Goal: Information Seeking & Learning: Understand process/instructions

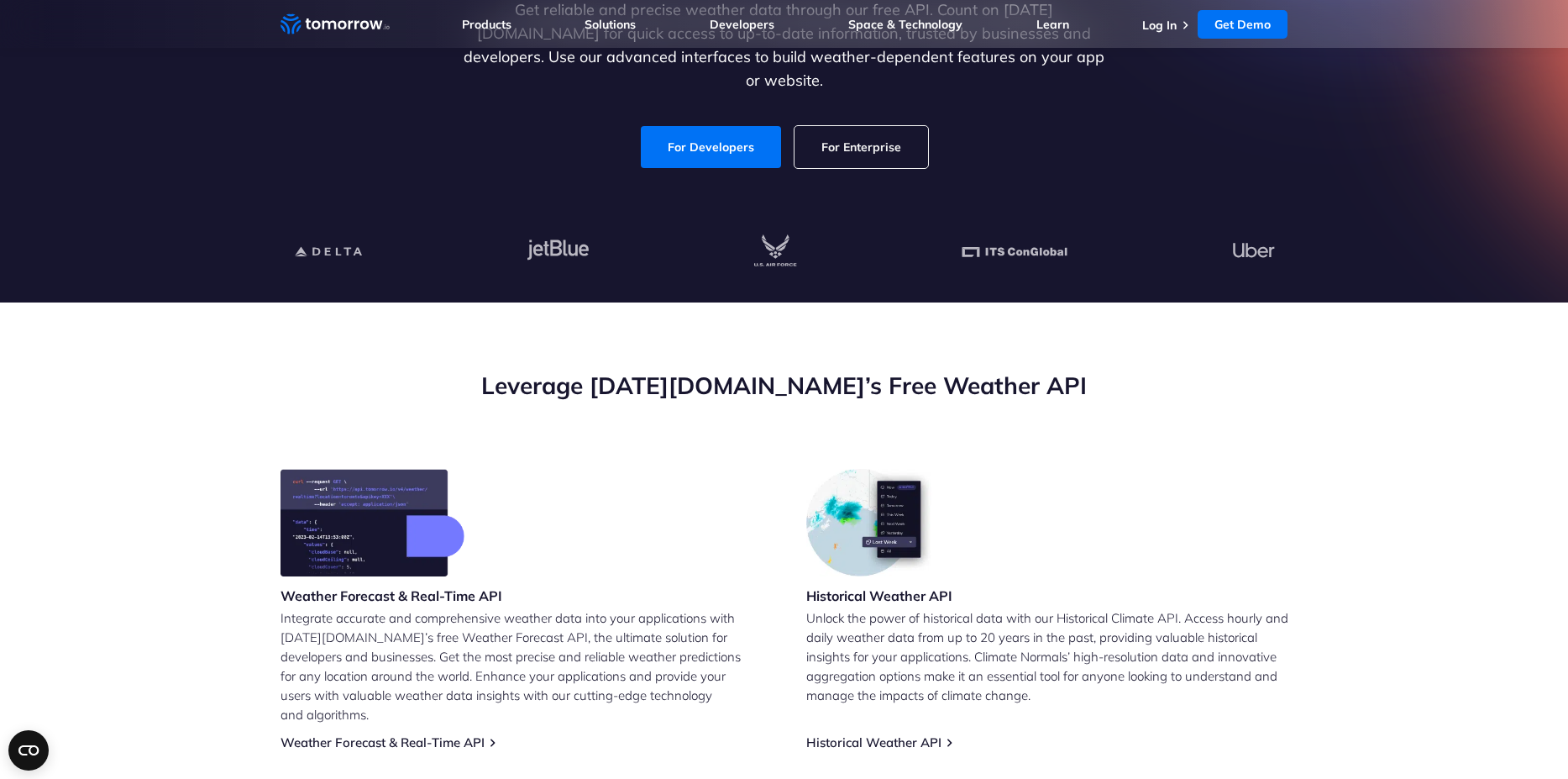
click at [872, 130] on link "For Enterprise" at bounding box center [861, 148] width 134 height 42
click at [1198, 503] on div "Historical Weather API Unlock the power of historical data with our Historical …" at bounding box center [1047, 609] width 482 height 282
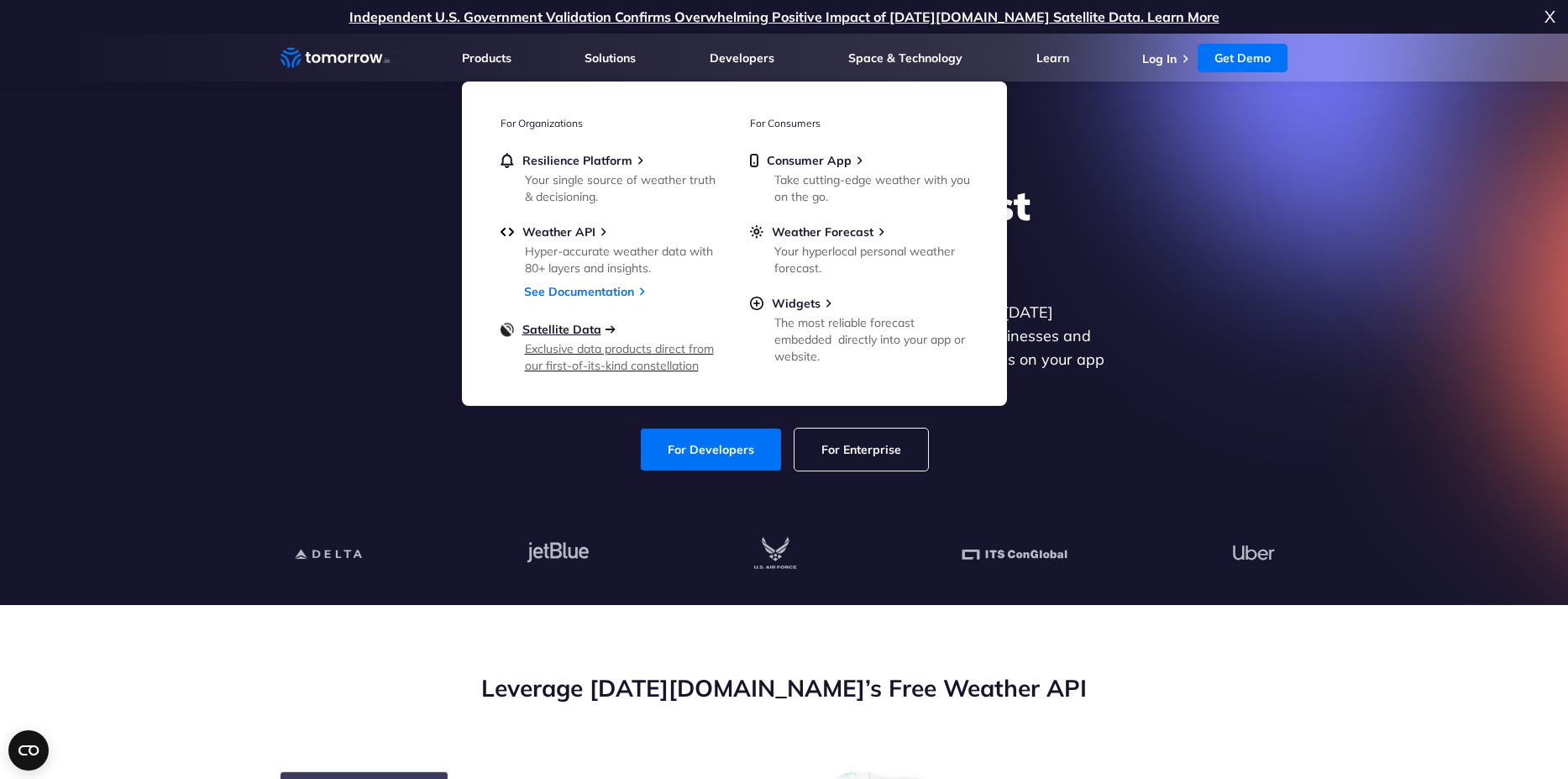
click at [546, 330] on span "Satellite Data" at bounding box center [562, 330] width 79 height 15
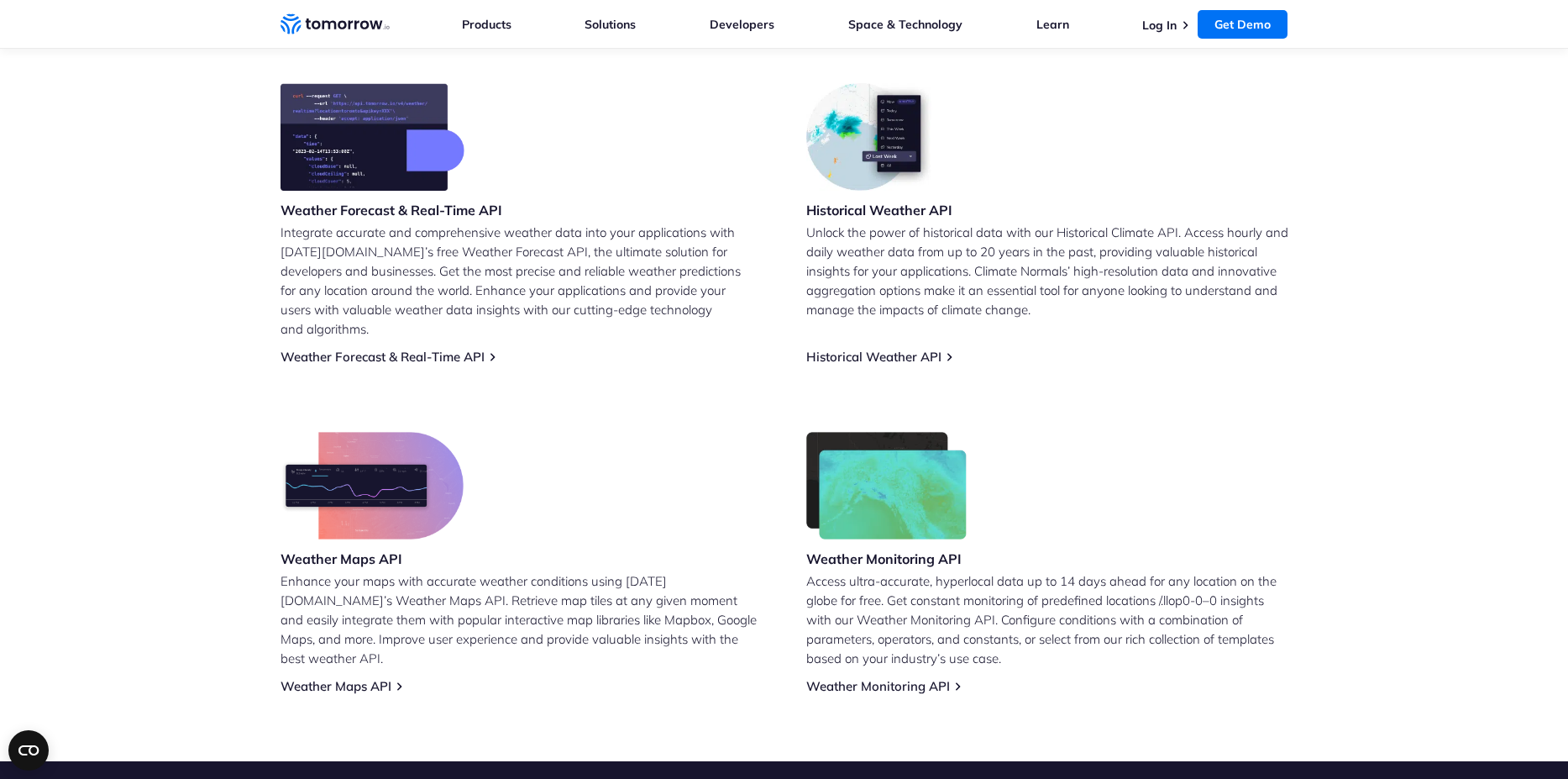
scroll to position [808, 0]
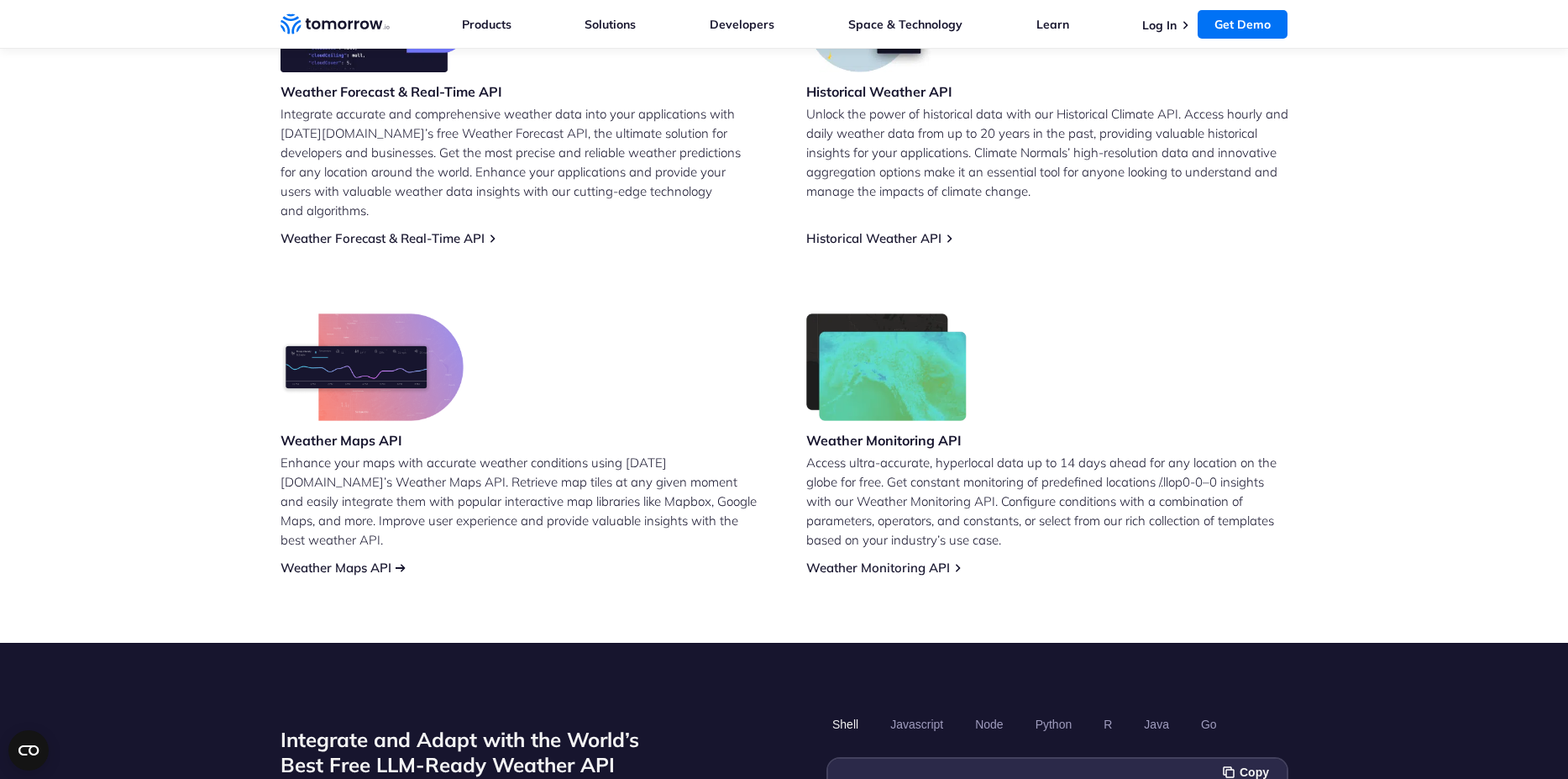
click at [370, 559] on link "Weather Maps API" at bounding box center [336, 567] width 111 height 16
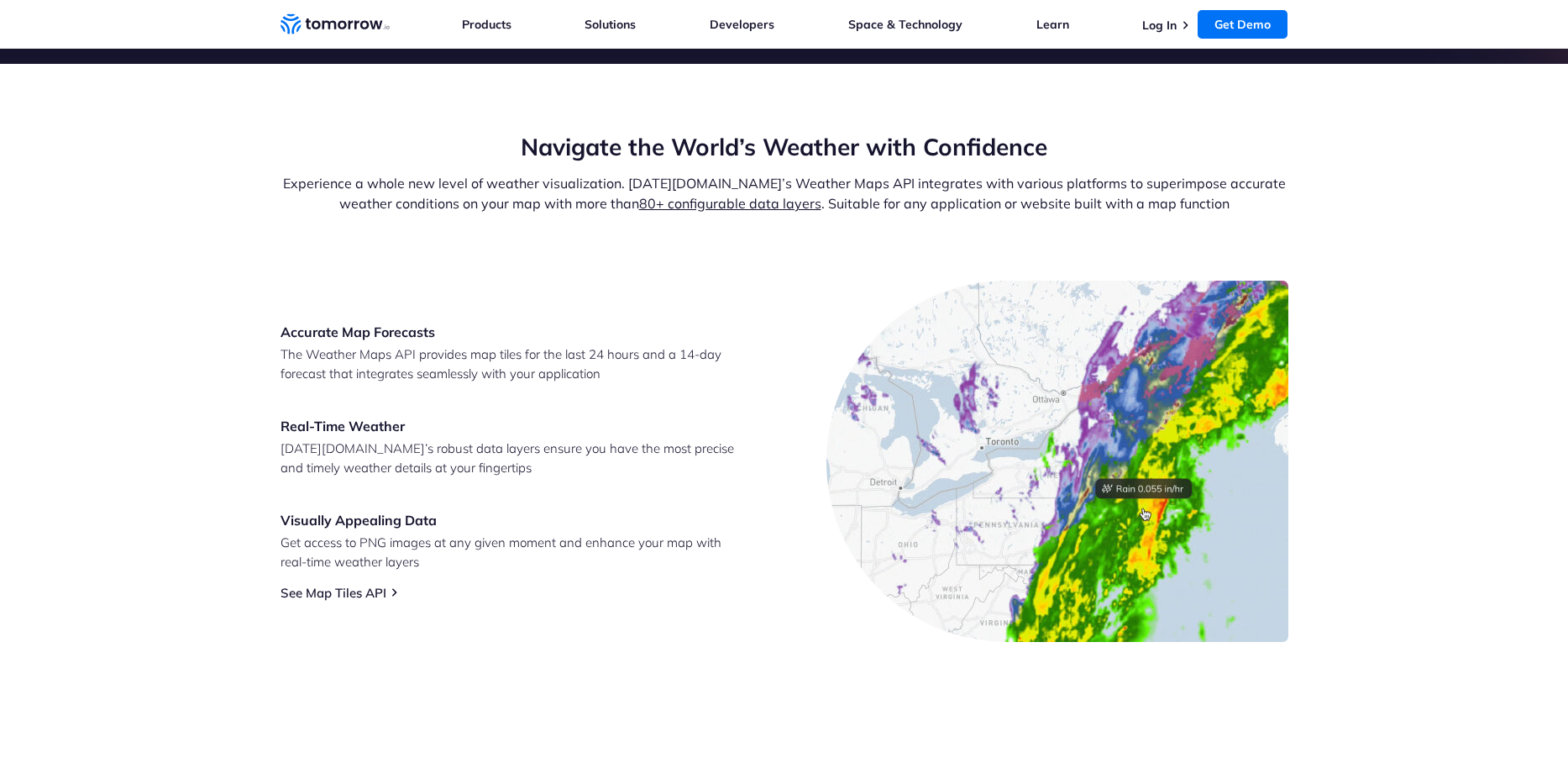
scroll to position [605, 0]
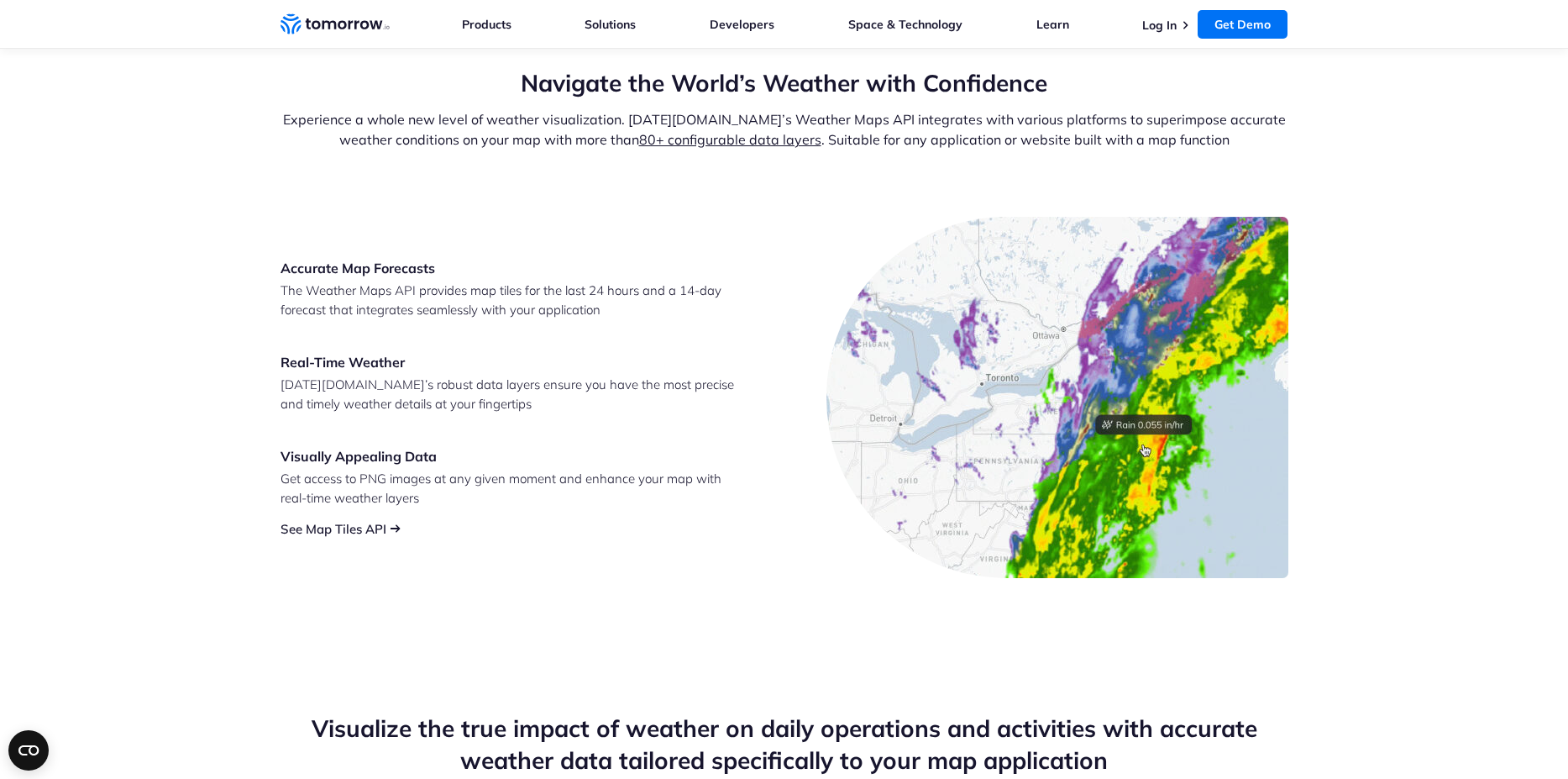
click at [351, 533] on link "See Map Tiles API" at bounding box center [333, 528] width 106 height 16
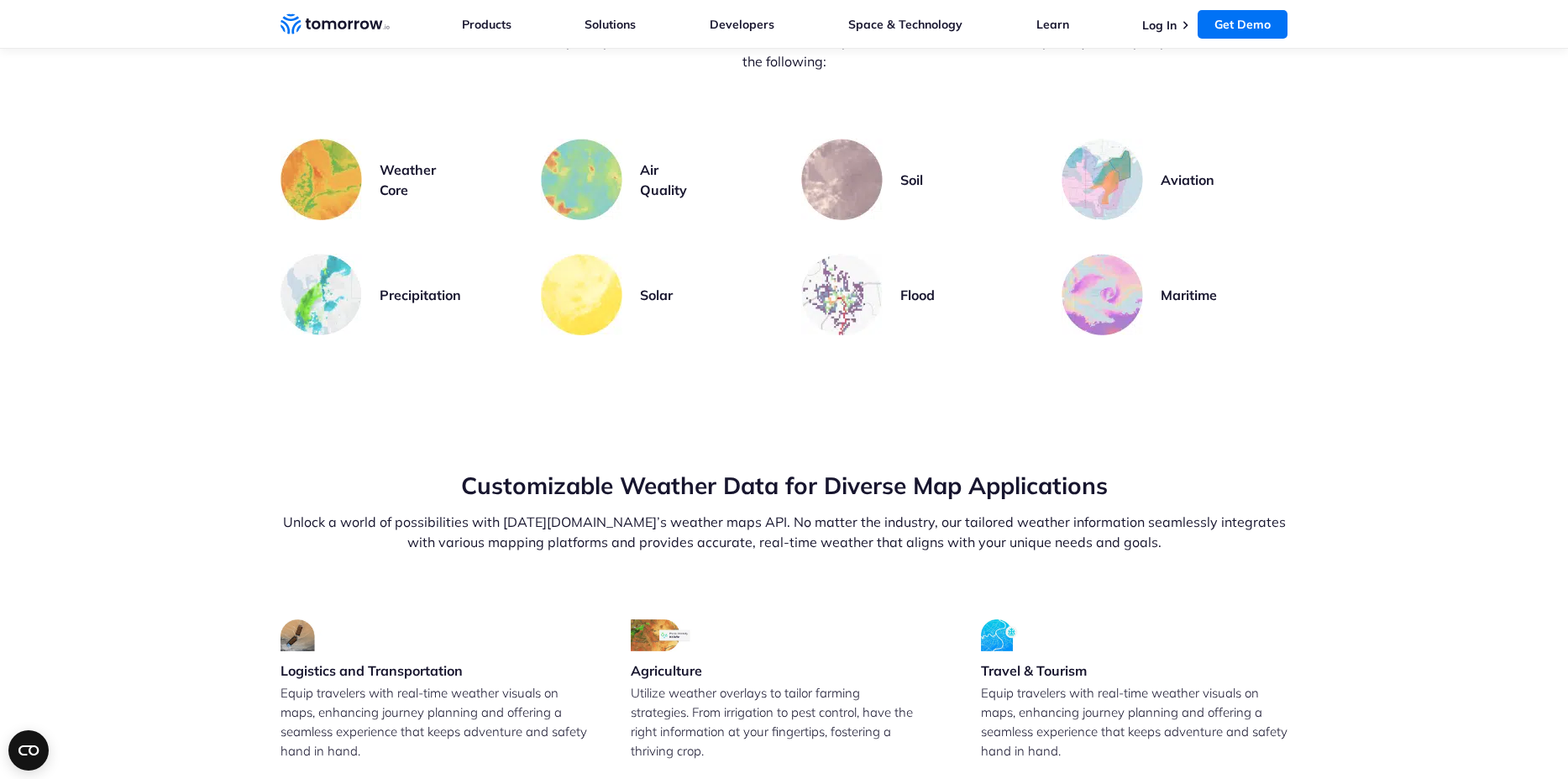
scroll to position [3428, 0]
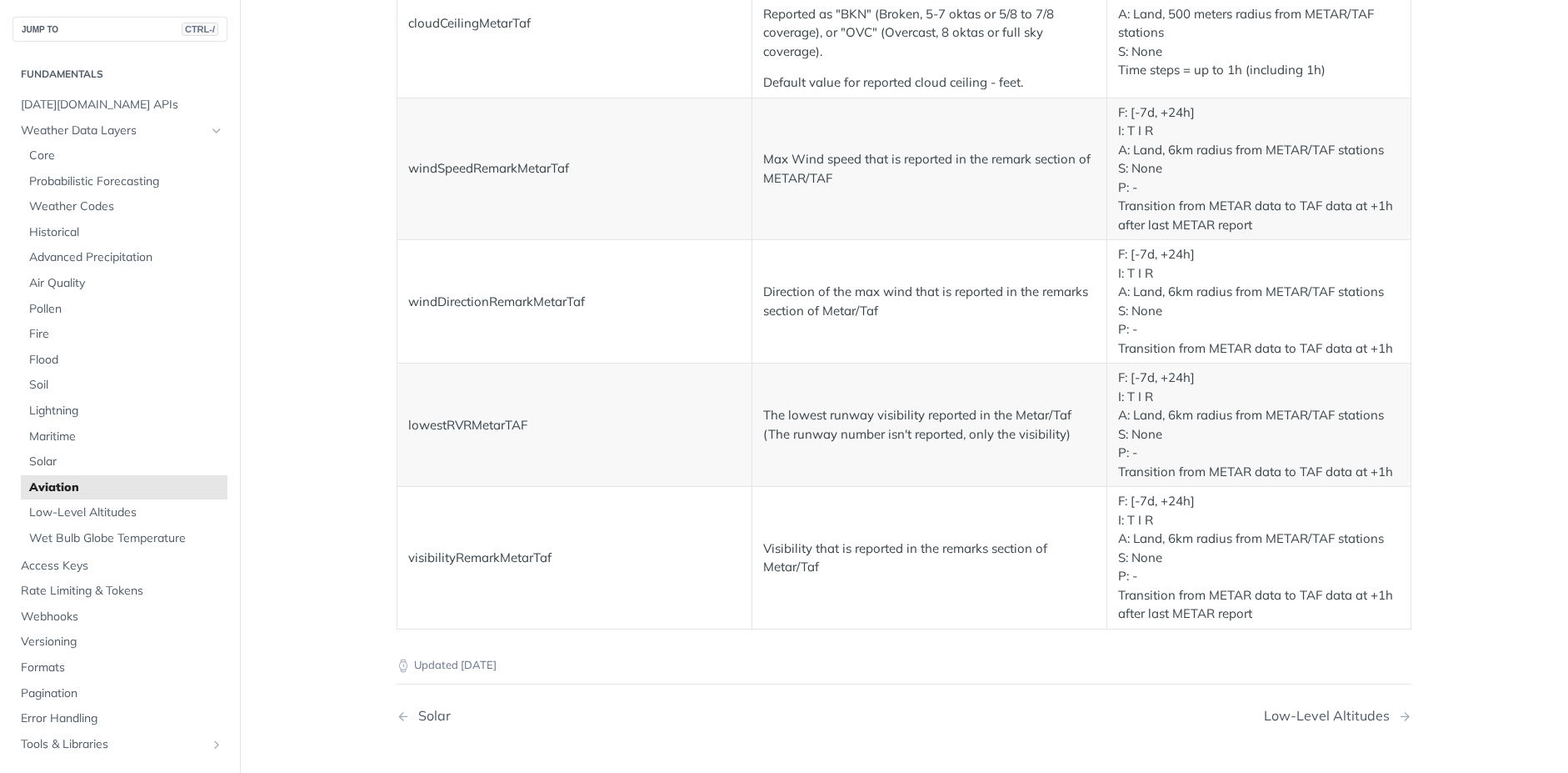
scroll to position [2765, 0]
click at [60, 410] on span "Lightning" at bounding box center [126, 411] width 194 height 16
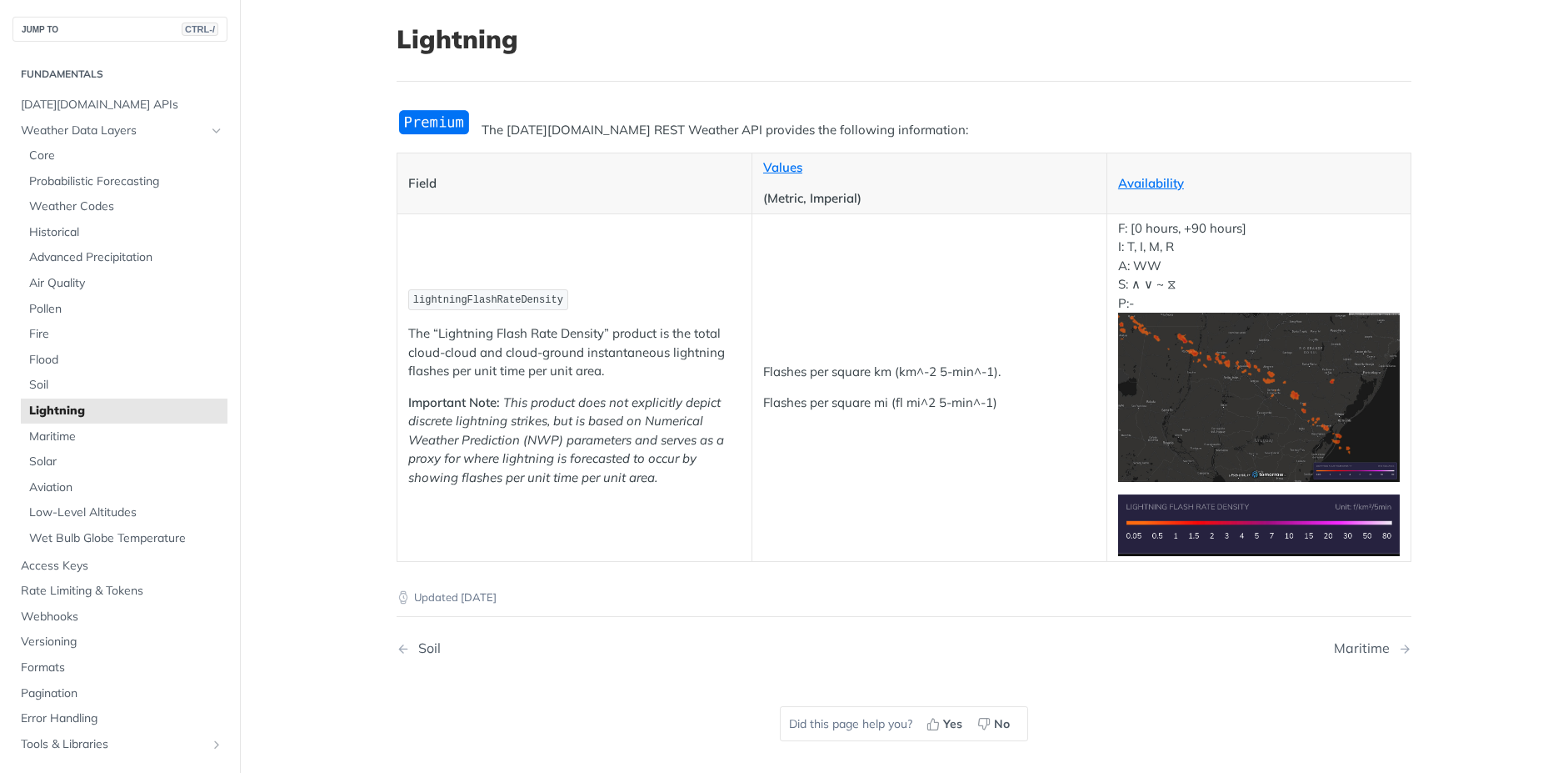
scroll to position [17, 0]
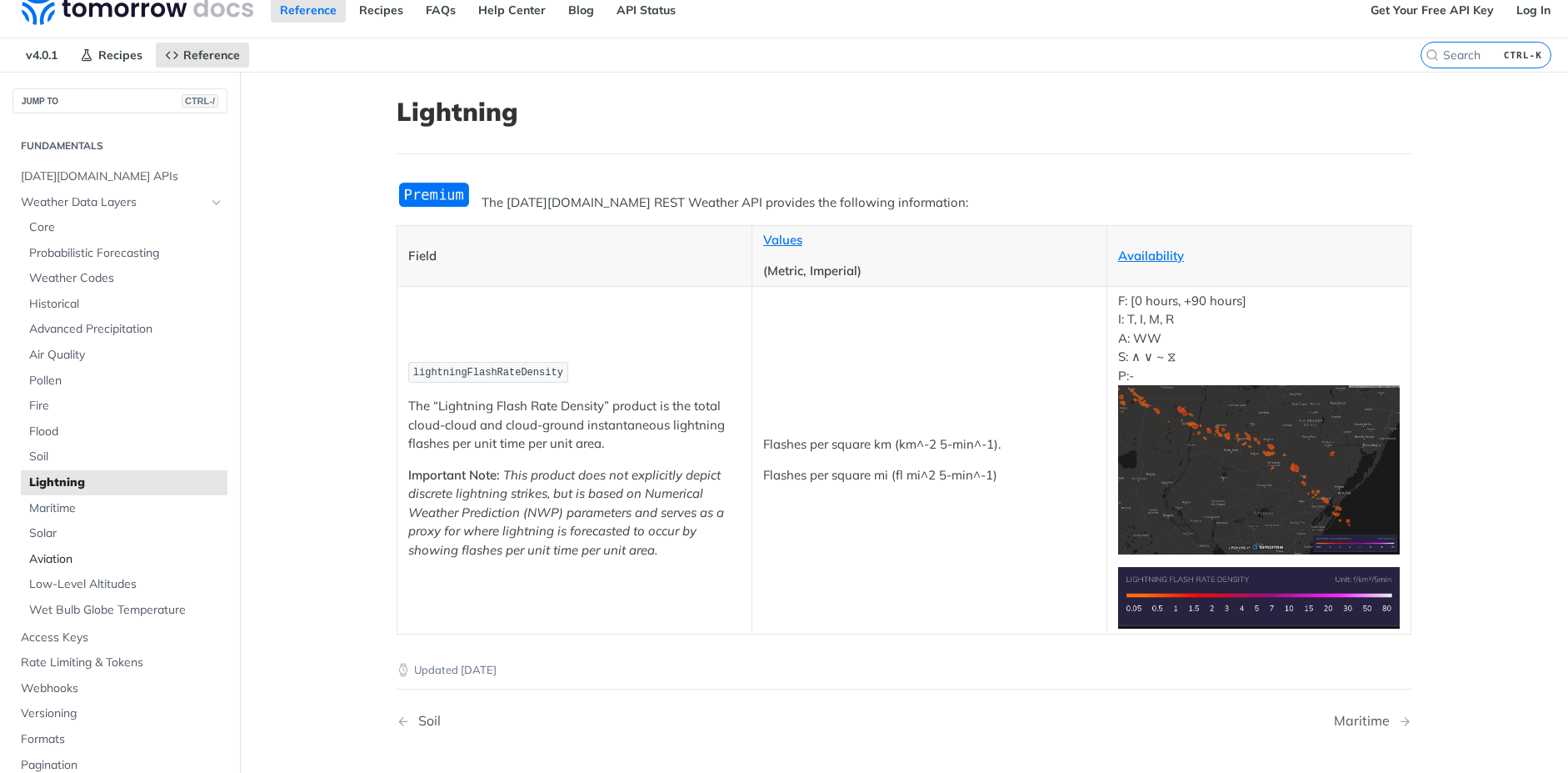
click at [71, 561] on span "Aviation" at bounding box center [126, 560] width 194 height 16
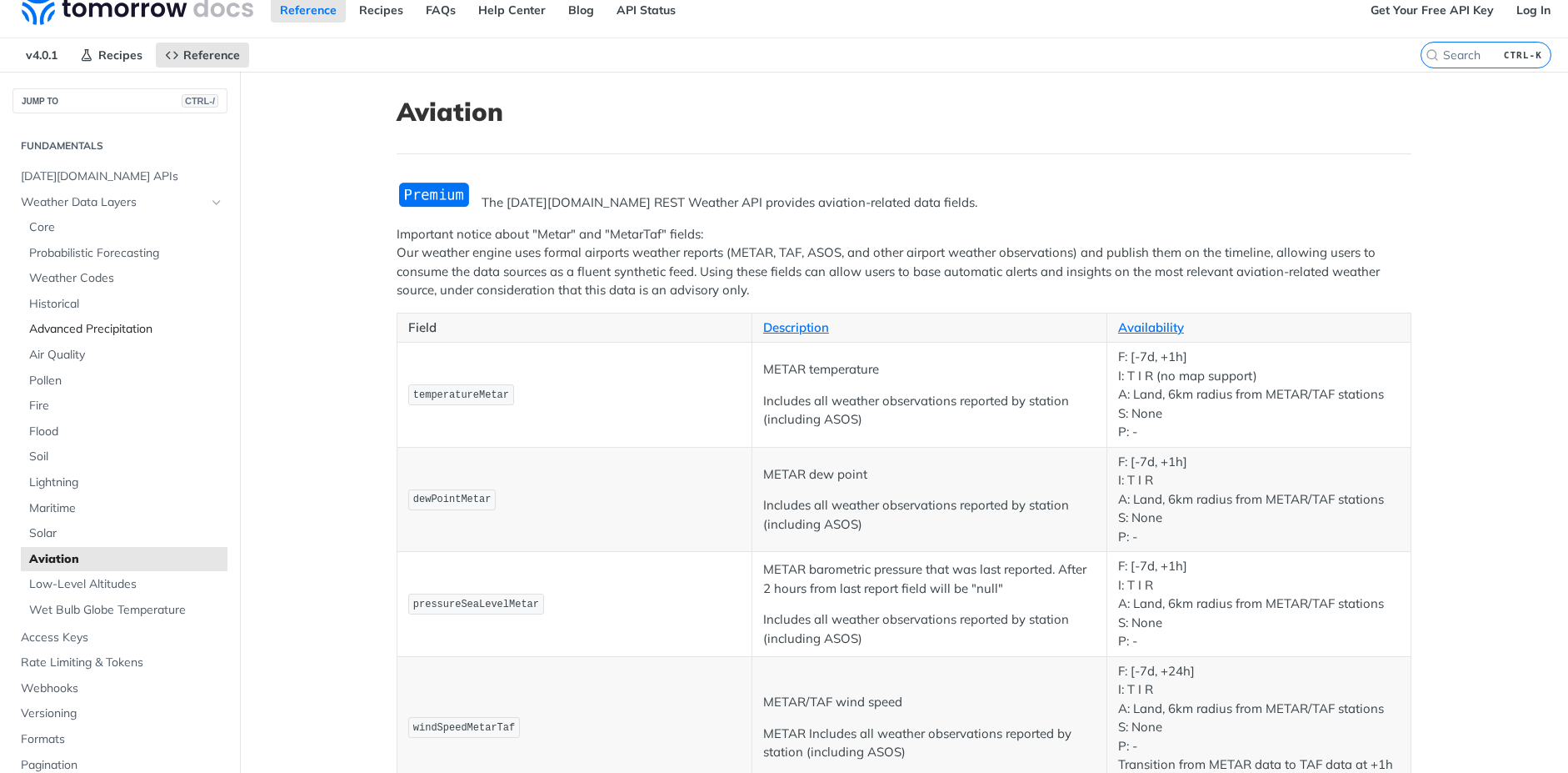
click at [103, 332] on span "Advanced Precipitation" at bounding box center [126, 329] width 194 height 16
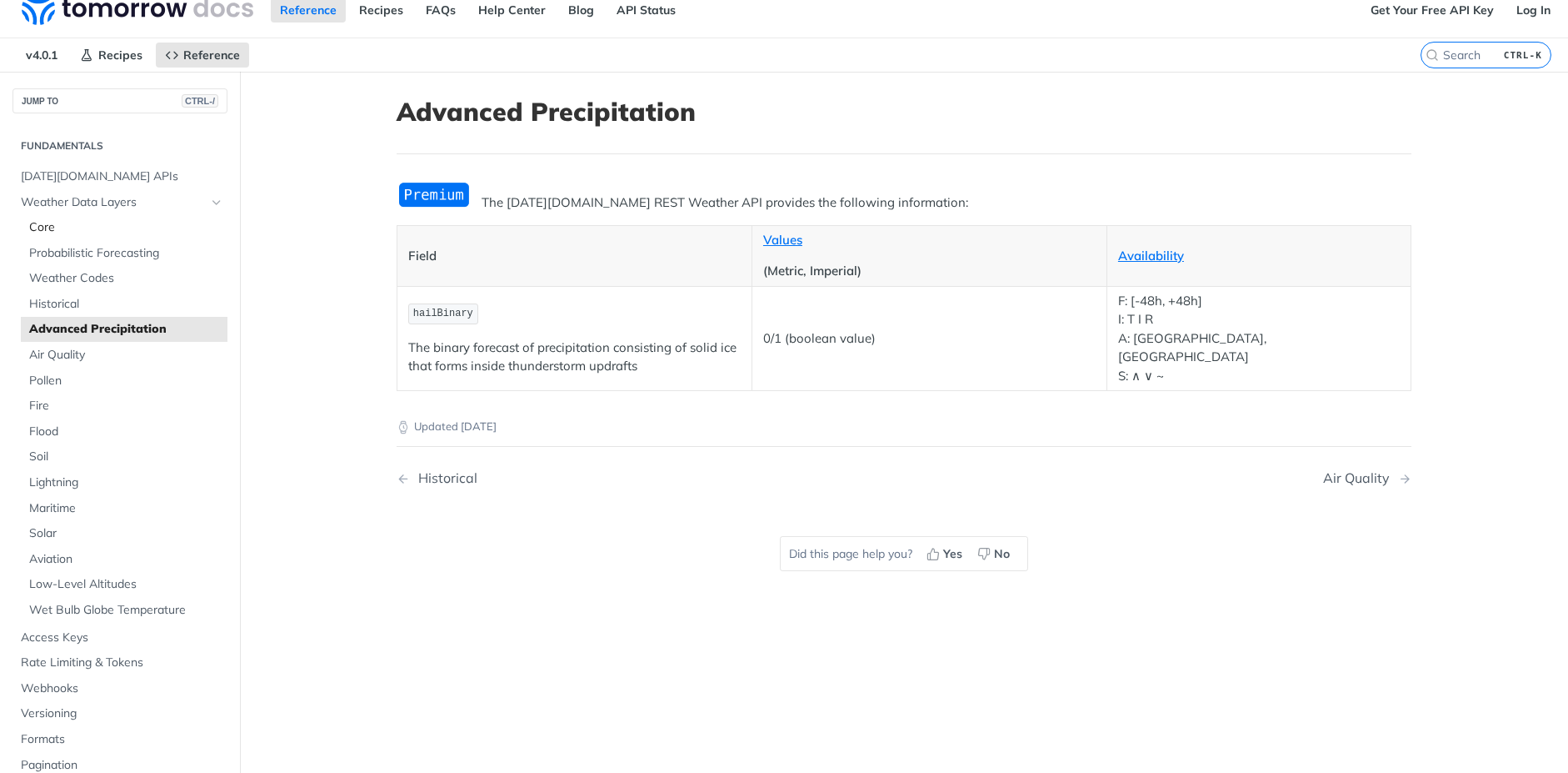
click at [39, 231] on span "Core" at bounding box center [126, 227] width 194 height 16
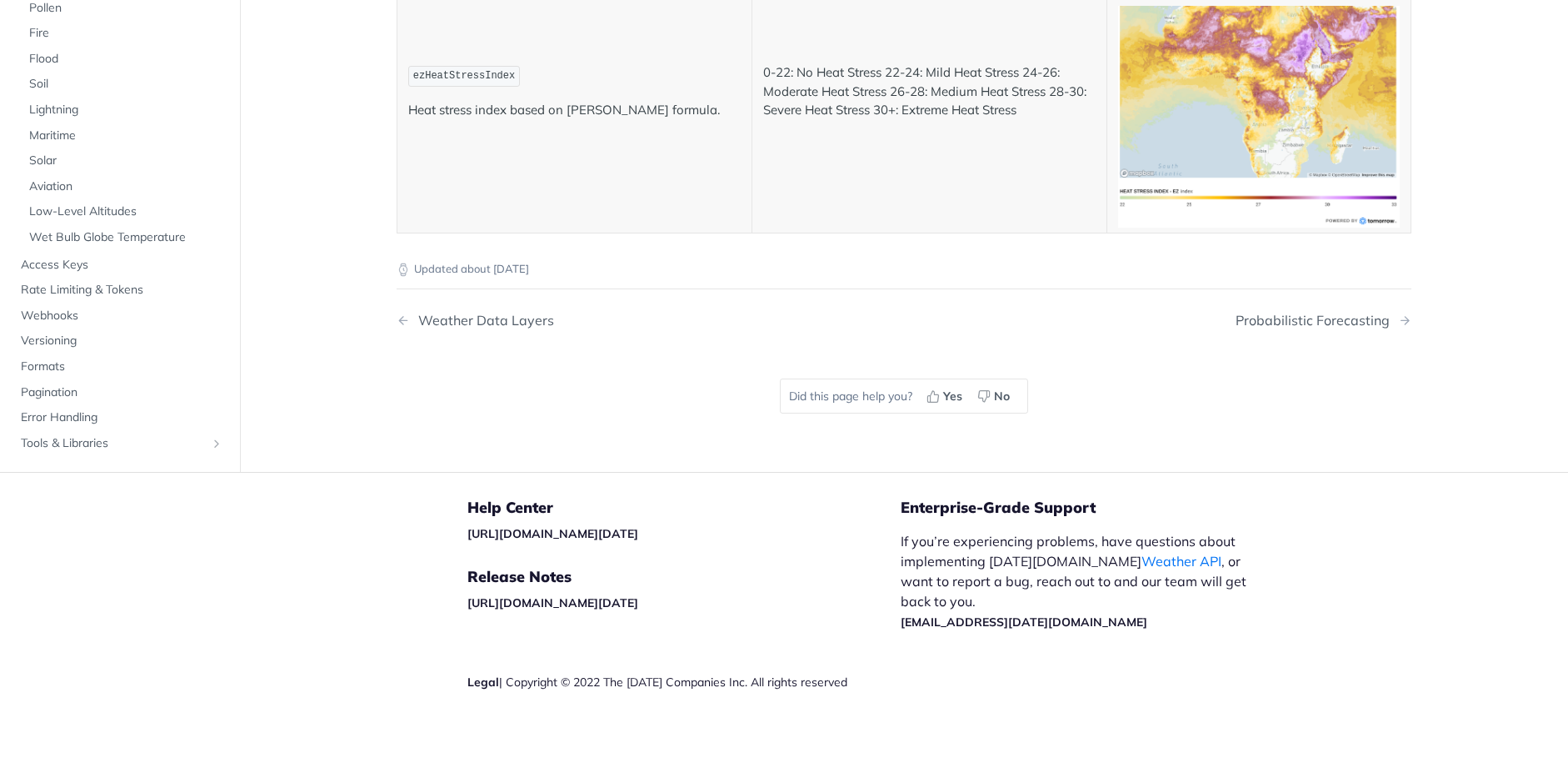
scroll to position [8819, 0]
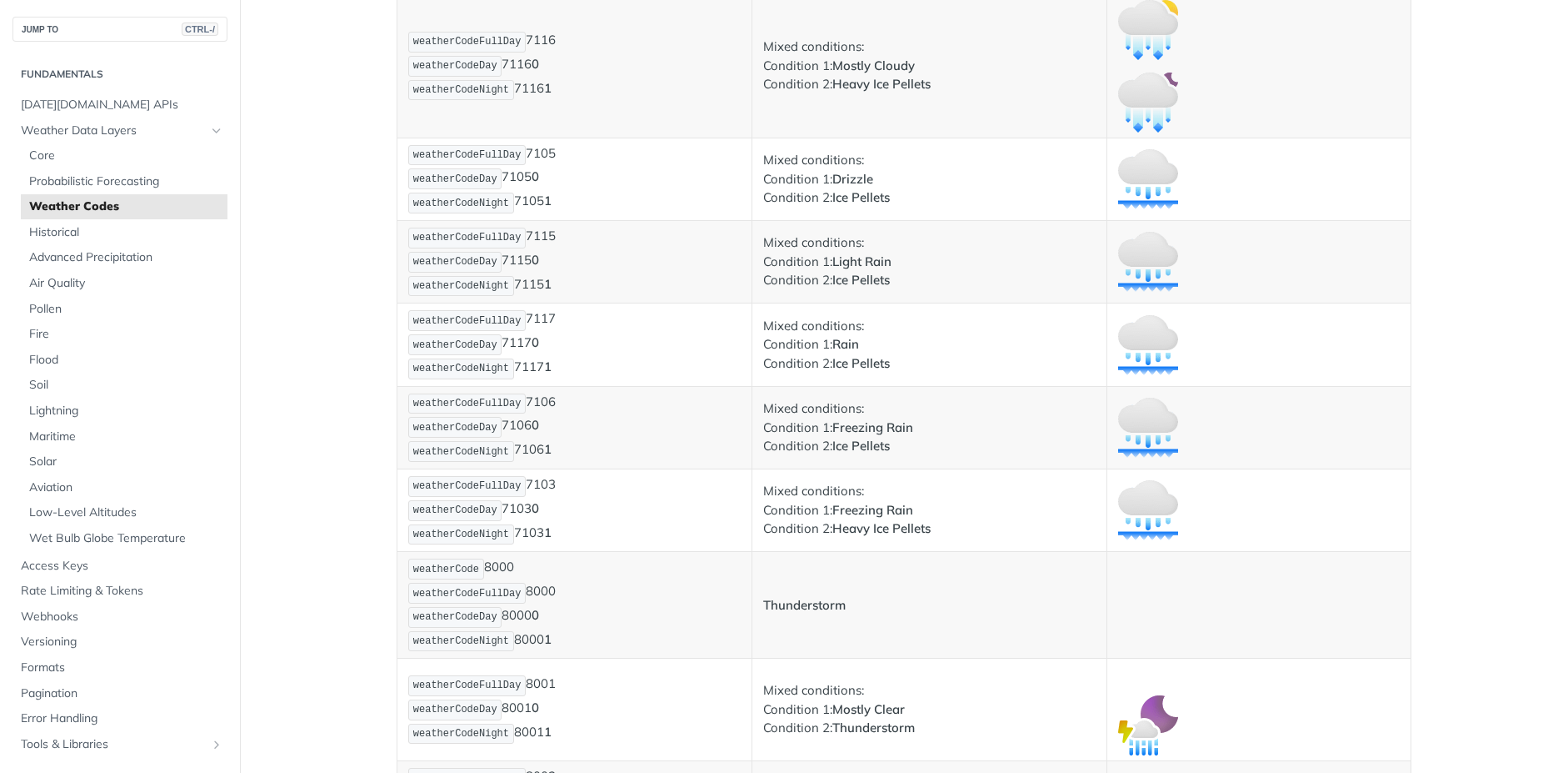
scroll to position [8365, 0]
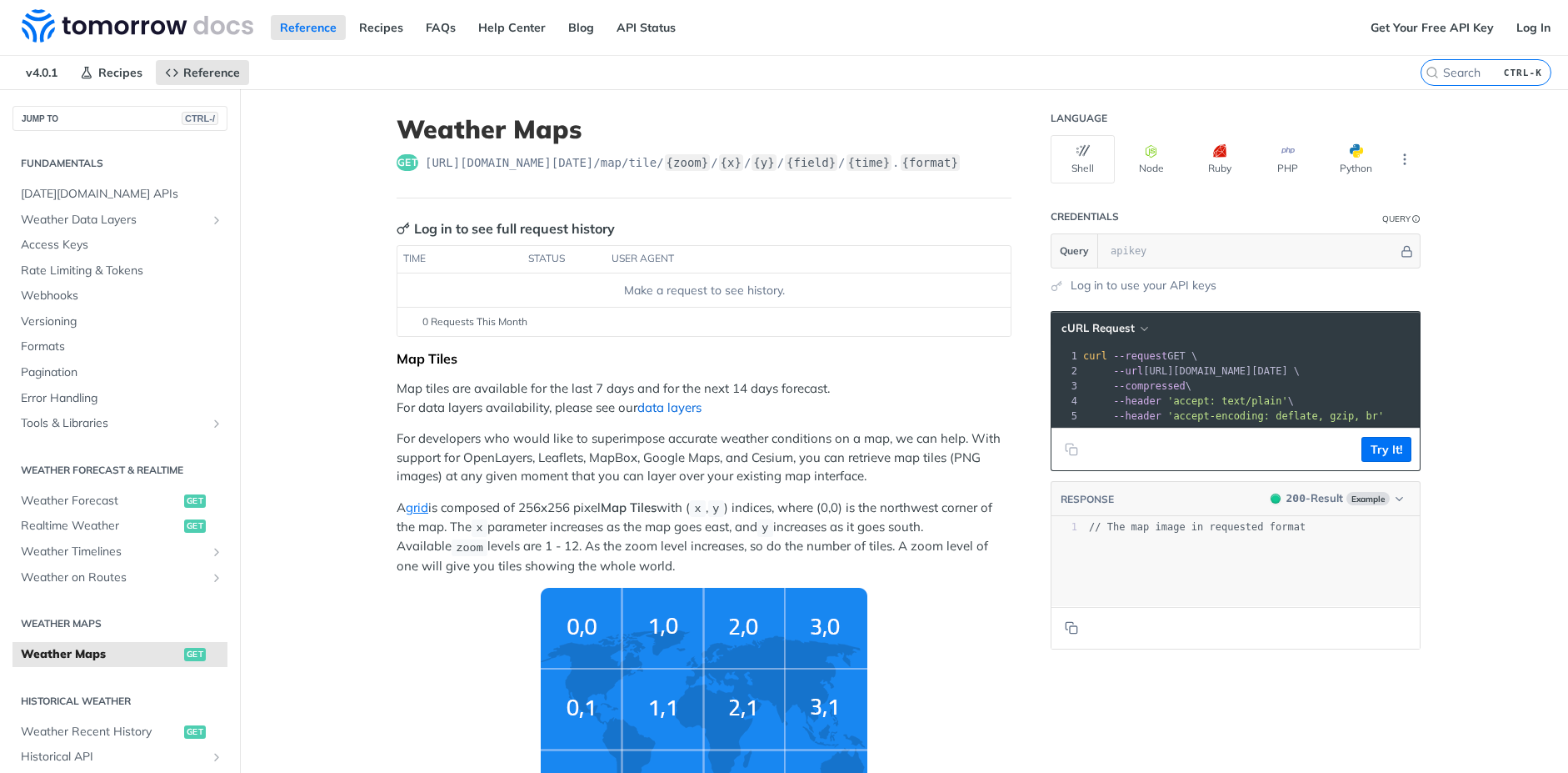
click at [688, 406] on link "data layers" at bounding box center [669, 407] width 64 height 16
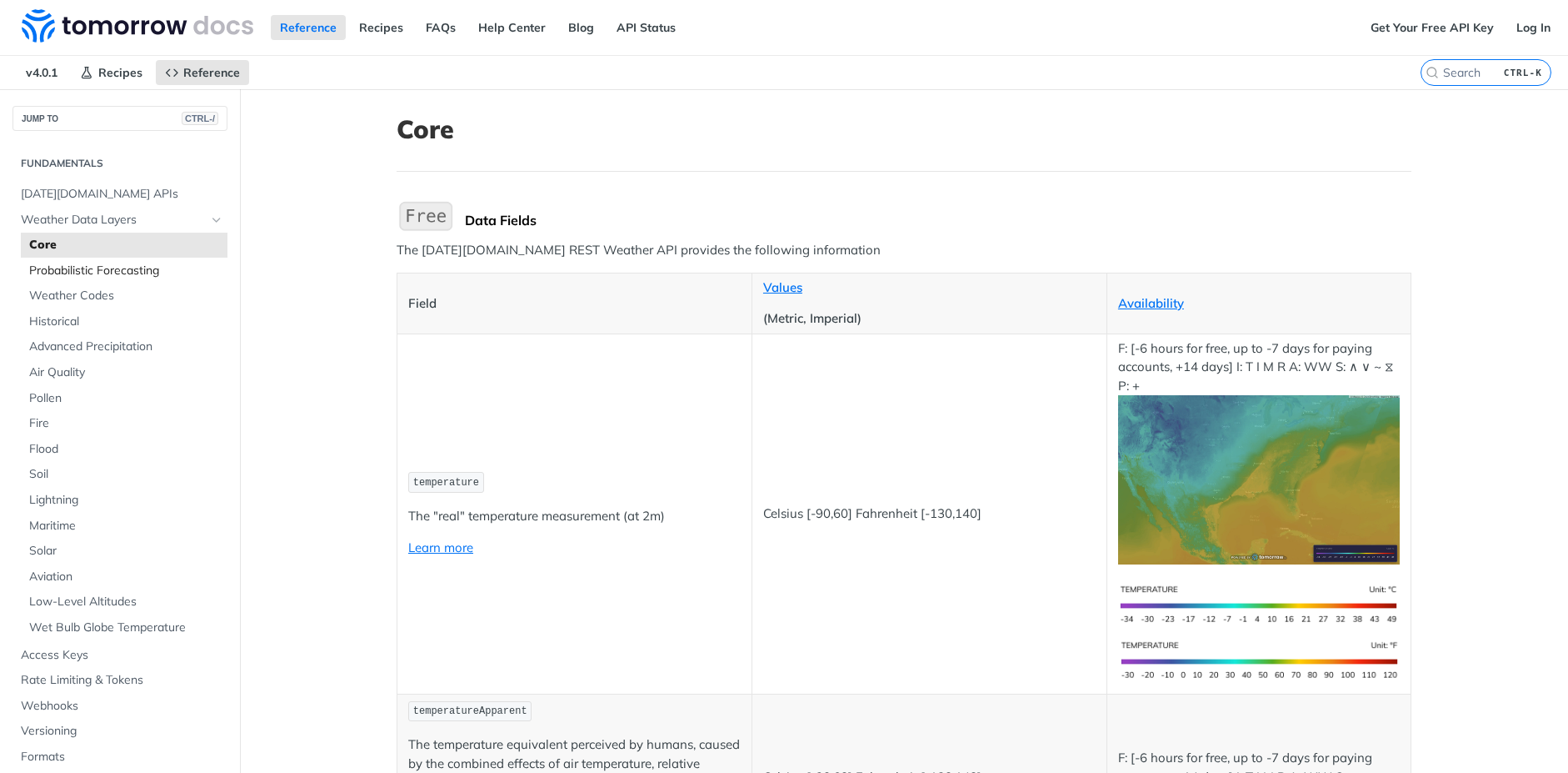
click at [139, 274] on span "Probabilistic Forecasting" at bounding box center [126, 271] width 194 height 16
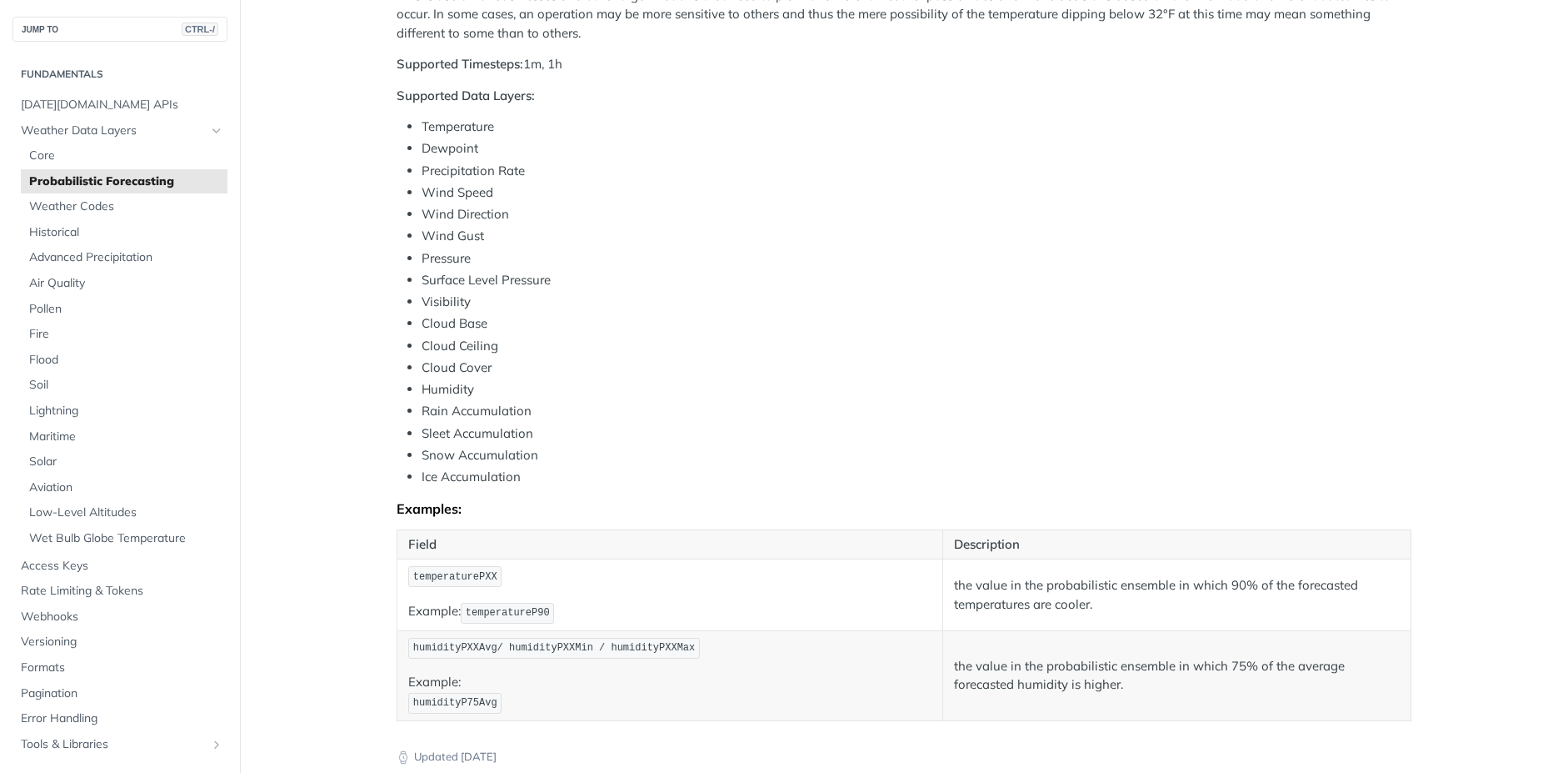
scroll to position [400, 0]
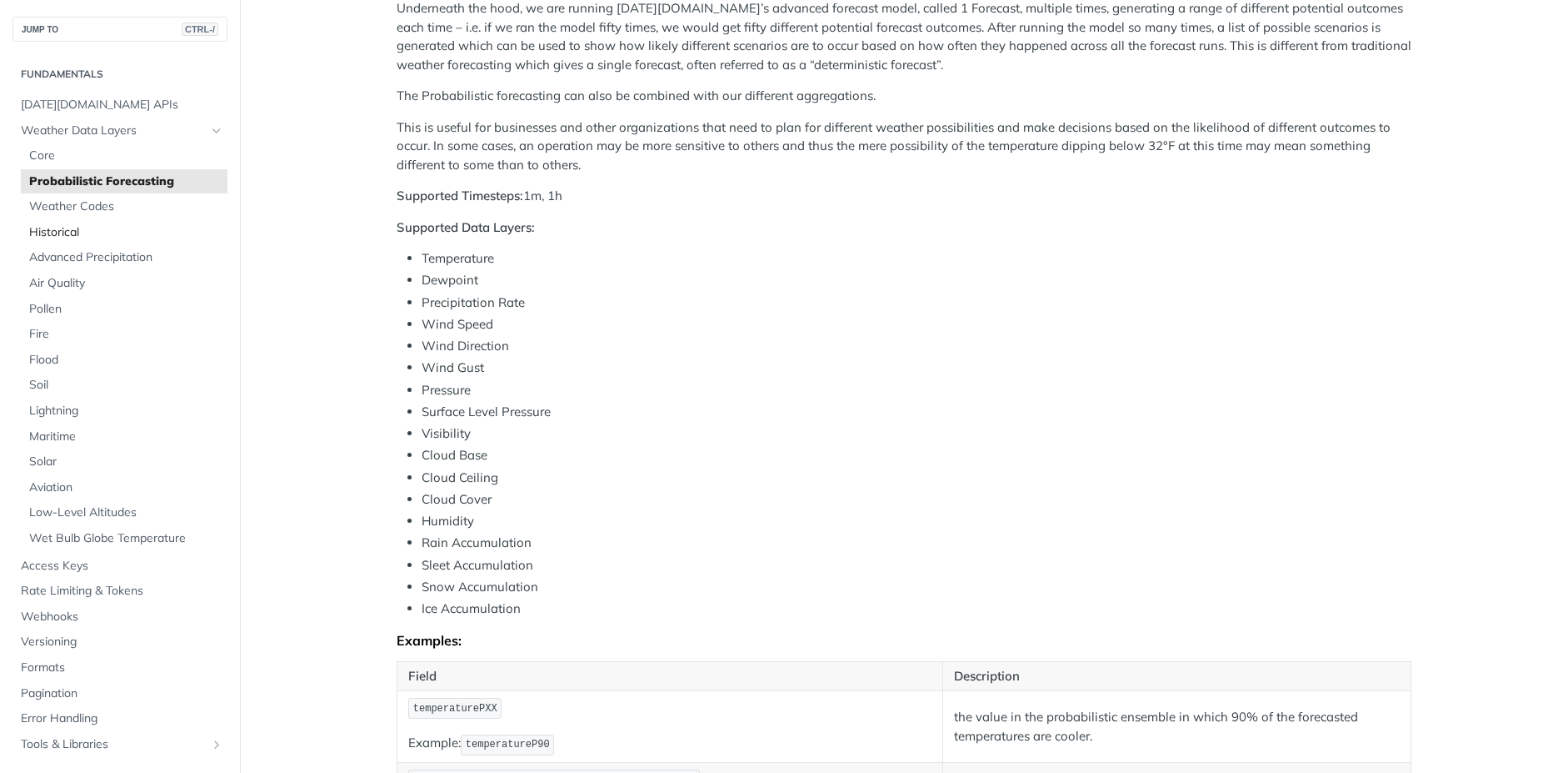
click at [69, 237] on span "Historical" at bounding box center [126, 233] width 194 height 16
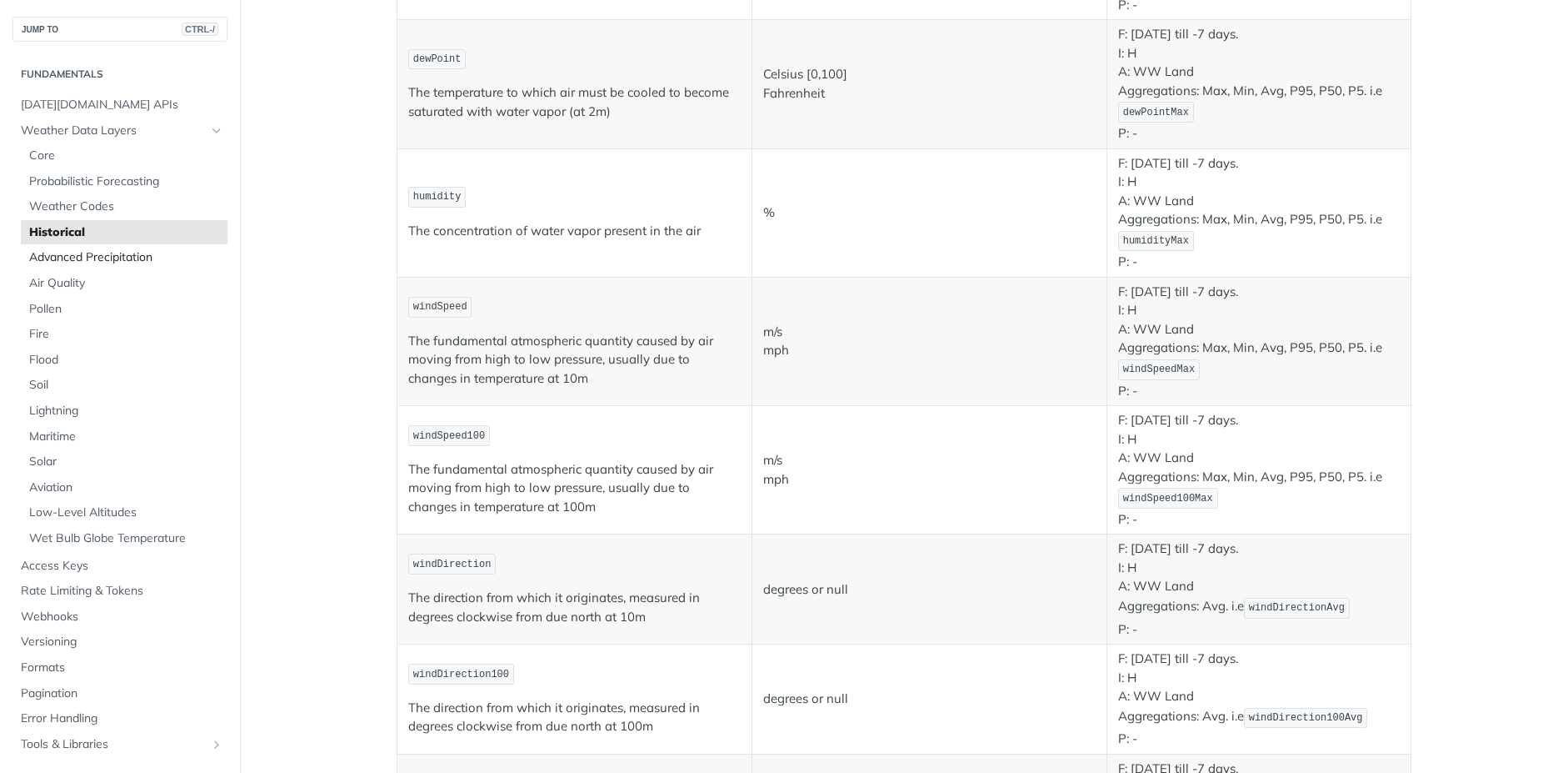
click at [88, 259] on span "Advanced Precipitation" at bounding box center [126, 257] width 194 height 16
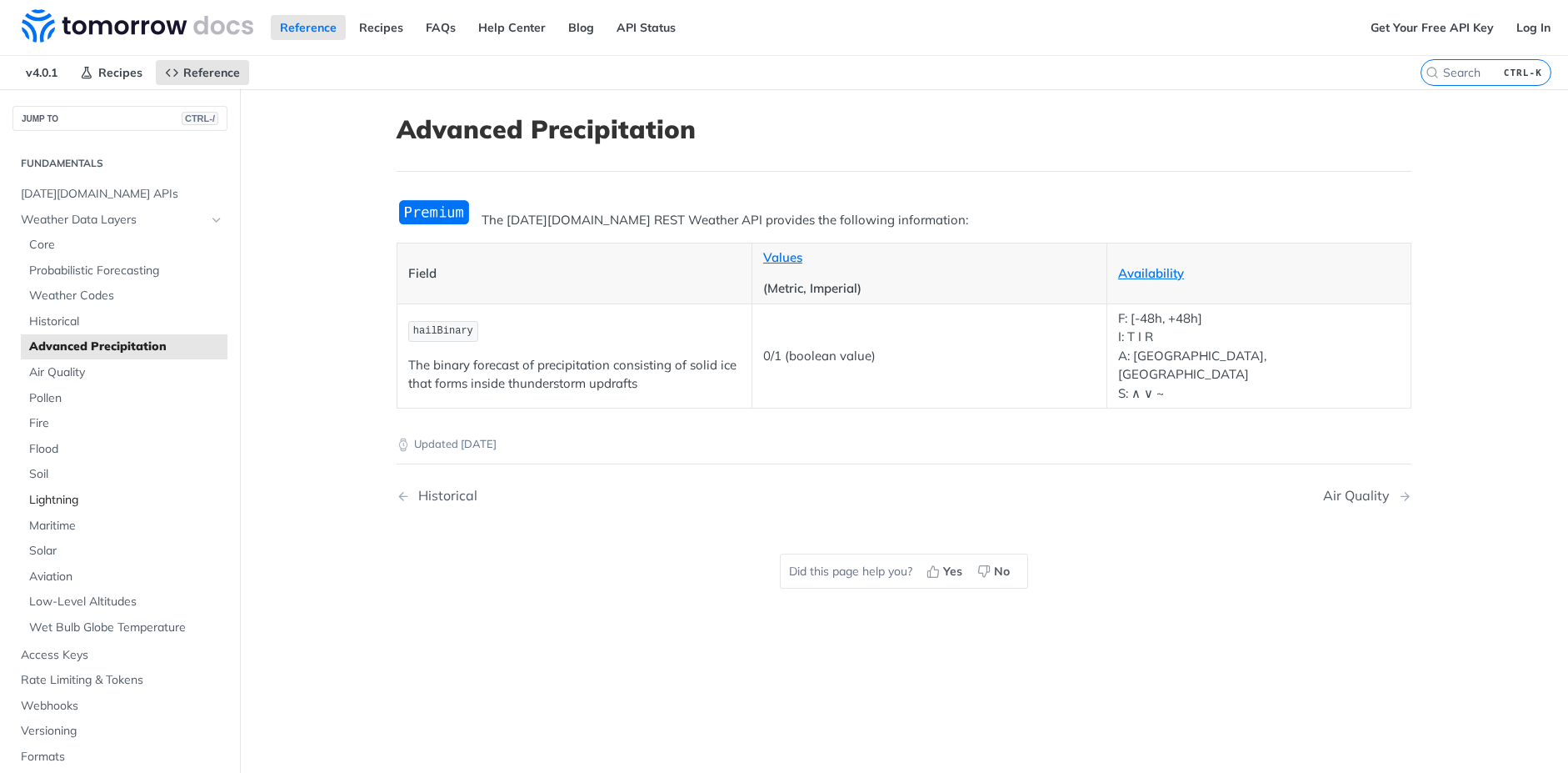
click at [73, 503] on span "Lightning" at bounding box center [126, 500] width 194 height 16
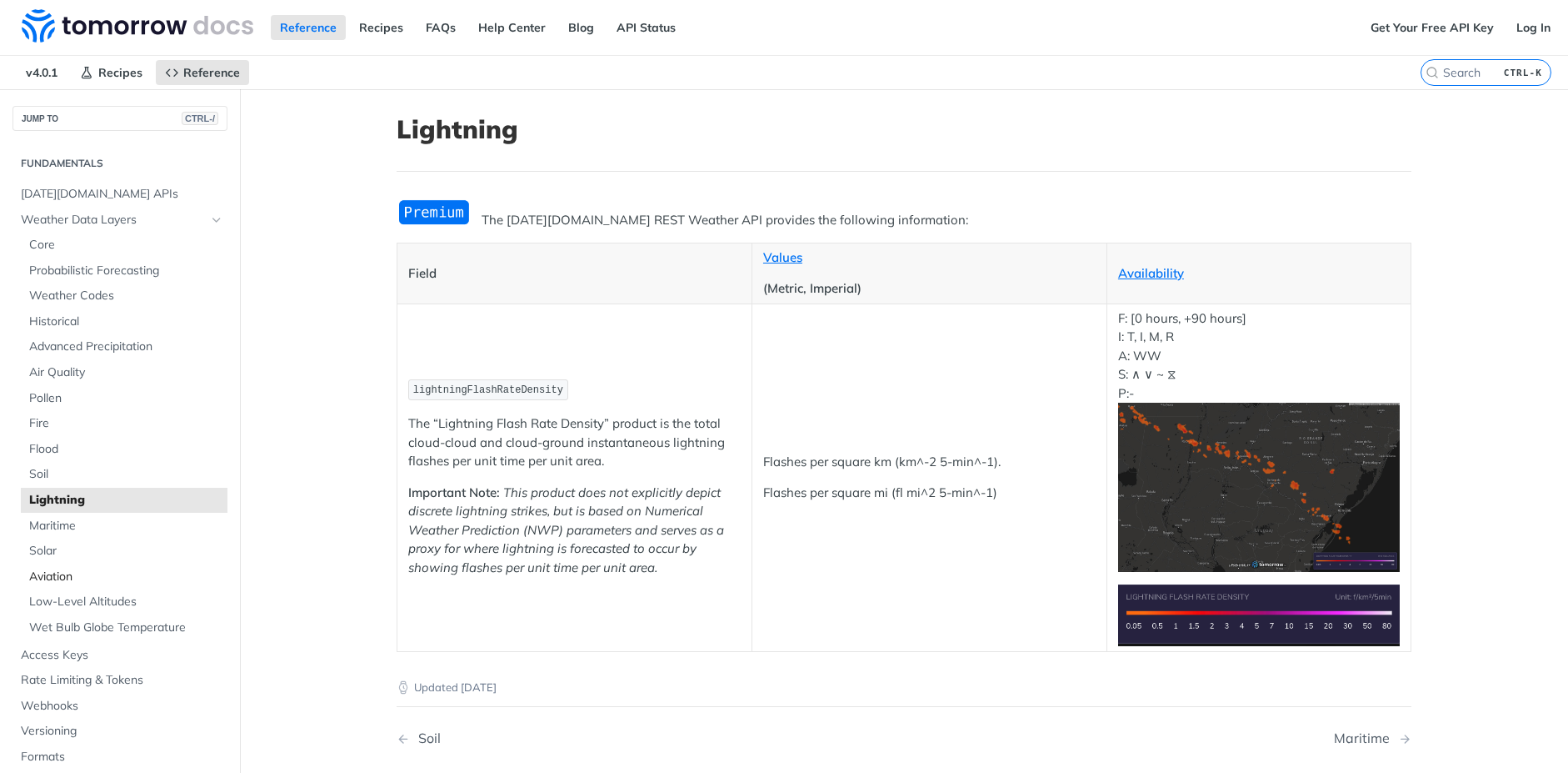
click at [55, 579] on span "Aviation" at bounding box center [126, 577] width 194 height 16
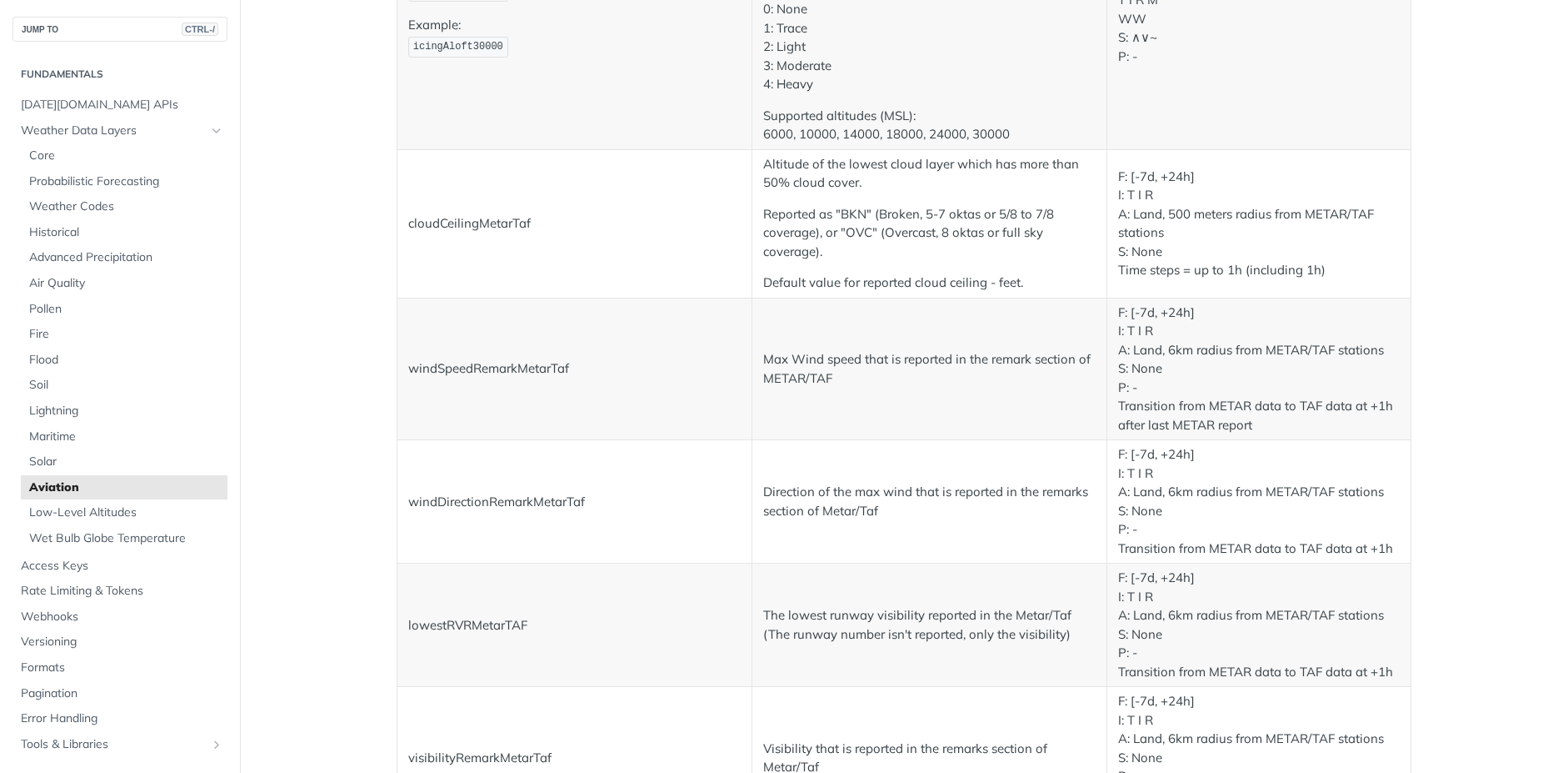
scroll to position [2801, 0]
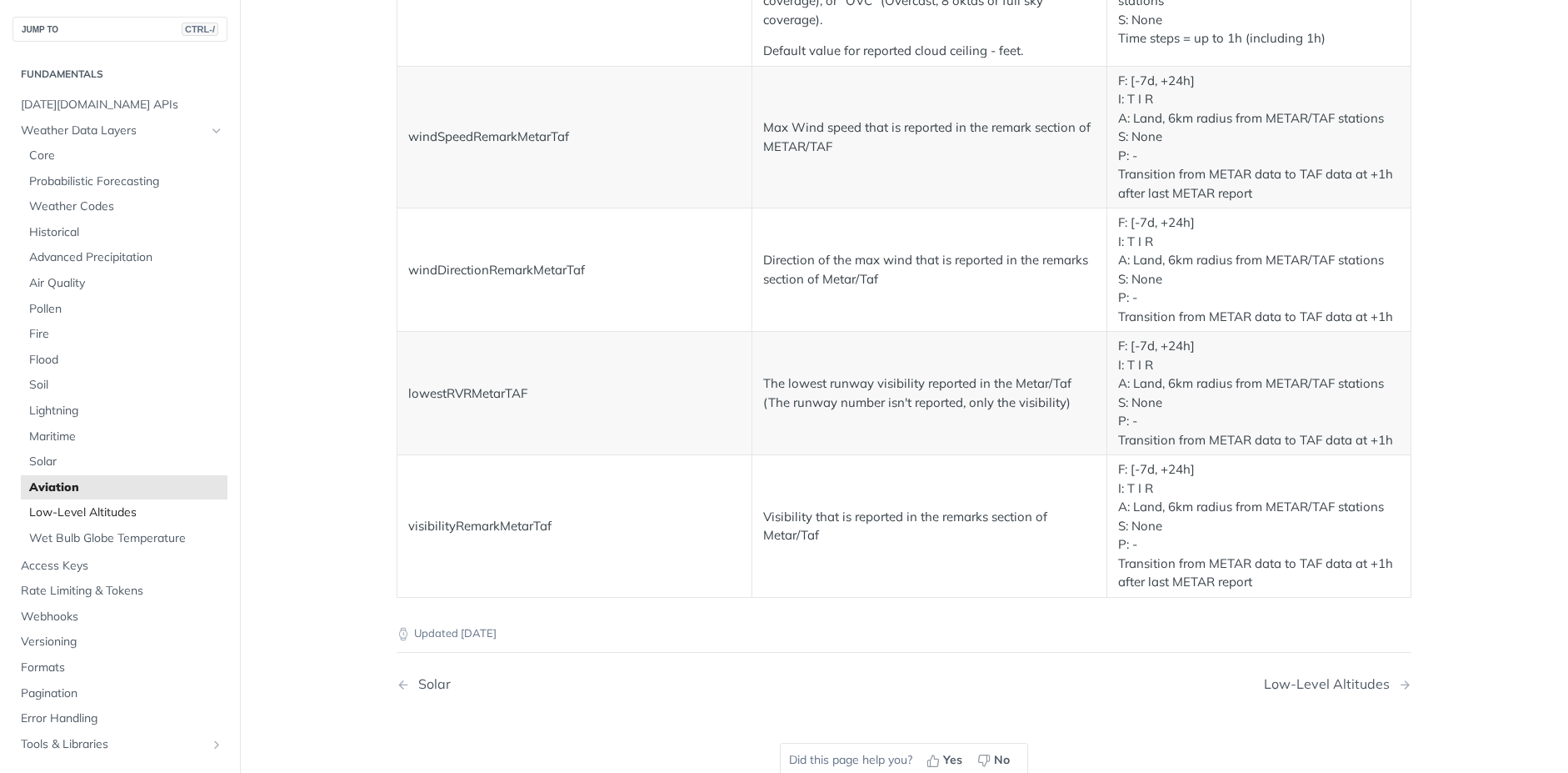
click at [119, 515] on span "Low-Level Altitudes" at bounding box center [126, 513] width 194 height 16
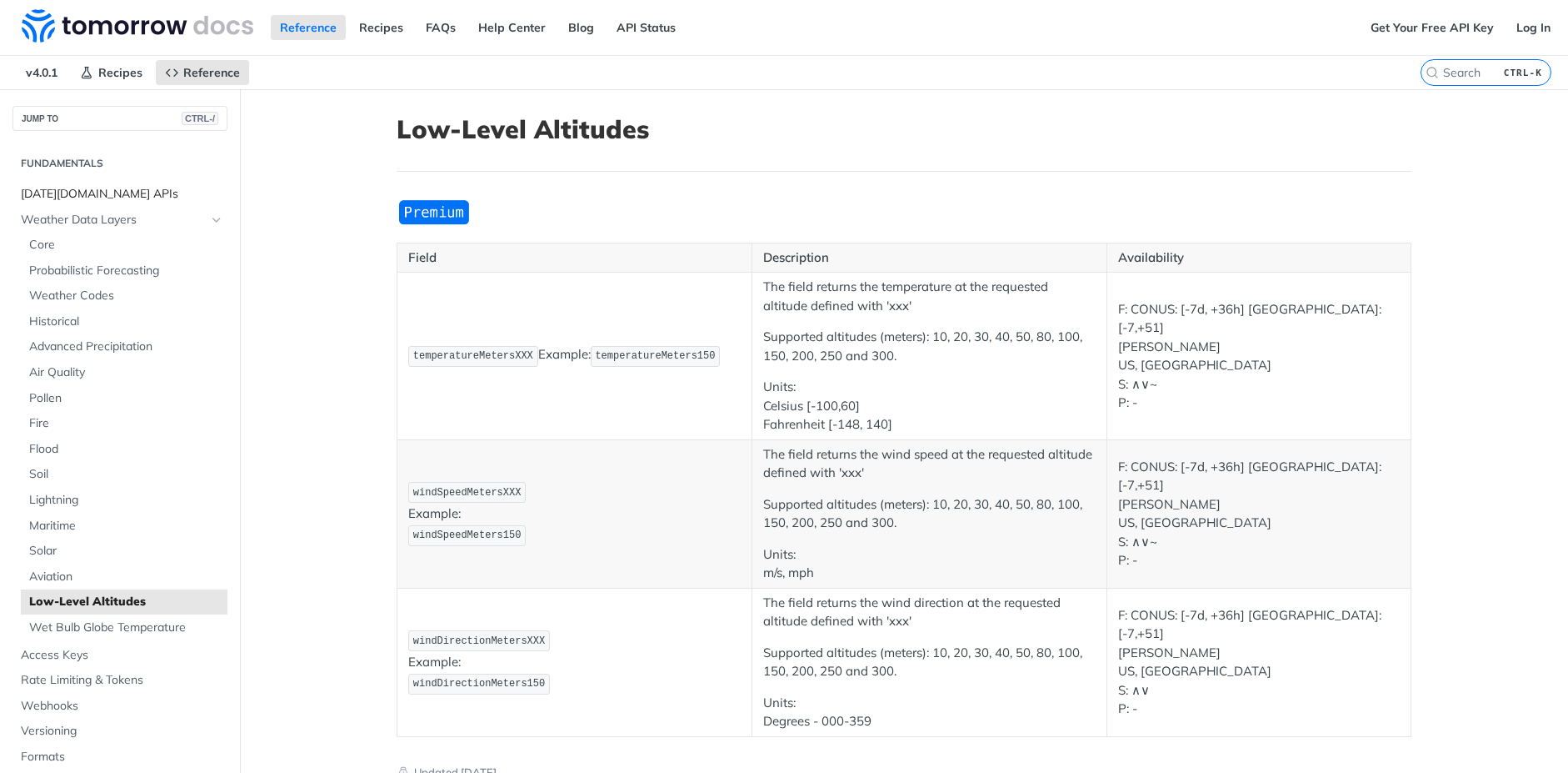
click at [92, 194] on span "[DATE][DOMAIN_NAME] APIs" at bounding box center [122, 194] width 202 height 16
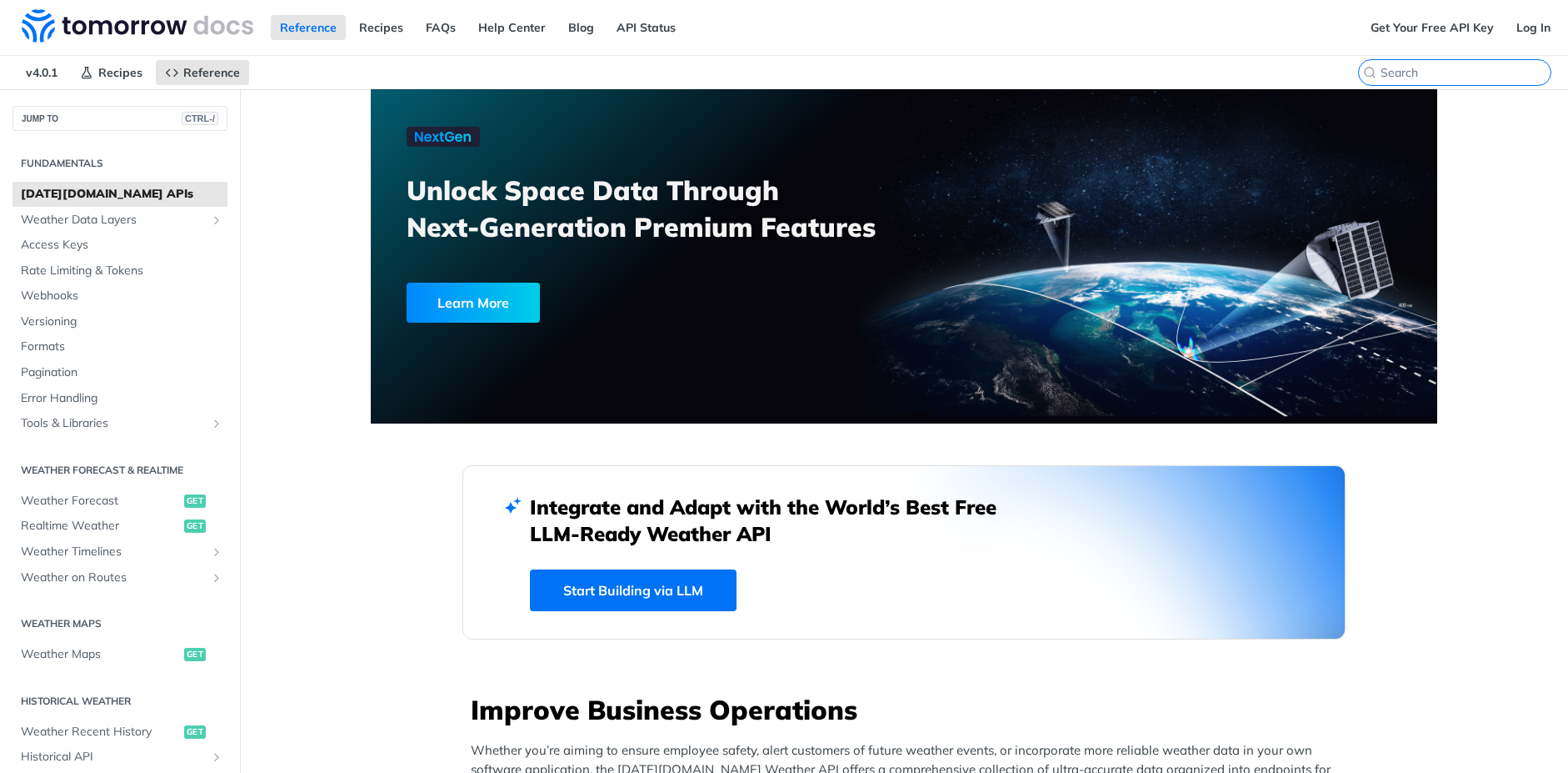
click at [1474, 71] on input "CTRL-K" at bounding box center [1465, 72] width 170 height 15
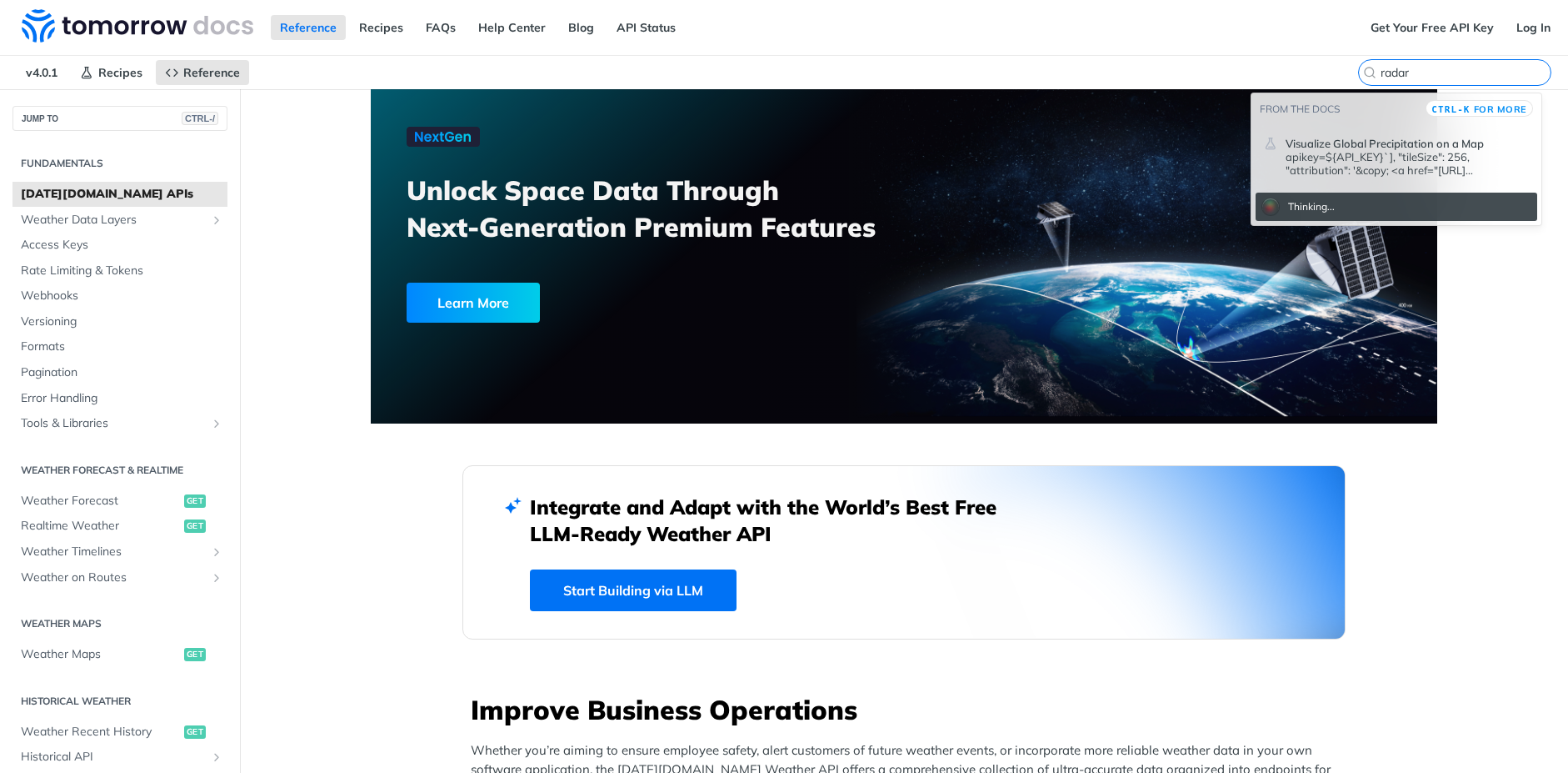
type input "radar"
click at [1421, 158] on p "apikey=${API_KEY}`], "tileSize": 256, "attribution": '&copy; <a href="https://w…" at bounding box center [1407, 163] width 243 height 27
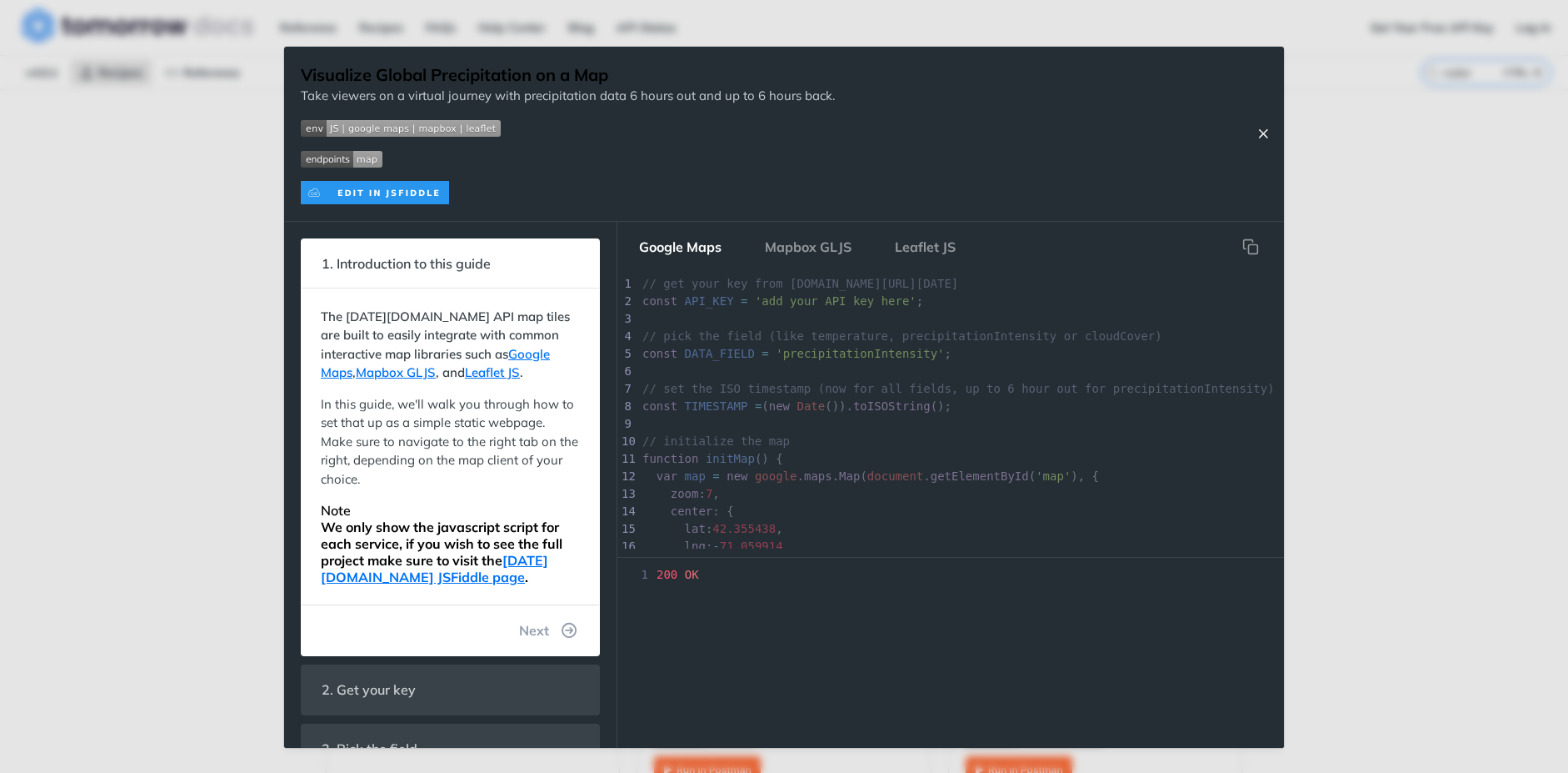
click at [1263, 137] on icon "Close Recipe" at bounding box center [1262, 133] width 15 height 15
click at [1261, 126] on icon "Close Recipe" at bounding box center [1262, 133] width 15 height 15
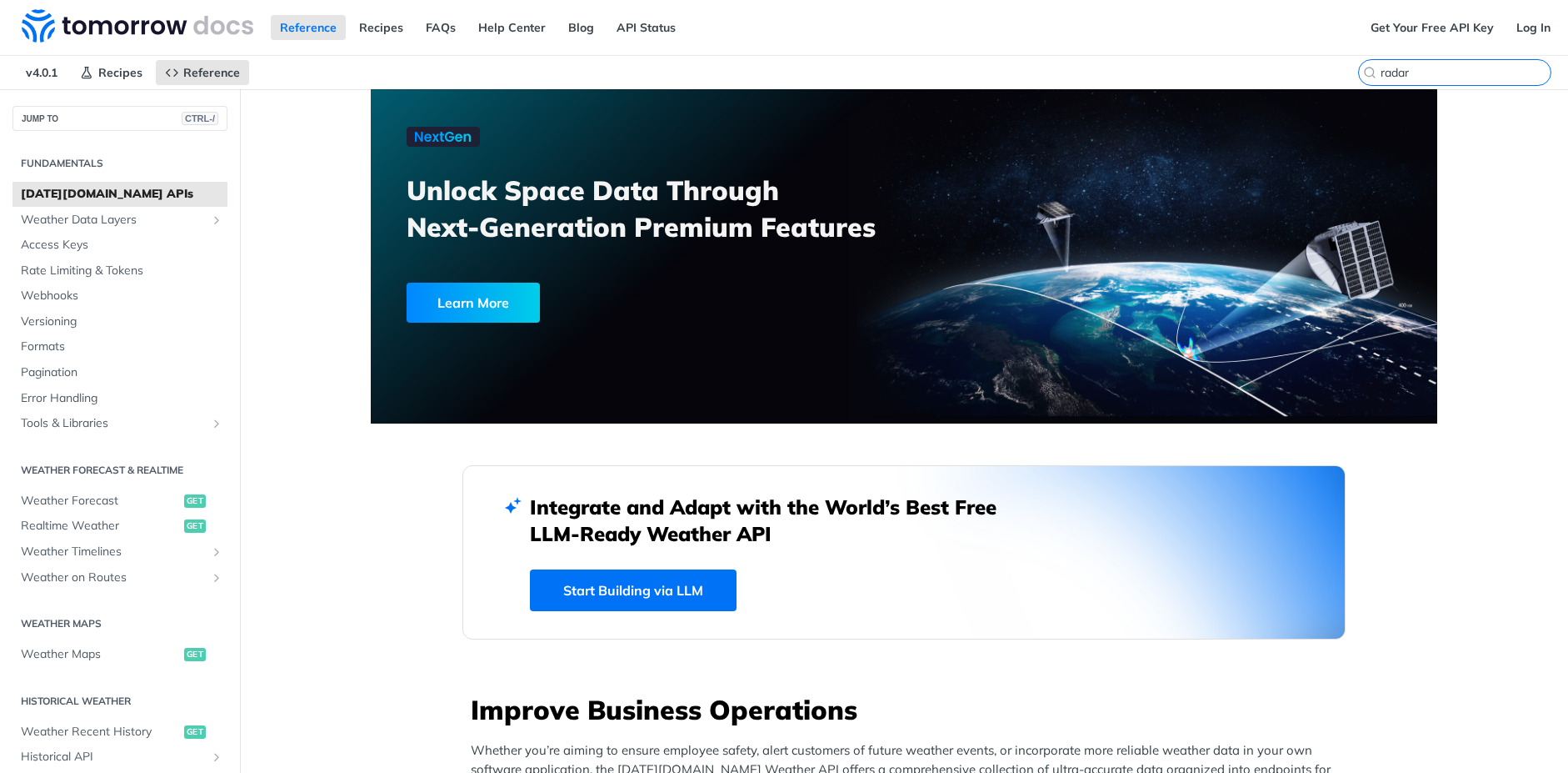
click at [1485, 74] on input "radar" at bounding box center [1465, 72] width 170 height 15
click at [95, 123] on button "JUMP TO CTRL-/" at bounding box center [120, 118] width 215 height 25
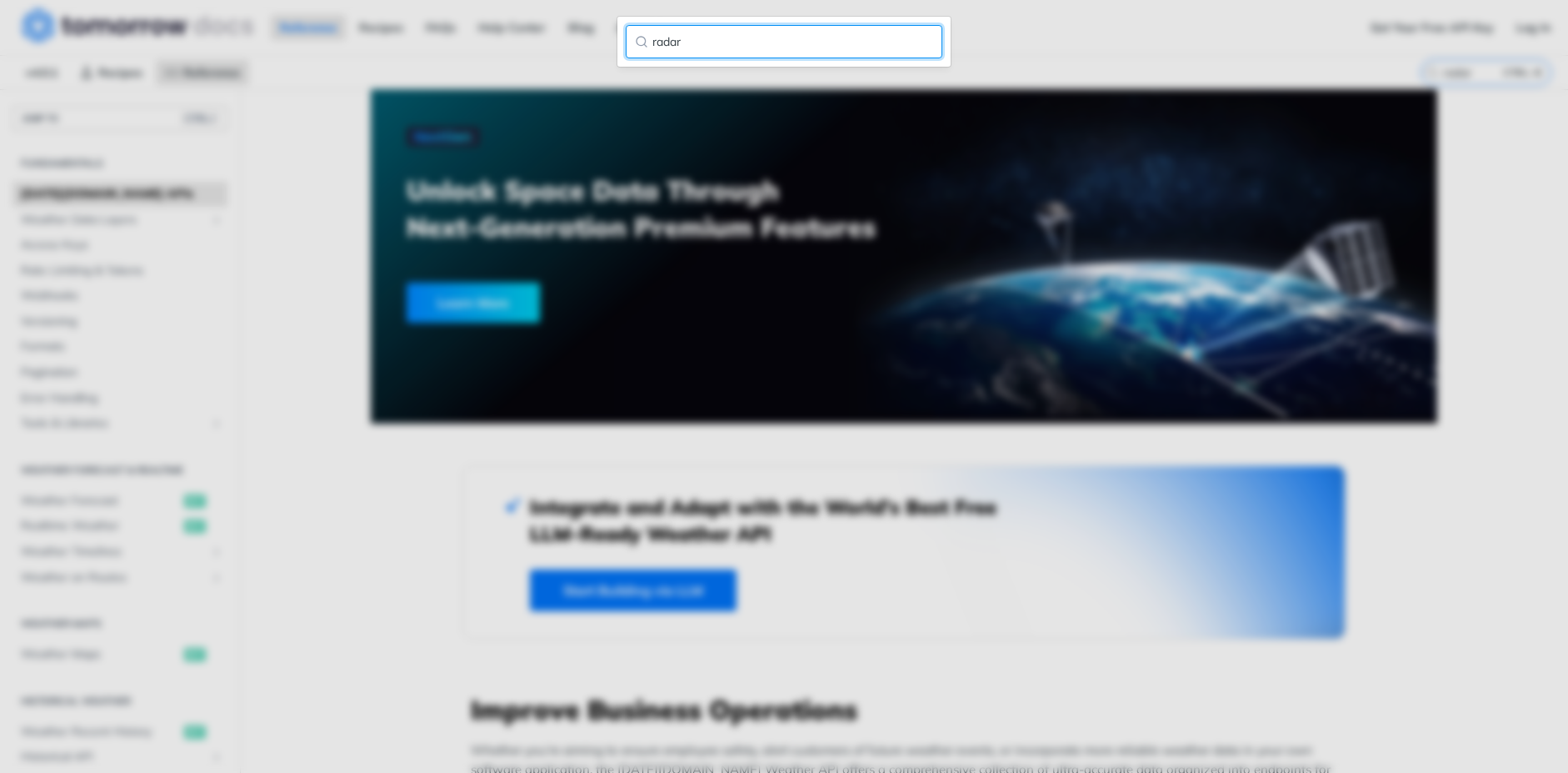
type input "radar"
click at [925, 43] on input "radar" at bounding box center [784, 41] width 317 height 33
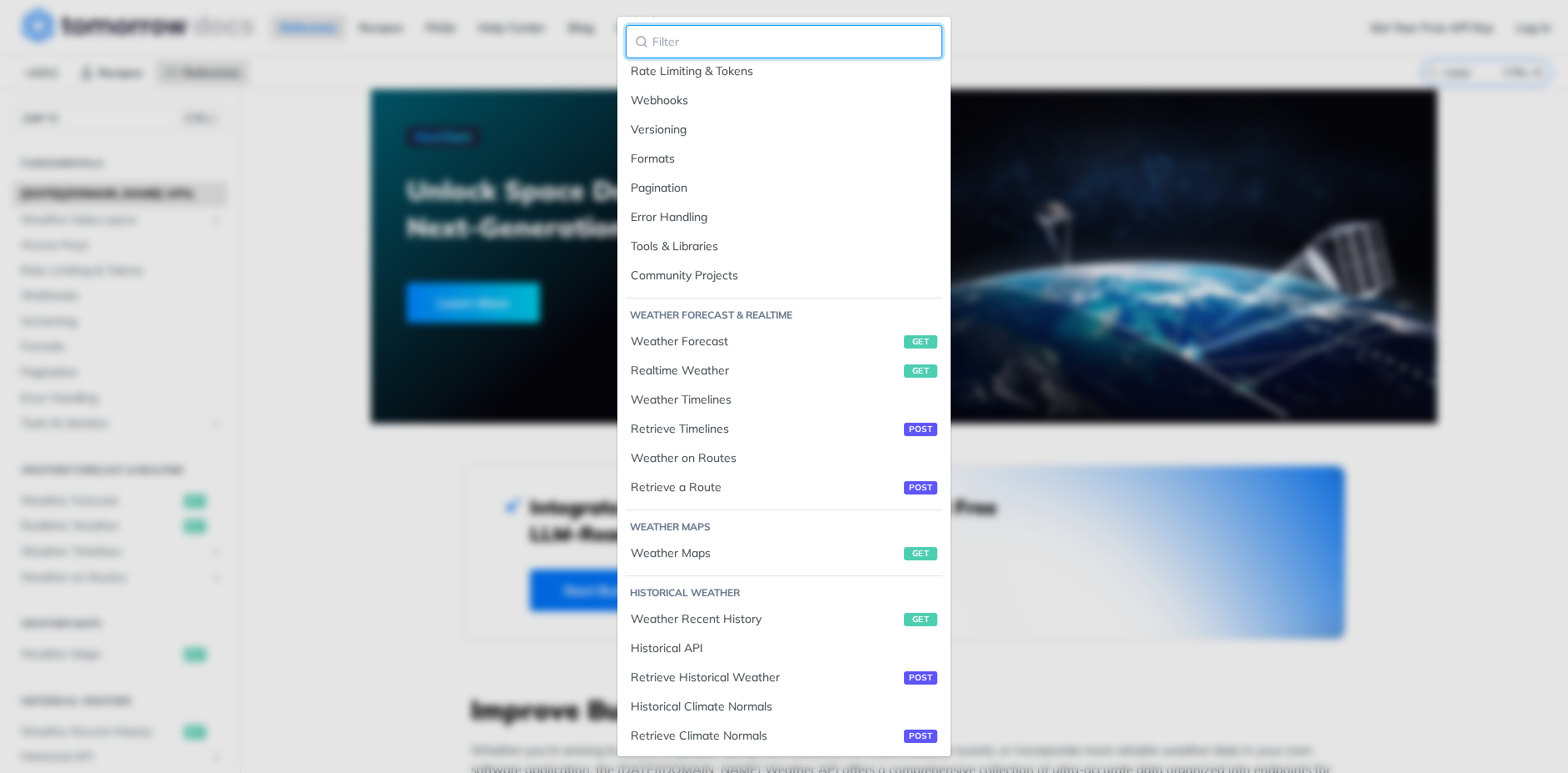
scroll to position [600, 0]
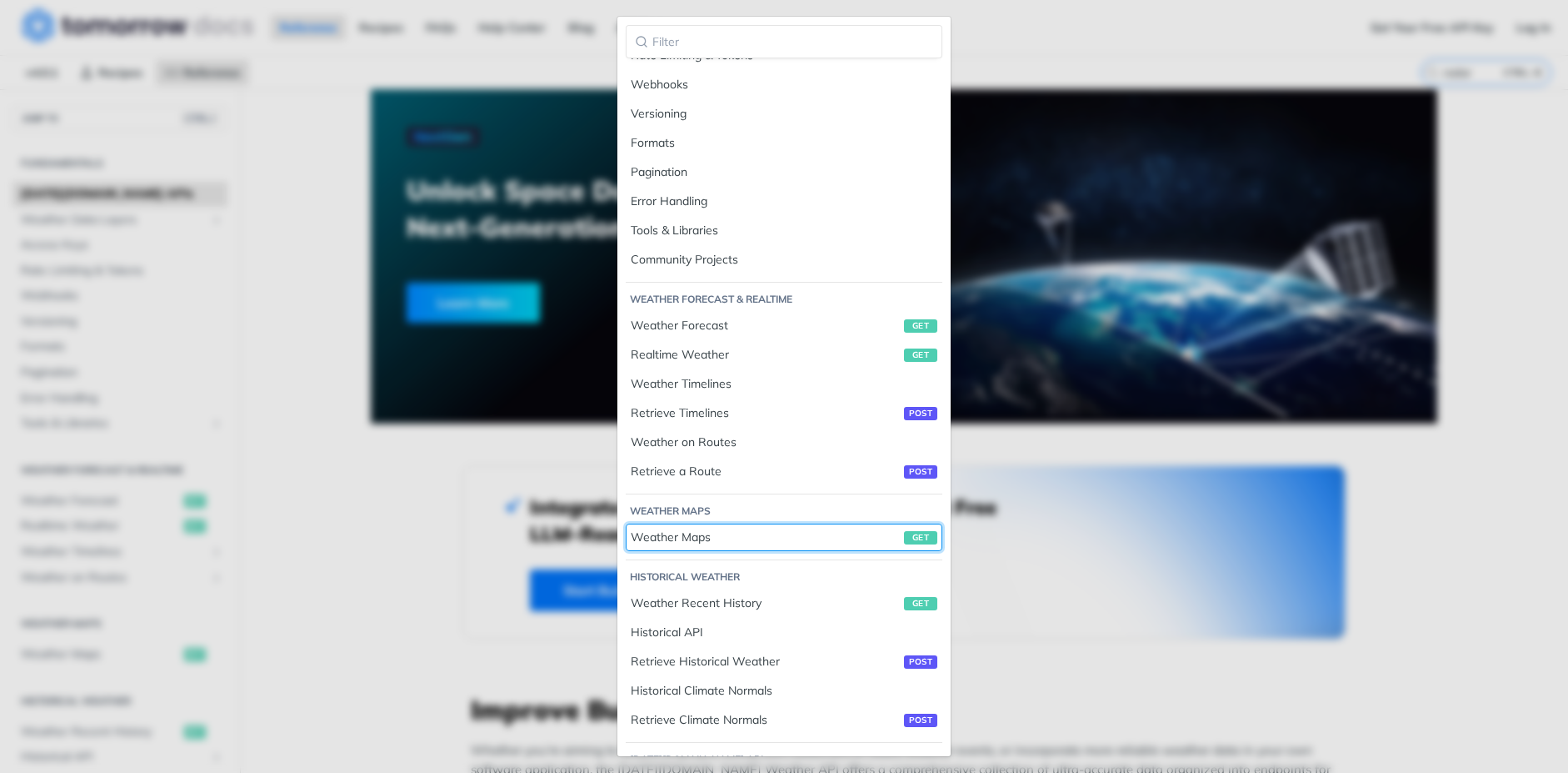
click at [690, 538] on div "Weather Maps get" at bounding box center [784, 537] width 307 height 17
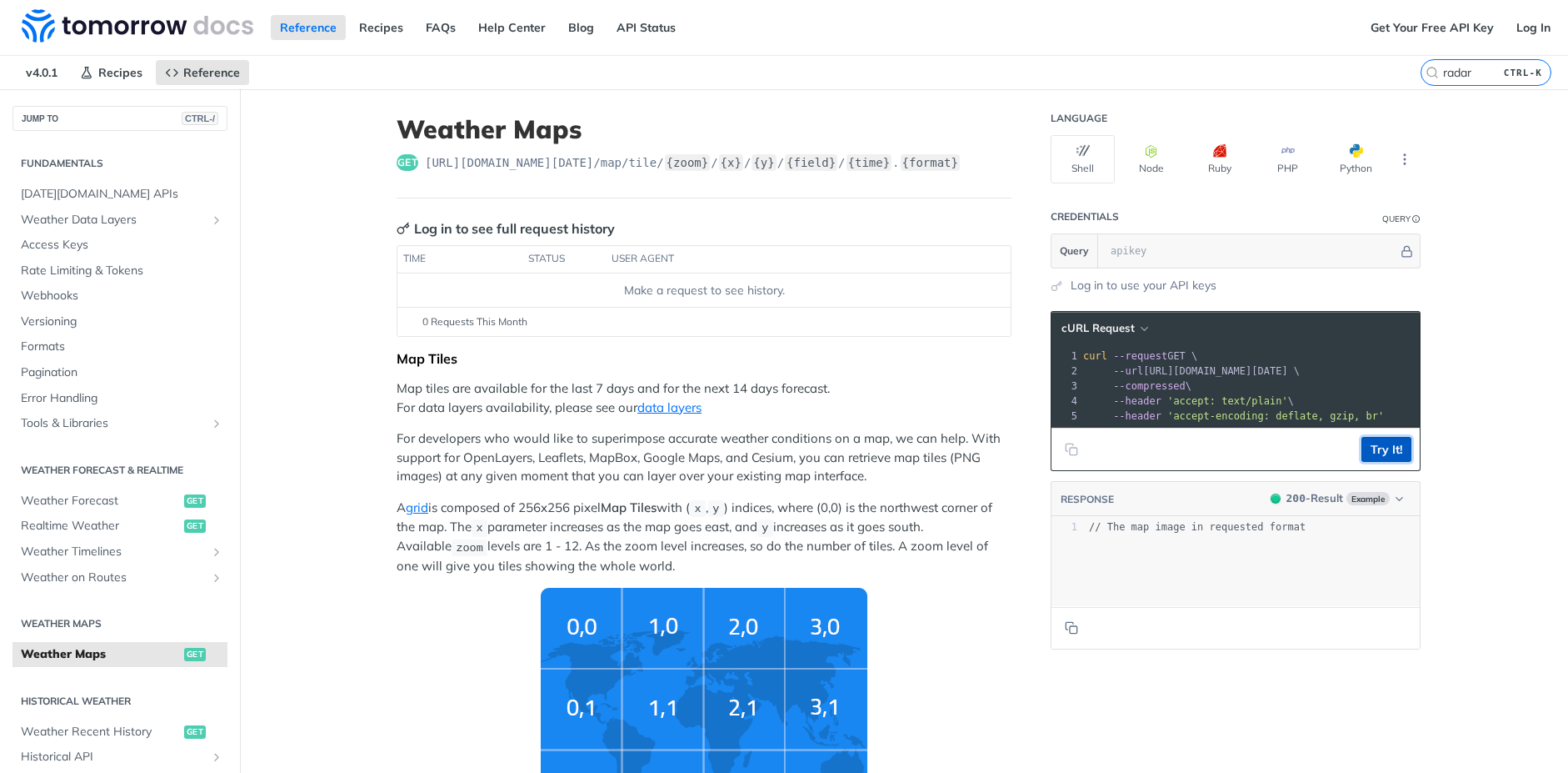
click at [1379, 461] on button "Try It!" at bounding box center [1386, 449] width 50 height 25
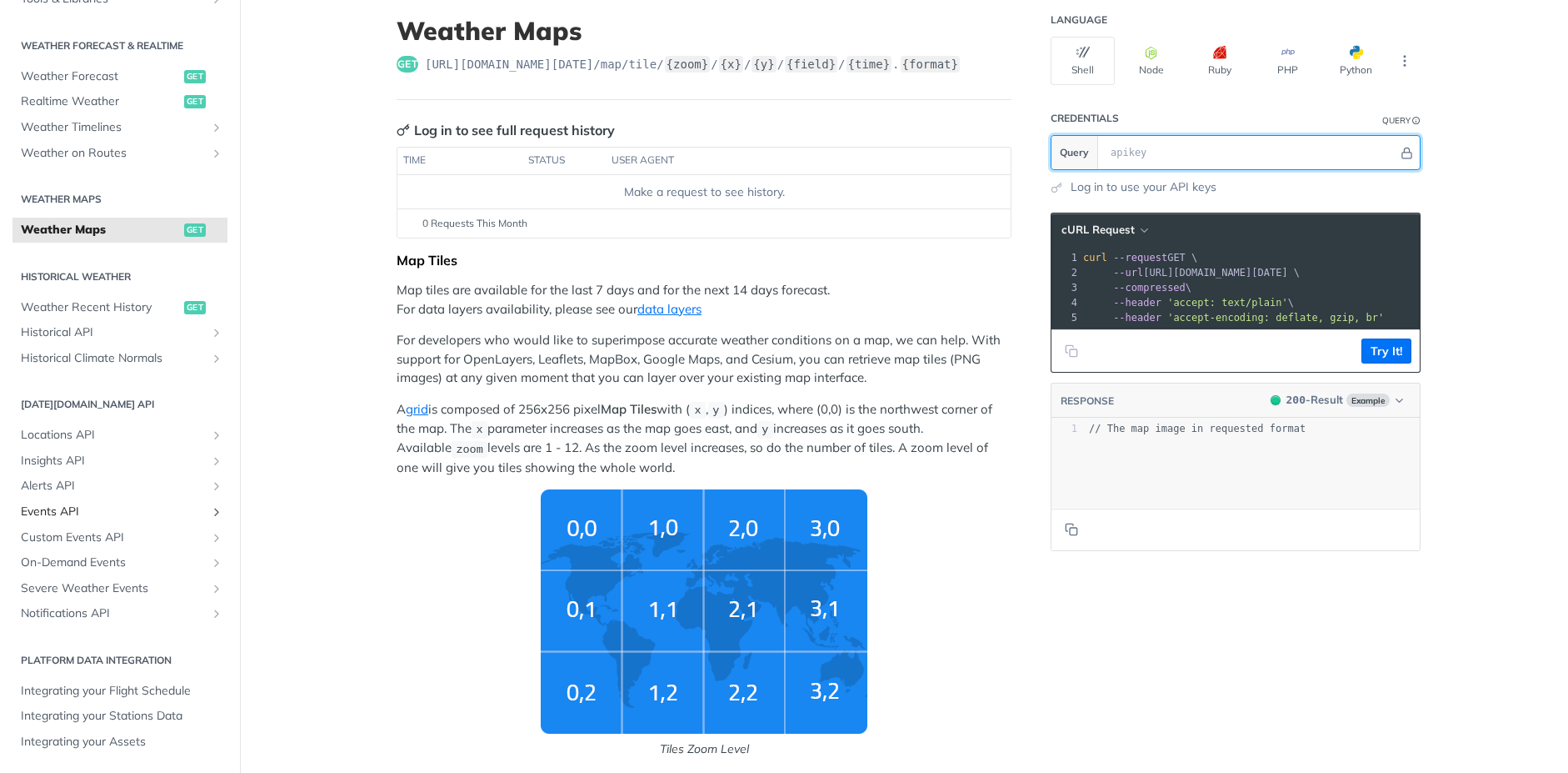
scroll to position [200, 0]
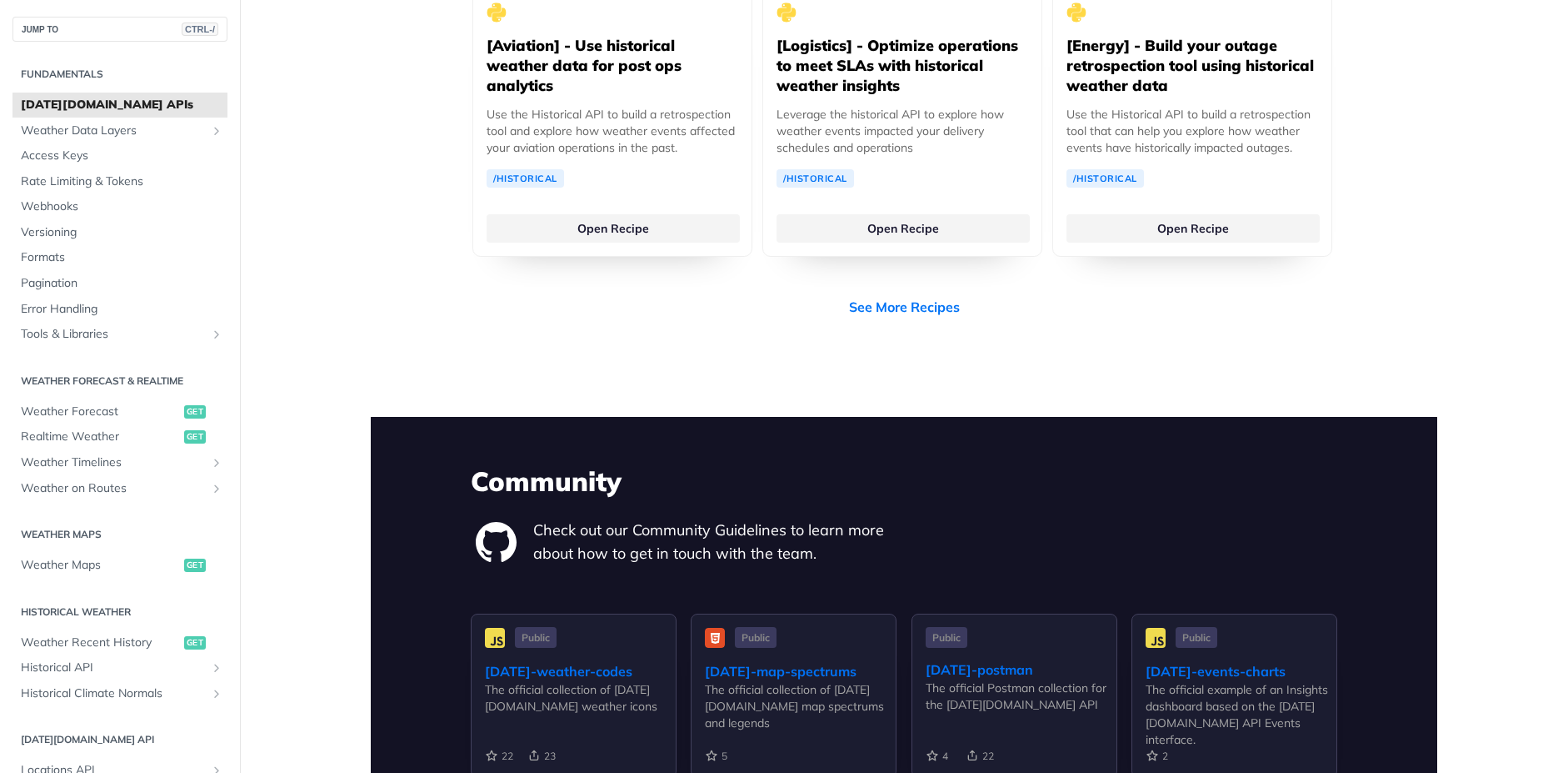
scroll to position [3500, 0]
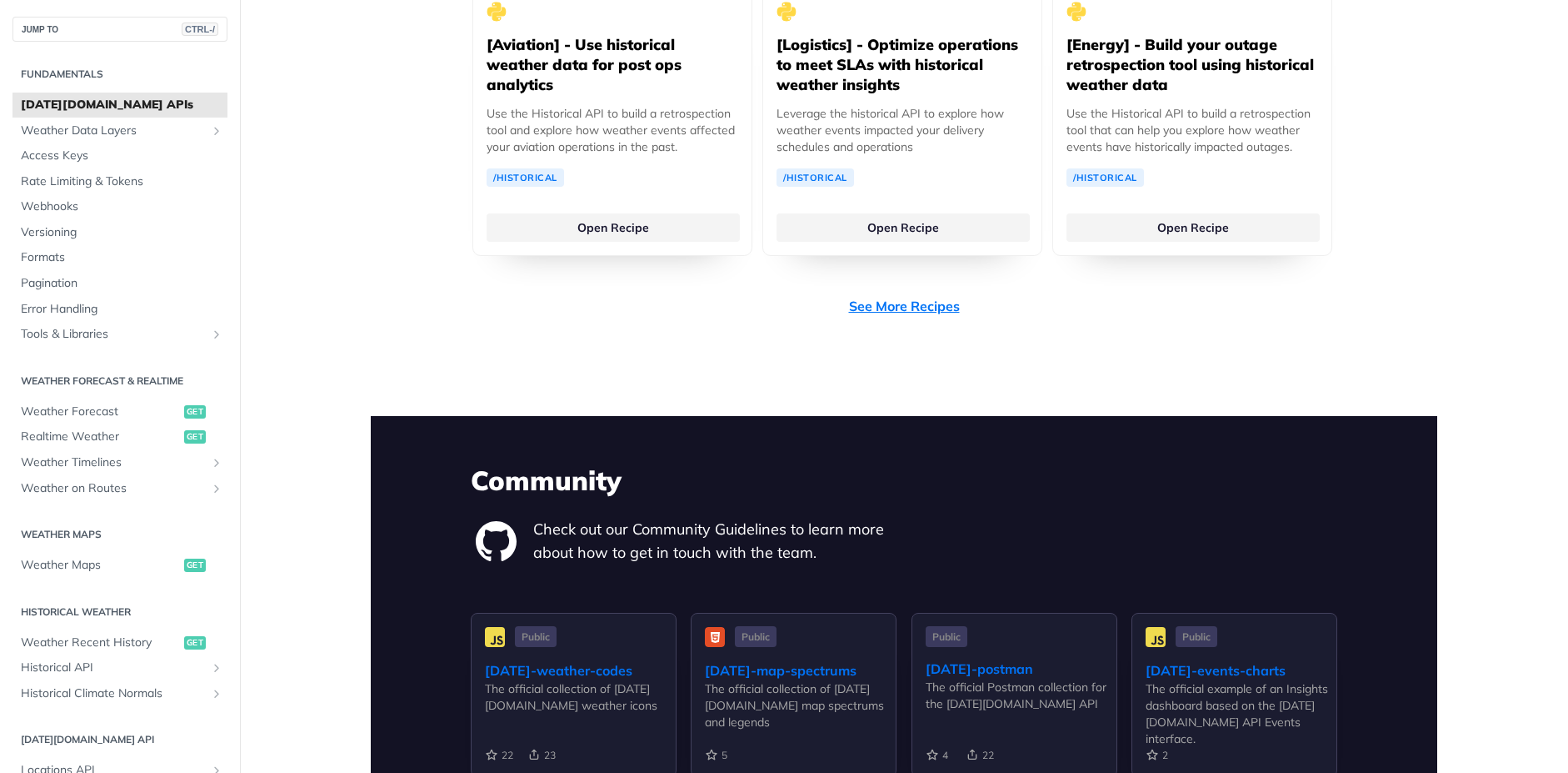
click at [897, 296] on link "See More Recipes" at bounding box center [903, 306] width 111 height 20
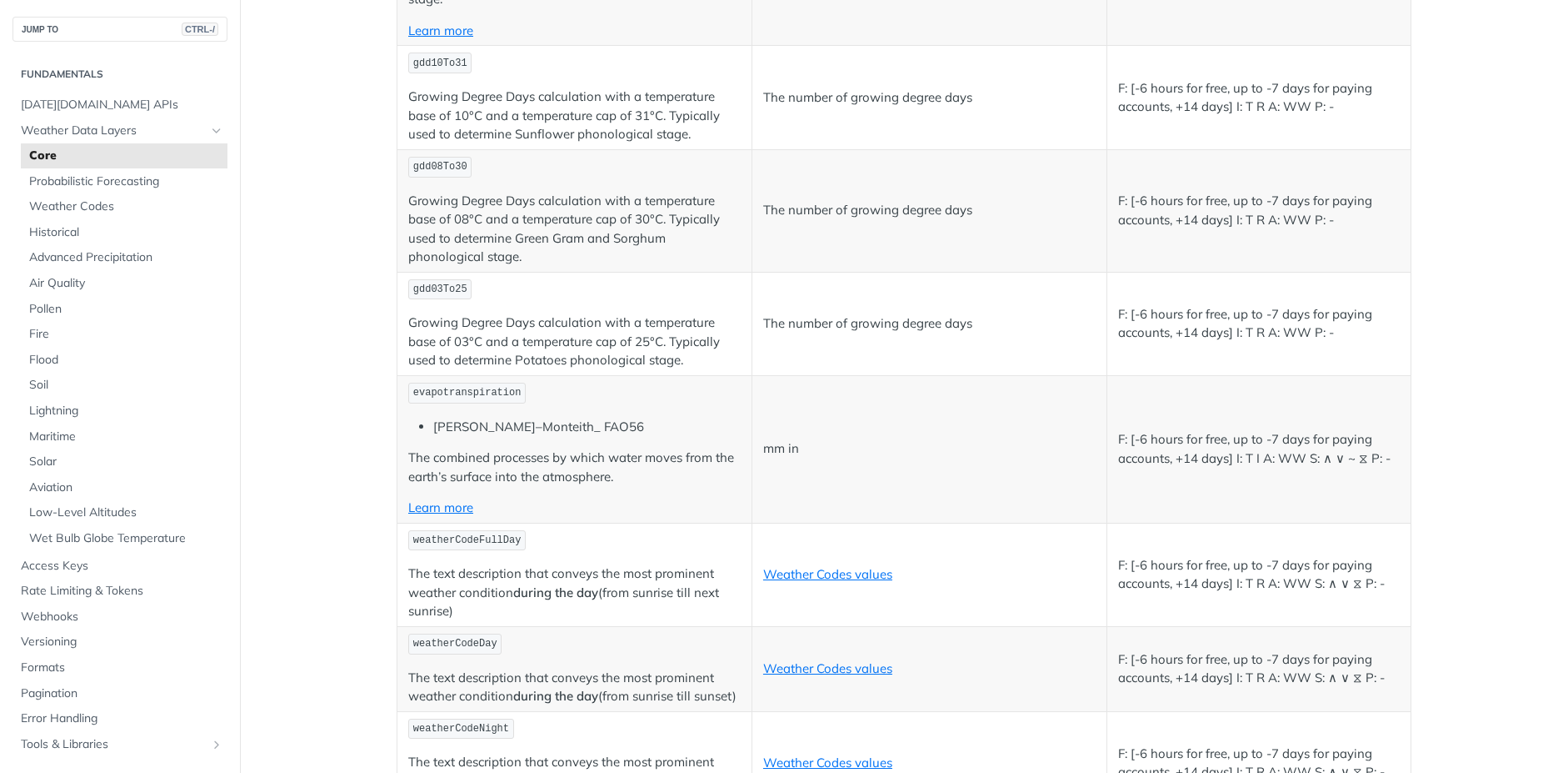
scroll to position [7870, 0]
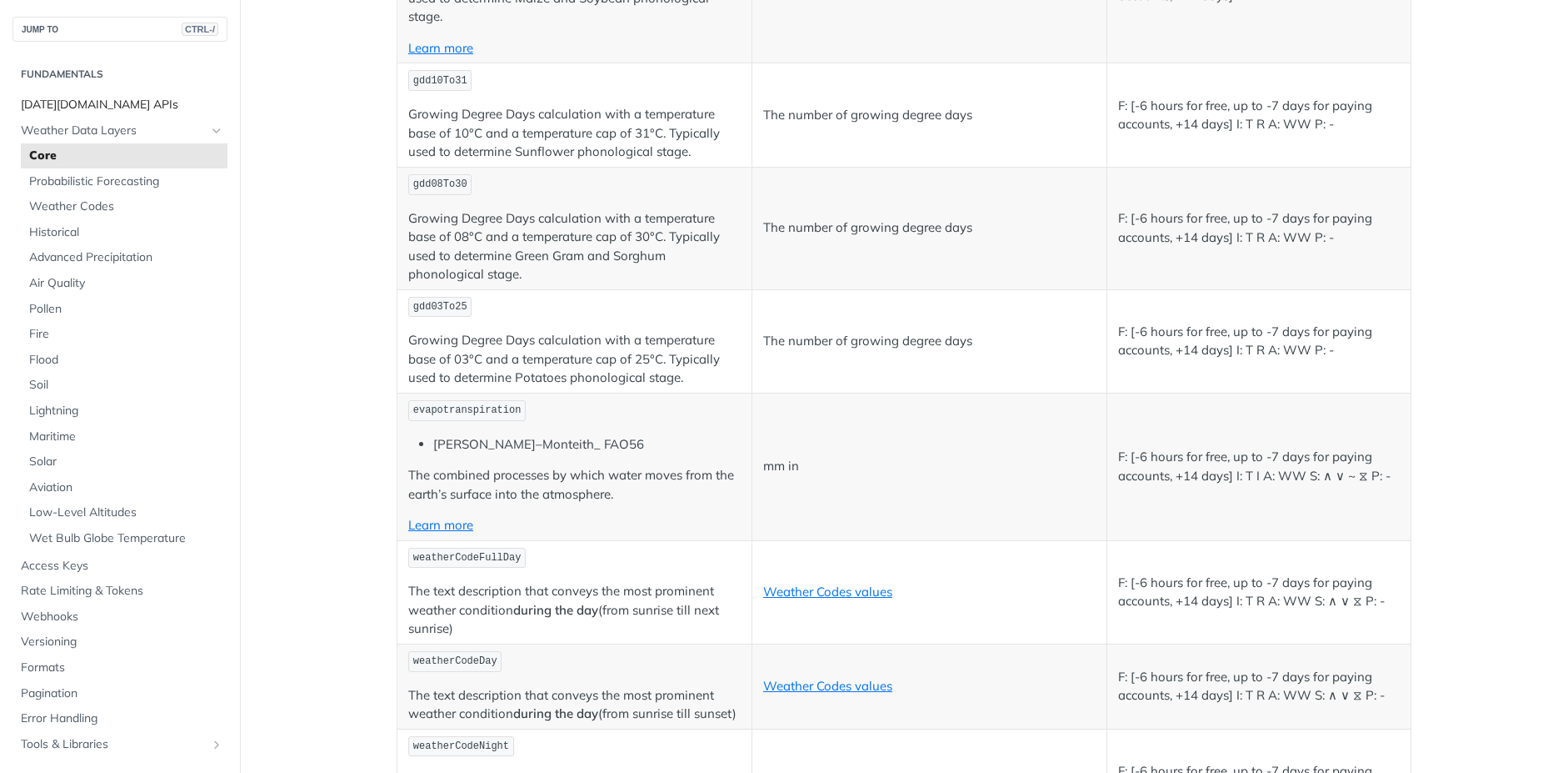
click at [96, 105] on span "[DATE][DOMAIN_NAME] APIs" at bounding box center [122, 105] width 202 height 16
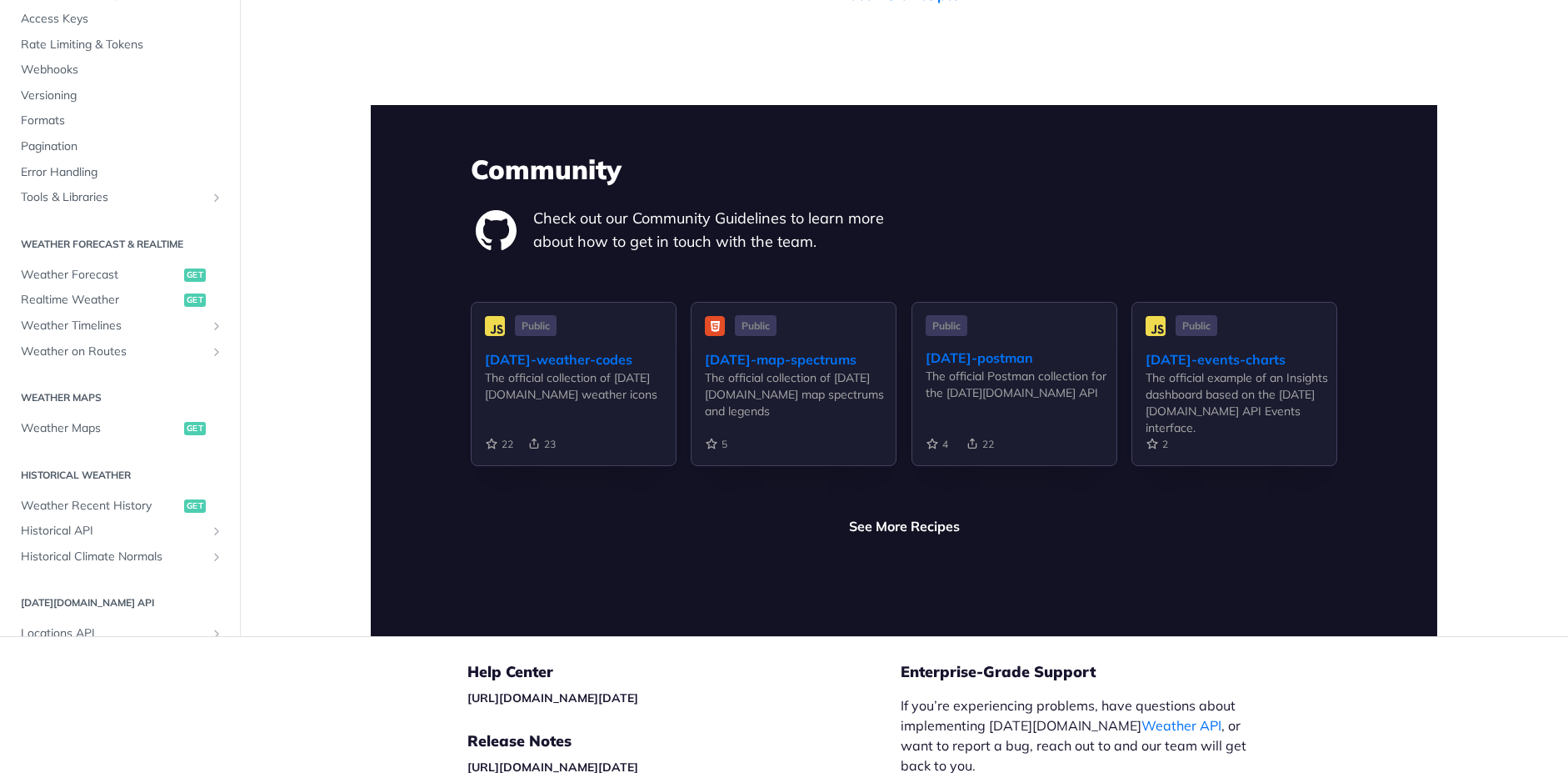
scroll to position [3939, 0]
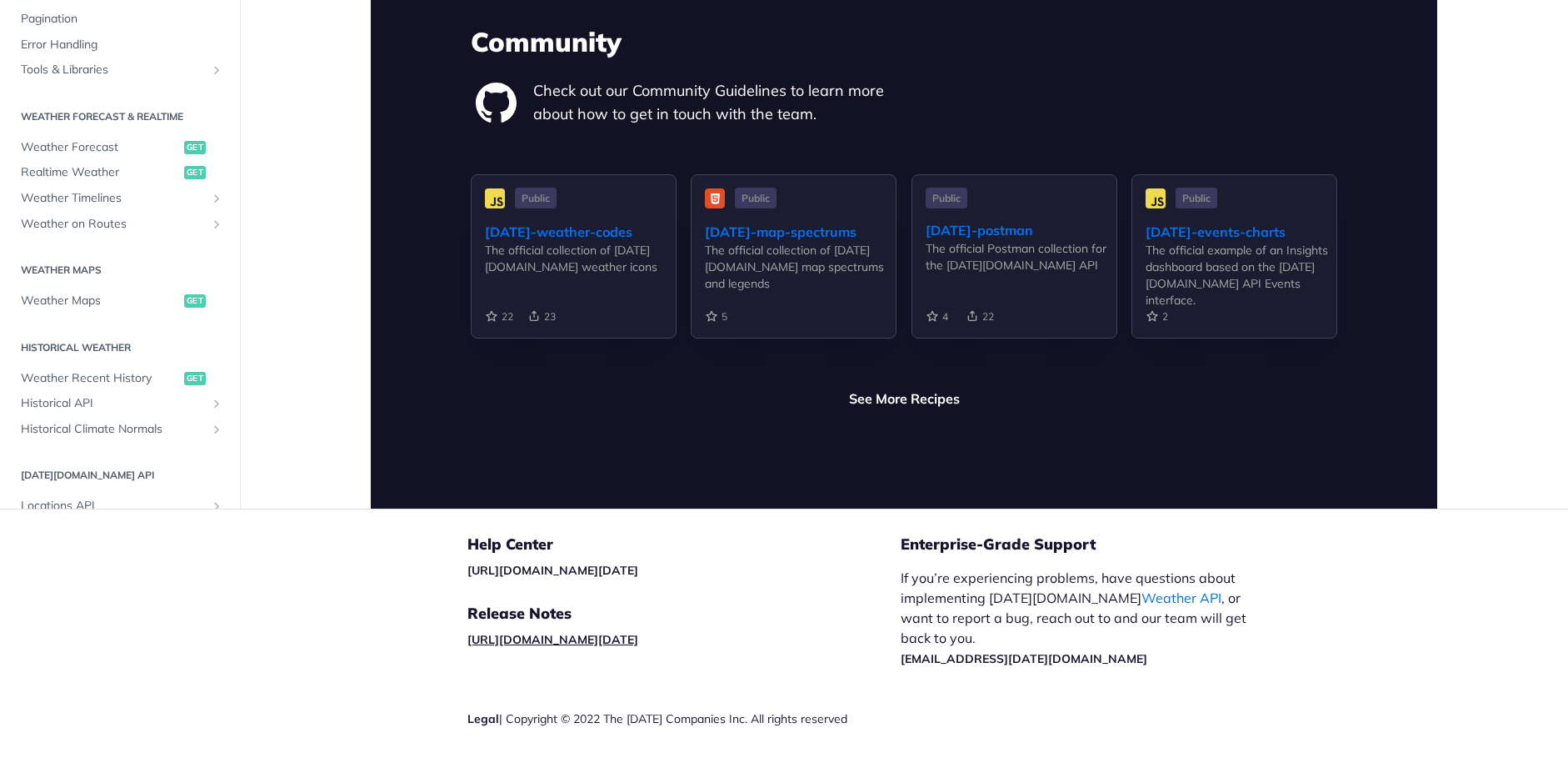
click at [581, 632] on link "[URL][DOMAIN_NAME][DATE]" at bounding box center [553, 639] width 171 height 15
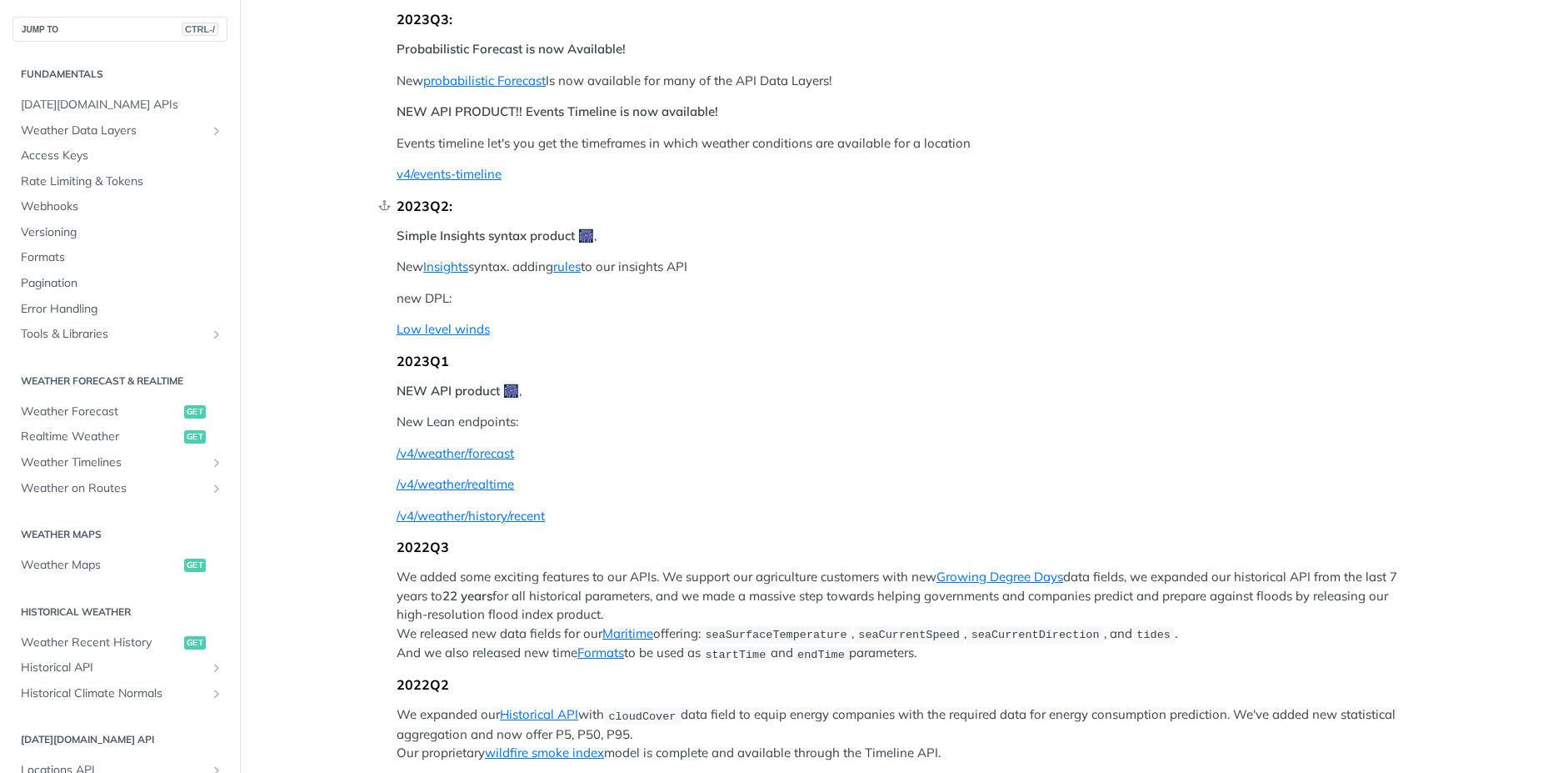
scroll to position [200, 0]
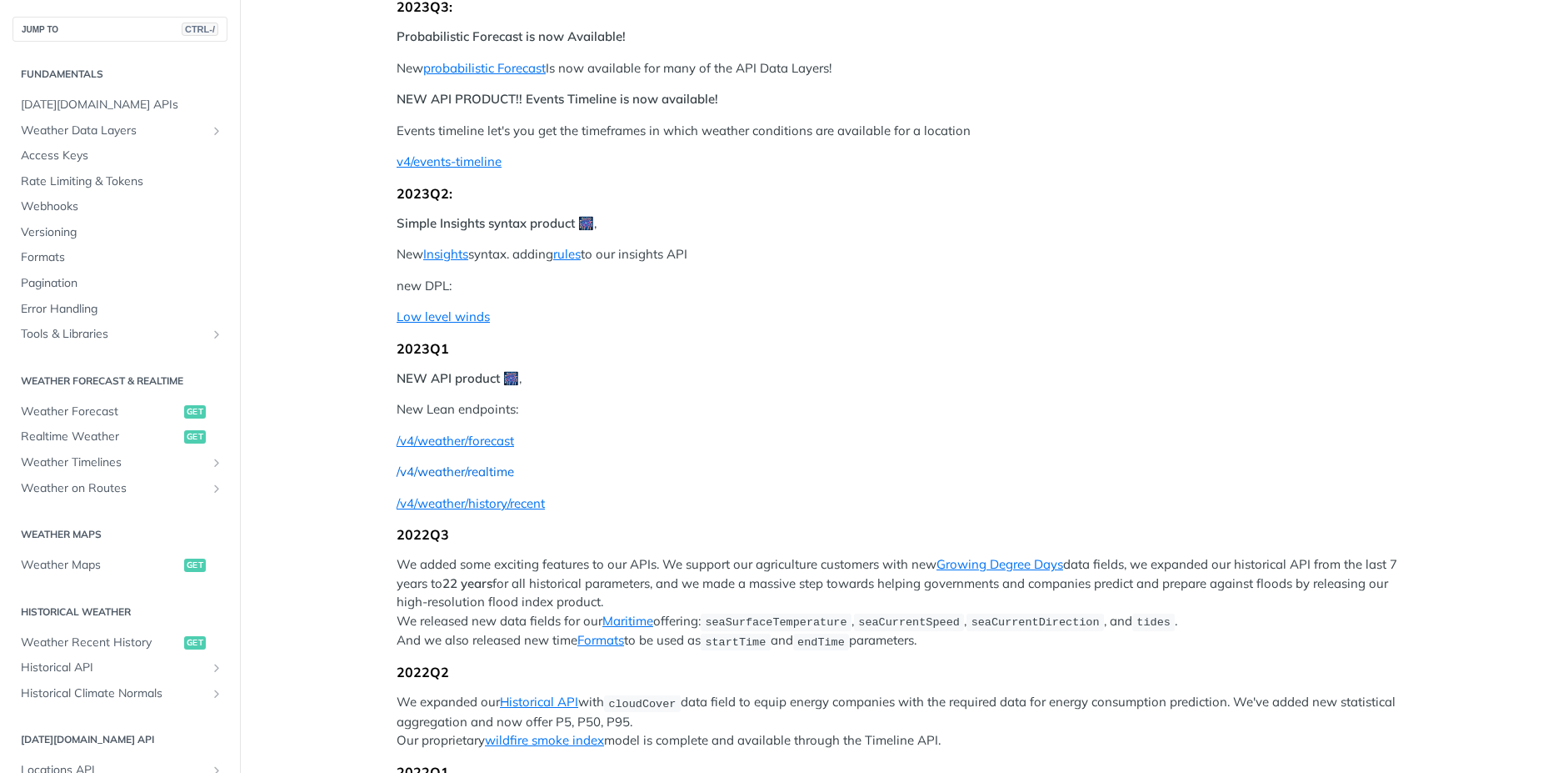
click at [493, 466] on link "/v4/weather/realtime" at bounding box center [455, 471] width 117 height 16
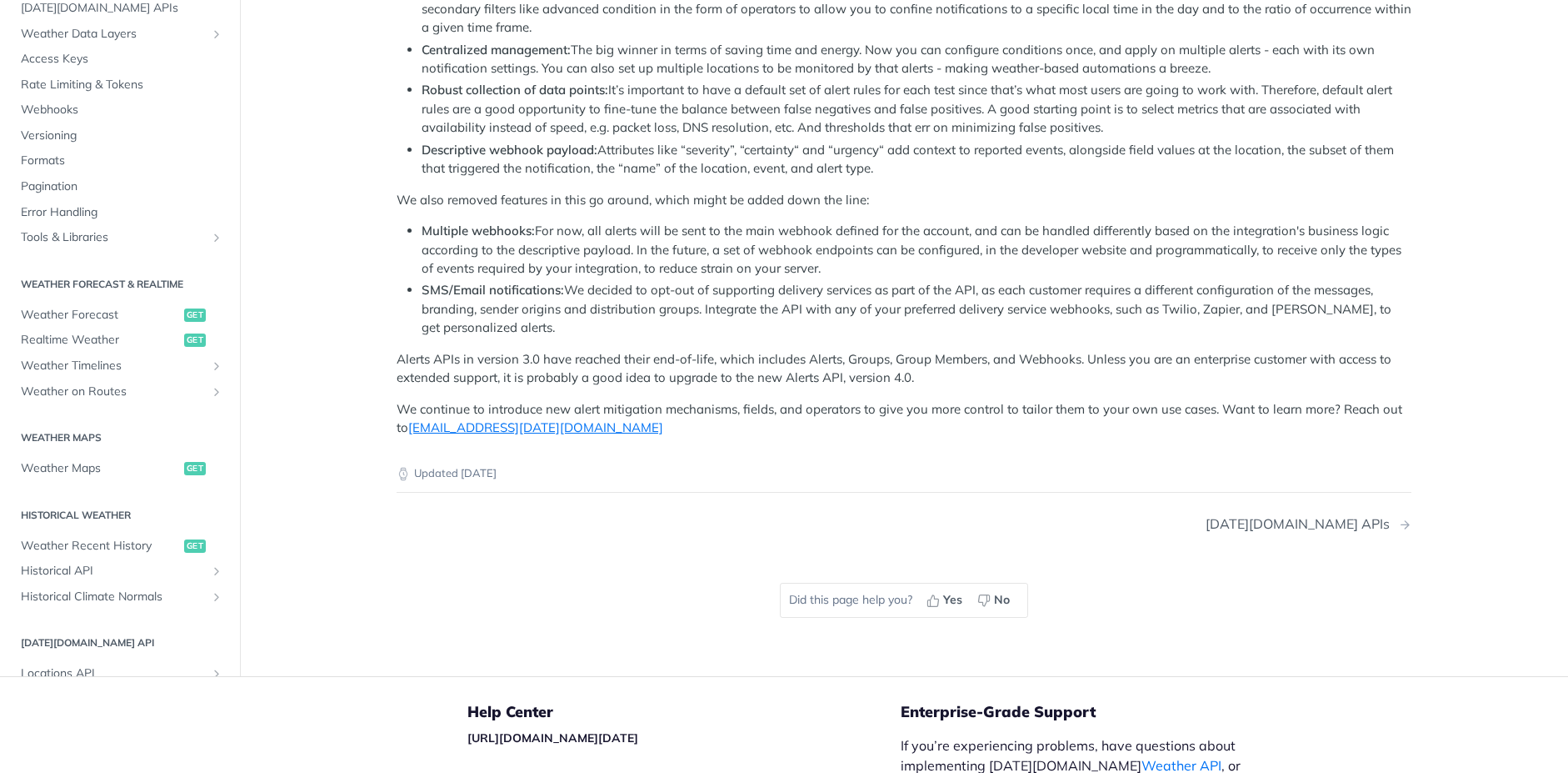
scroll to position [3000, 0]
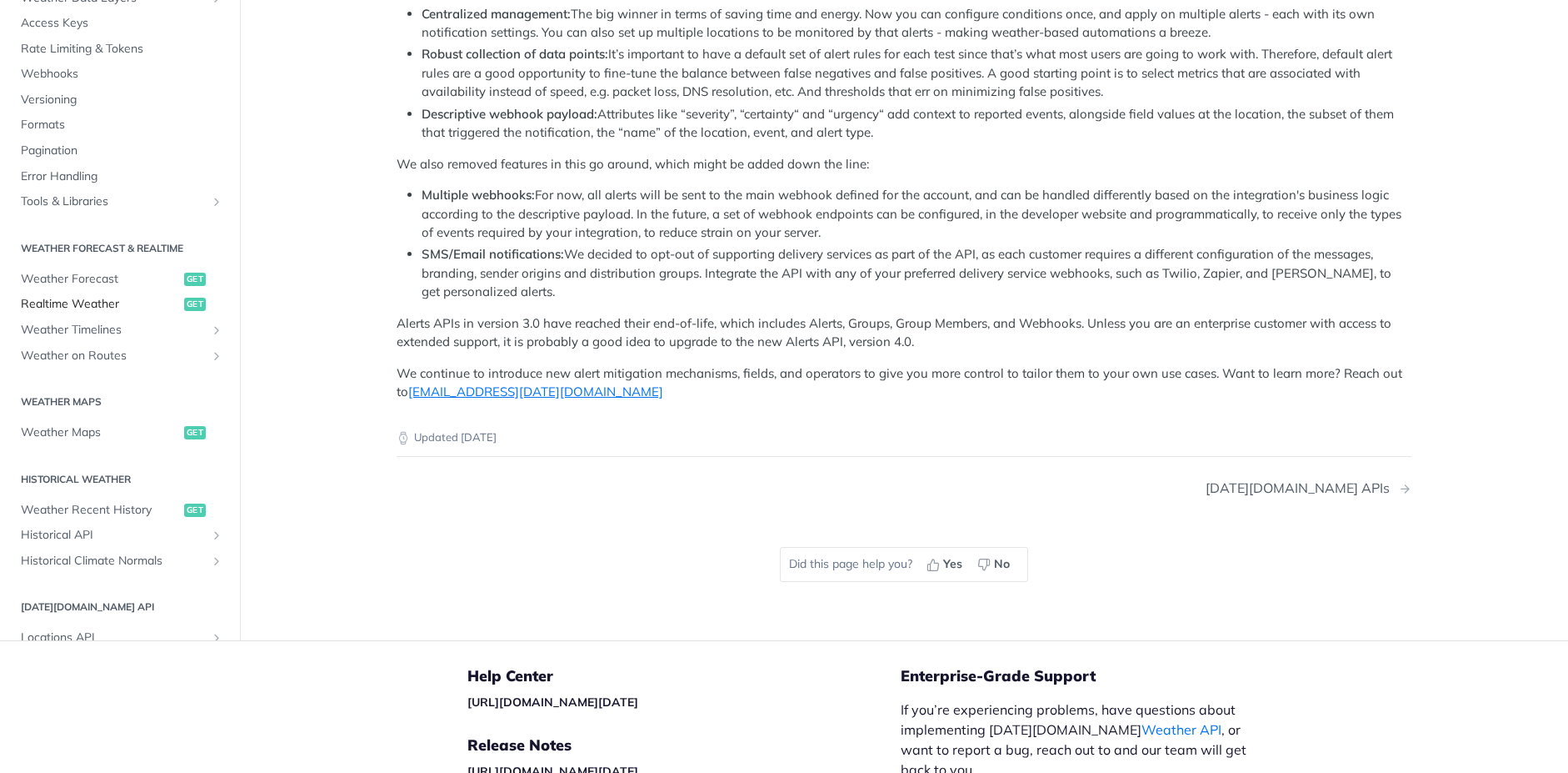
click at [79, 296] on span "Realtime Weather" at bounding box center [101, 304] width 159 height 16
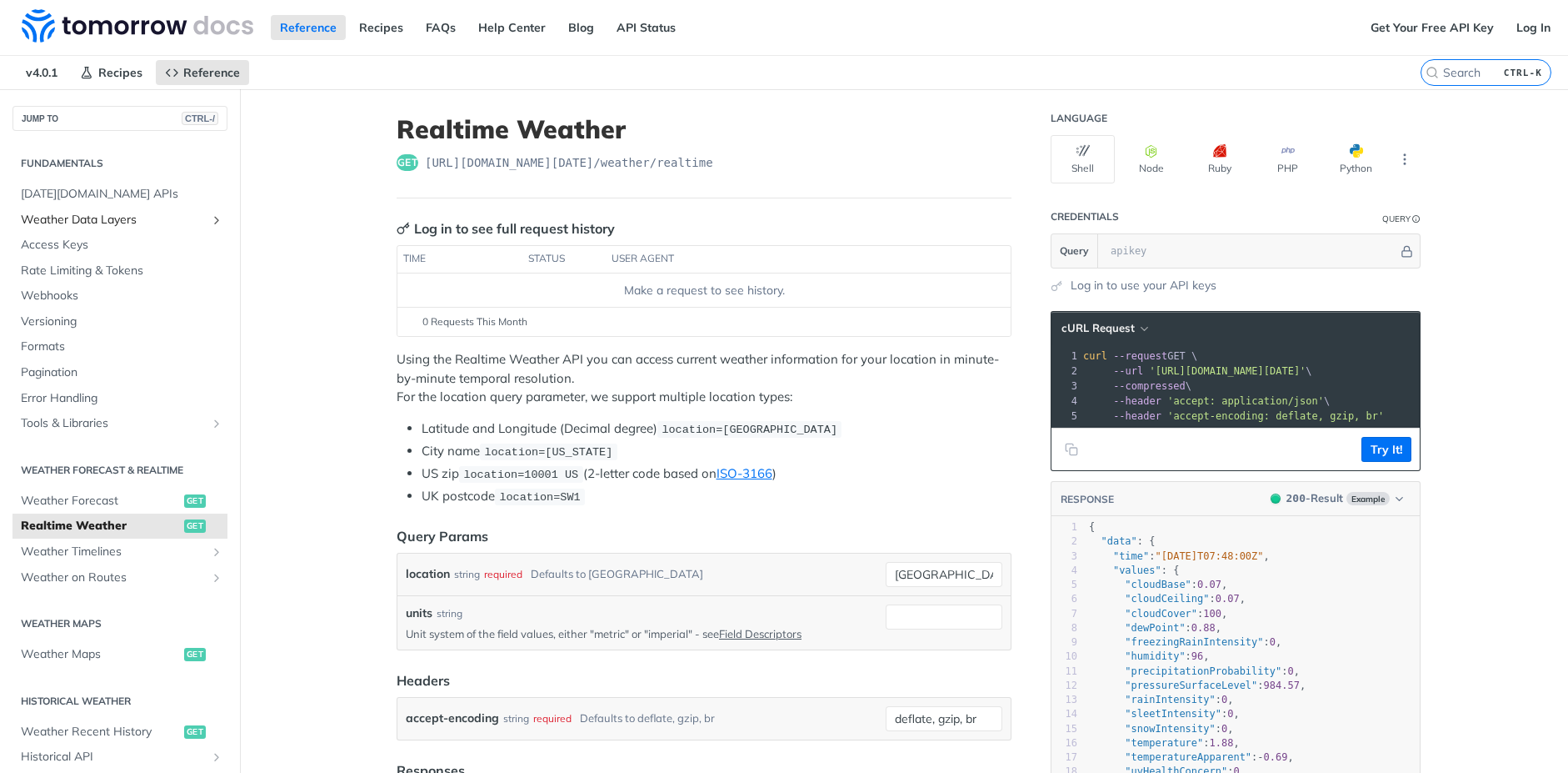
click at [210, 218] on icon "Show subpages for Weather Data Layers" at bounding box center [216, 220] width 14 height 14
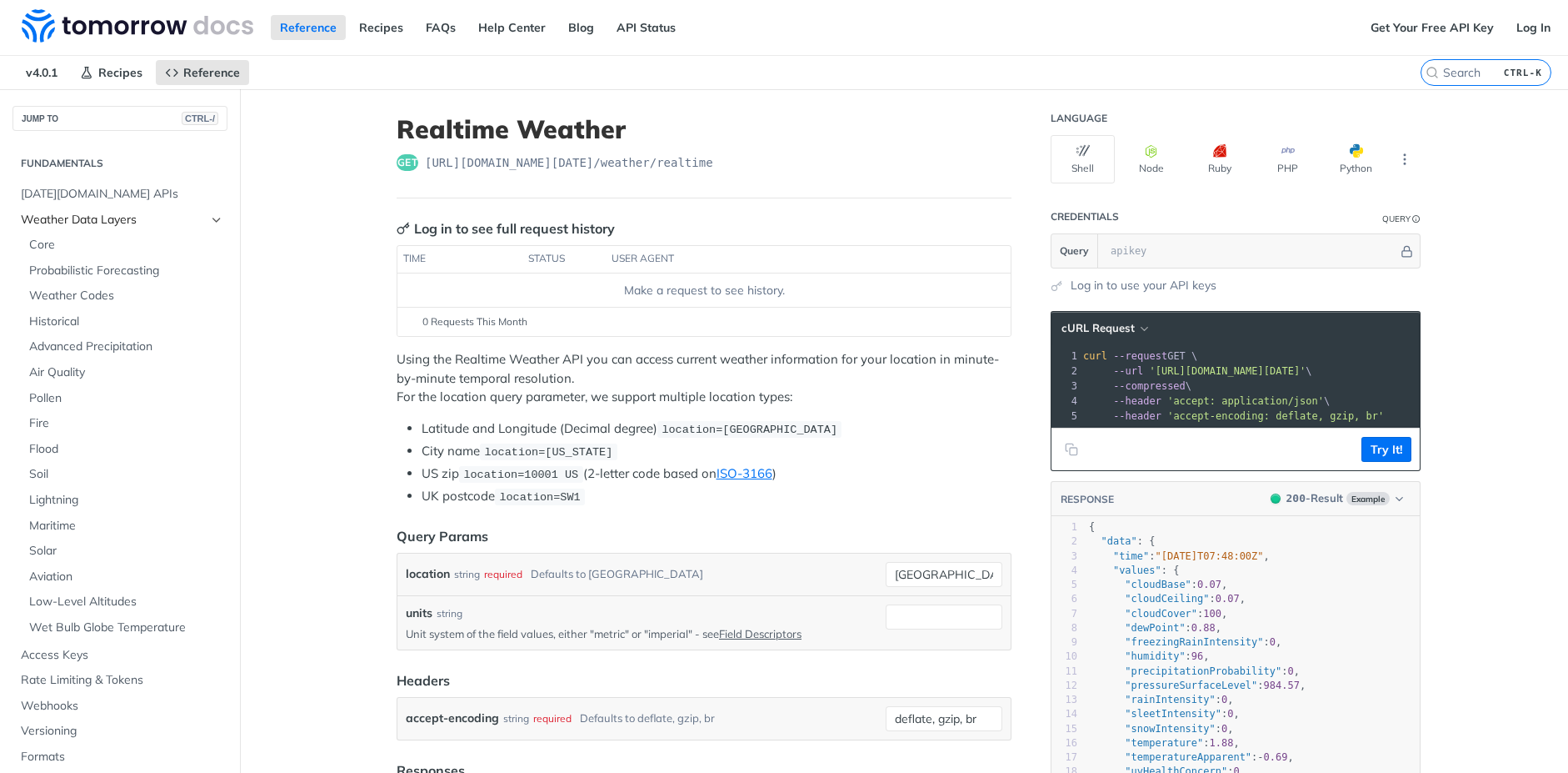
click at [210, 218] on icon "Hide subpages for Weather Data Layers" at bounding box center [216, 220] width 14 height 14
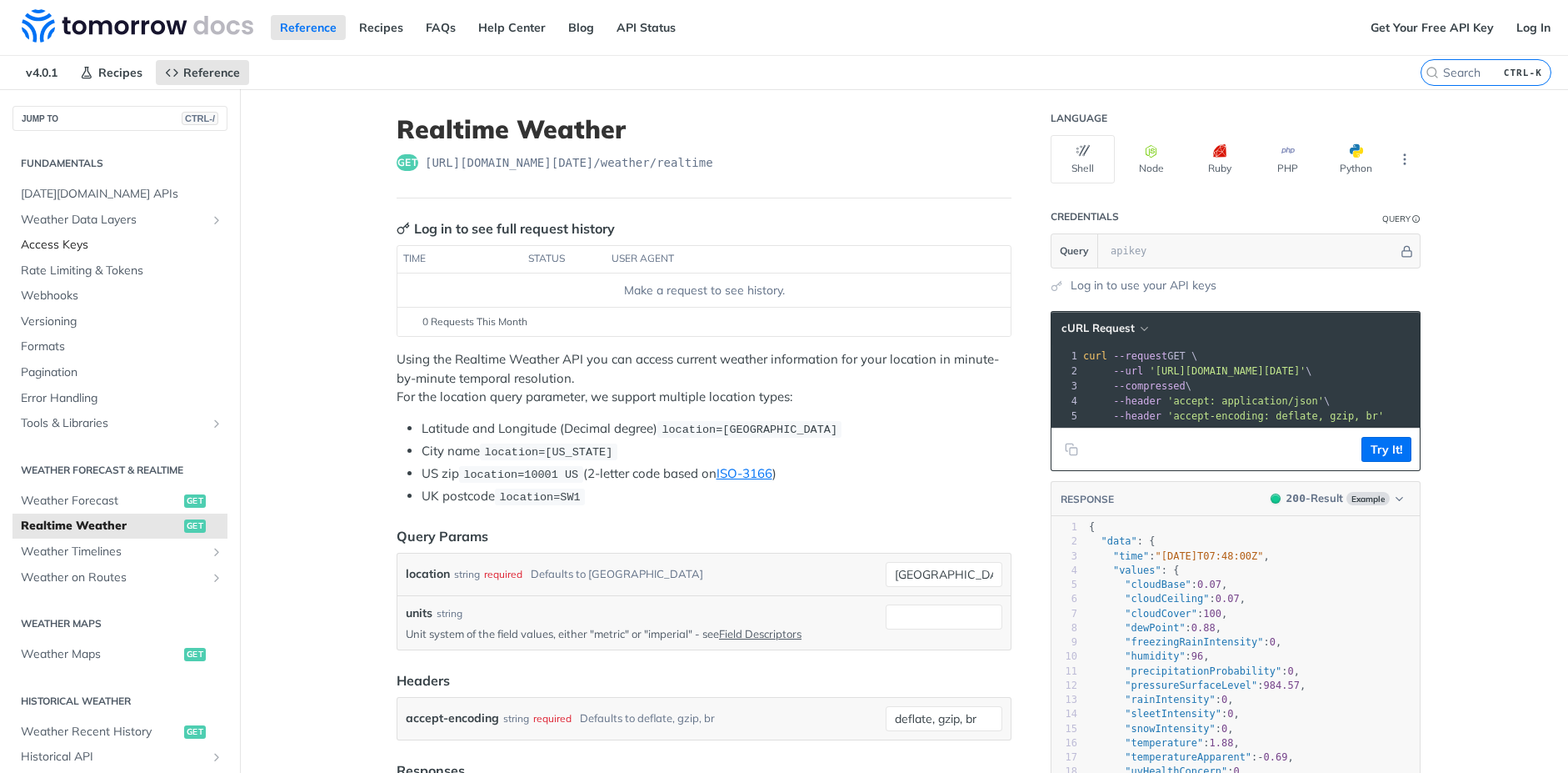
click at [80, 249] on span "Access Keys" at bounding box center [122, 245] width 202 height 16
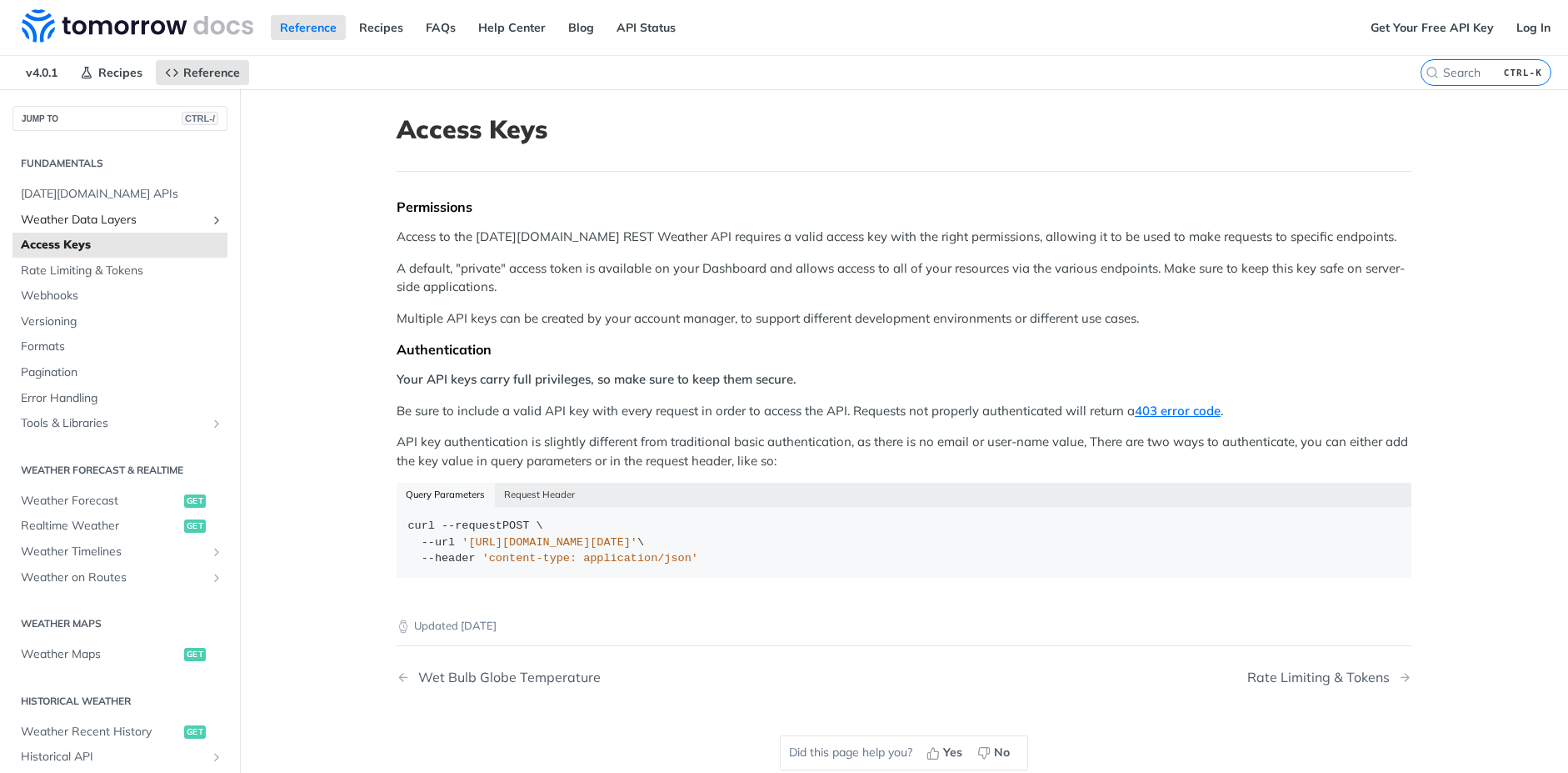
click at [83, 217] on span "Weather Data Layers" at bounding box center [114, 220] width 185 height 16
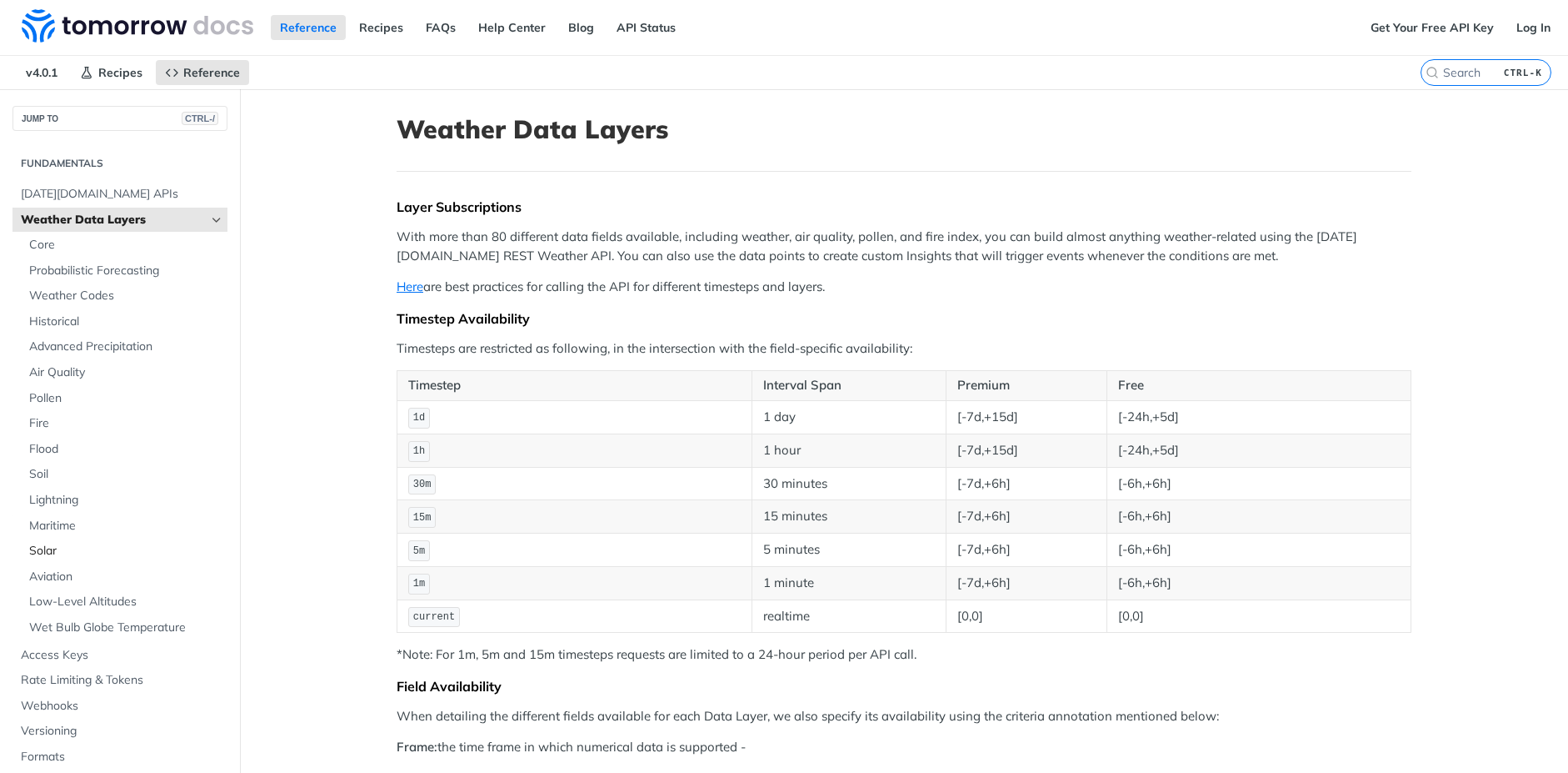
click at [45, 552] on span "Solar" at bounding box center [126, 550] width 194 height 16
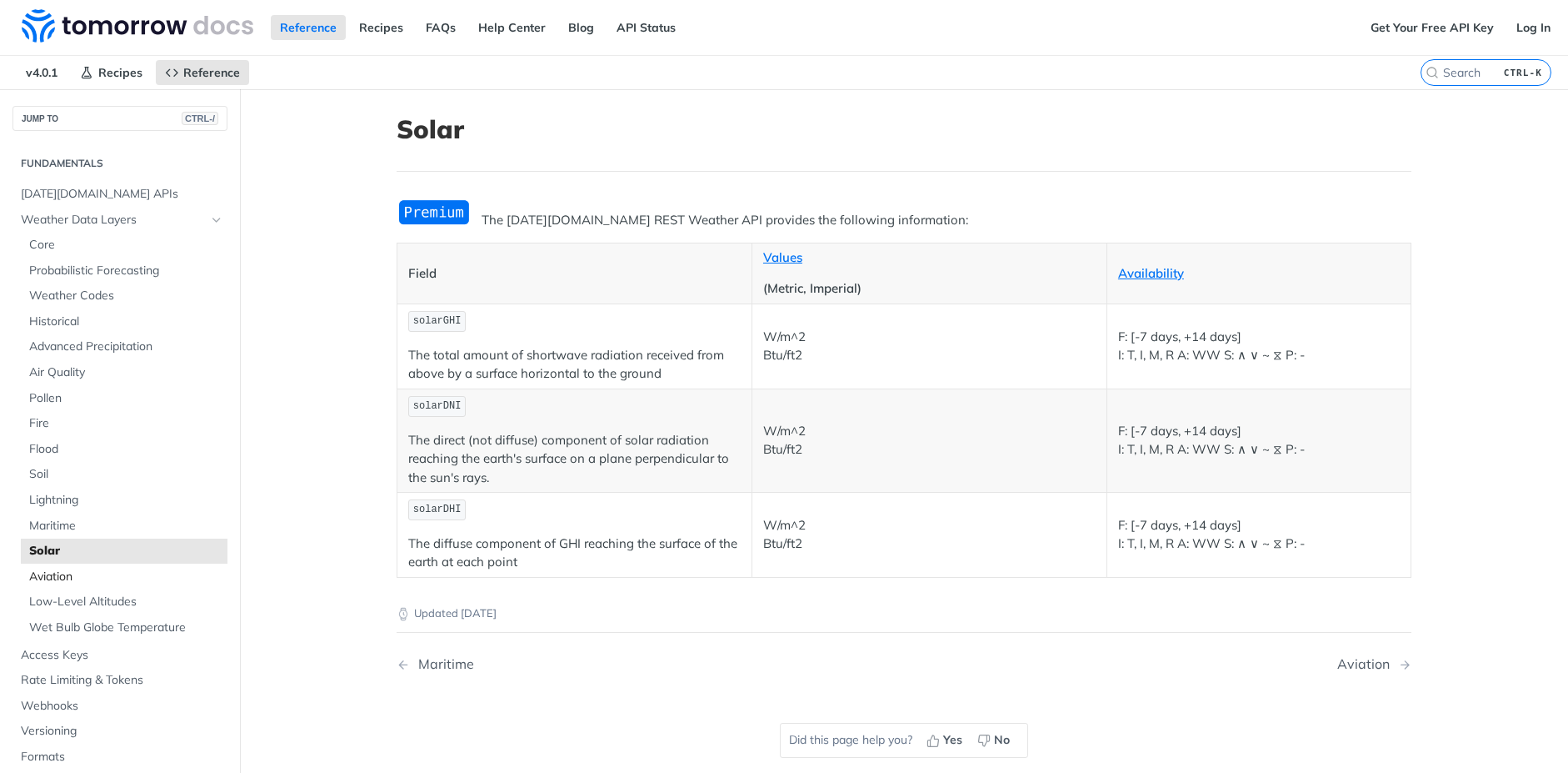
click at [41, 581] on span "Aviation" at bounding box center [126, 577] width 194 height 16
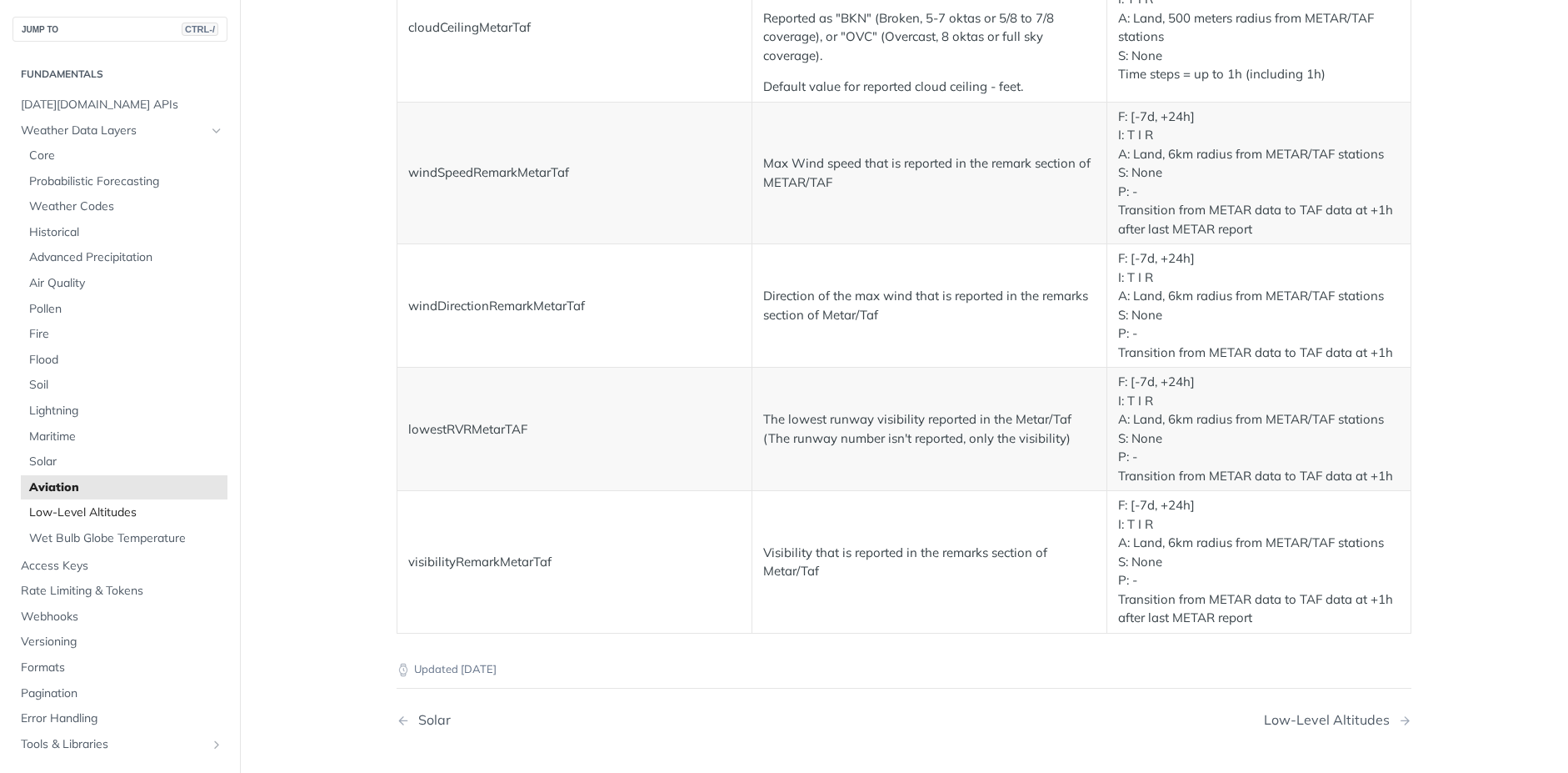
scroll to position [2664, 0]
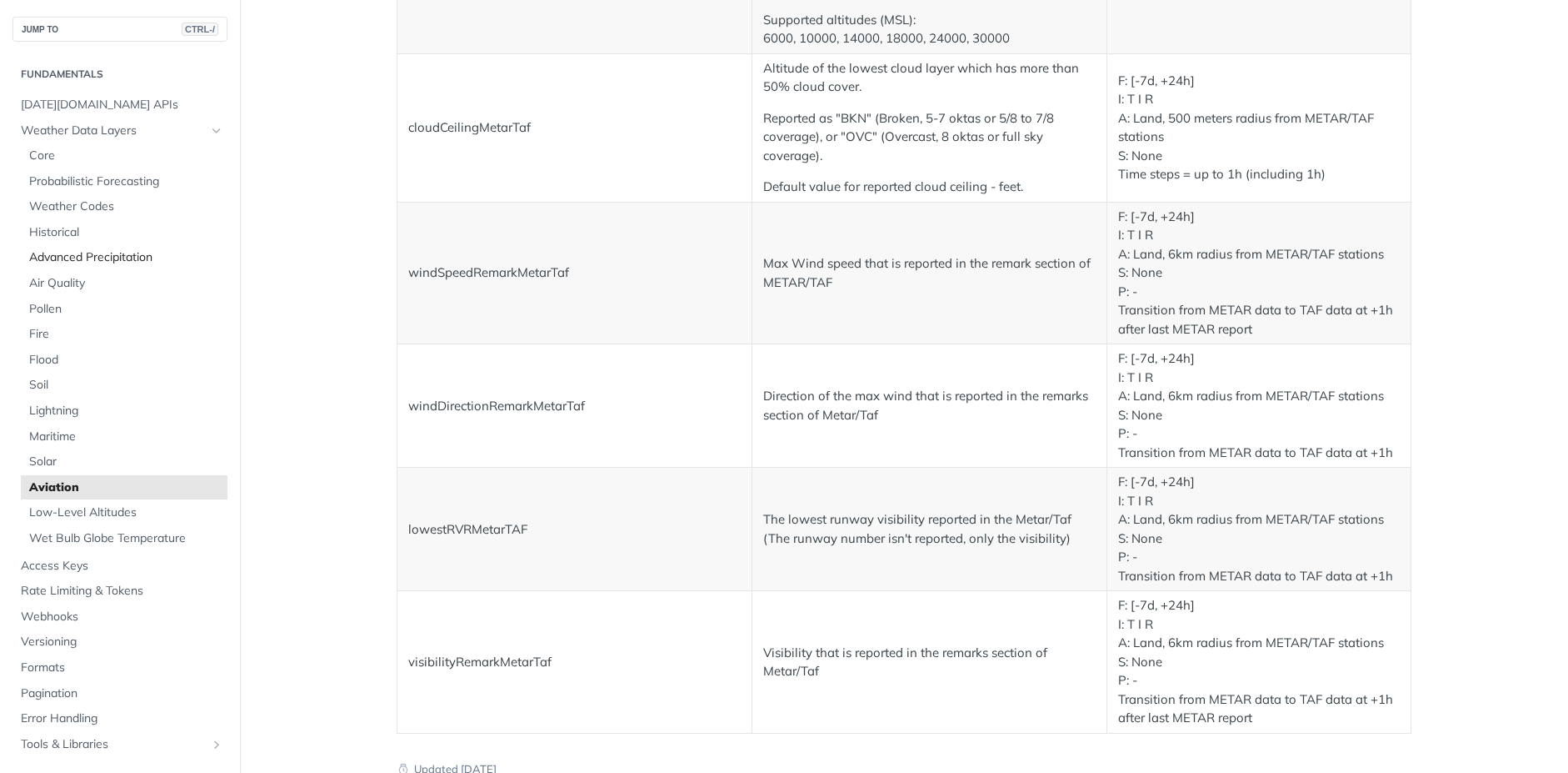
click at [88, 261] on span "Advanced Precipitation" at bounding box center [126, 257] width 194 height 16
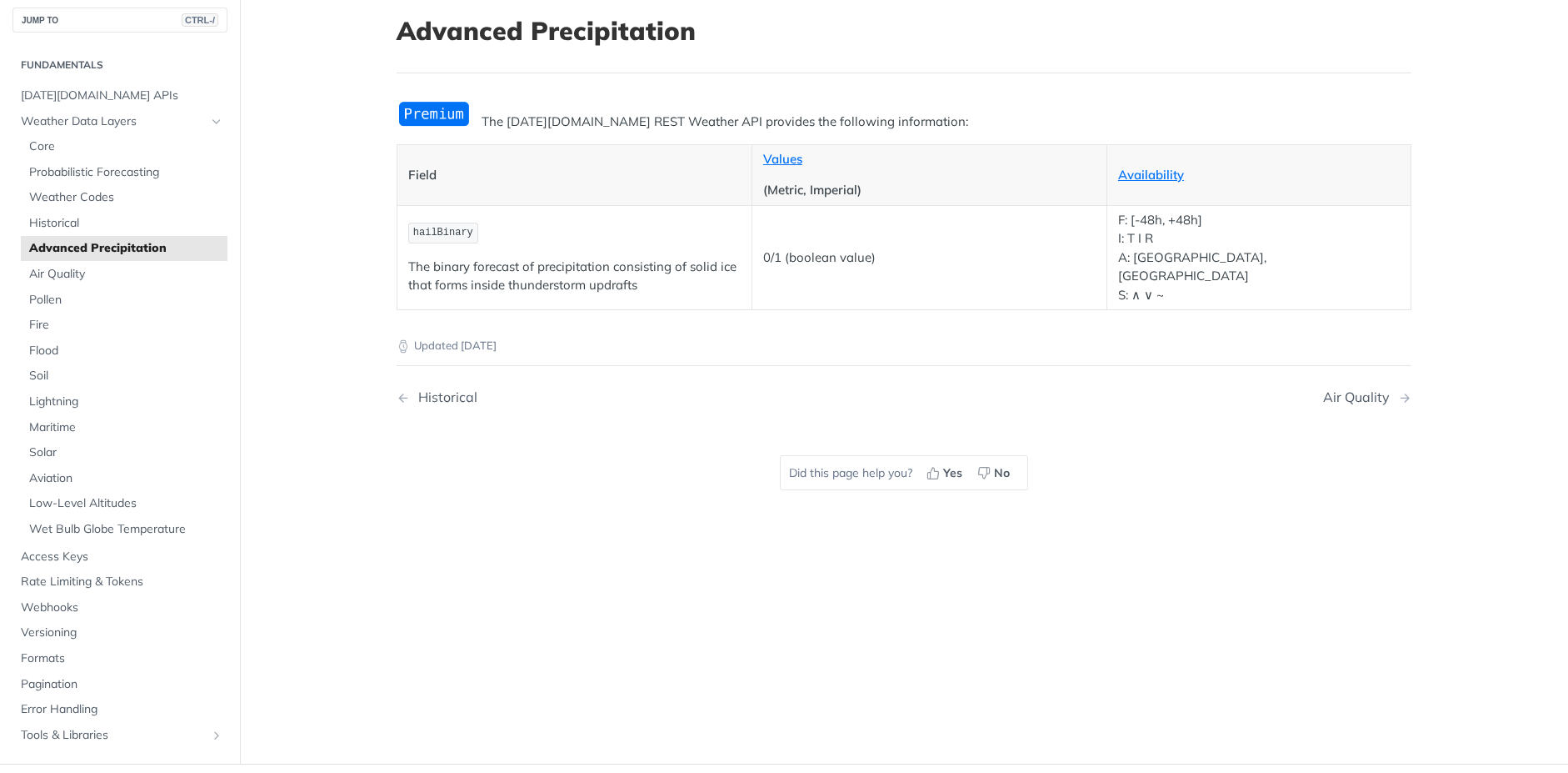
scroll to position [90, 0]
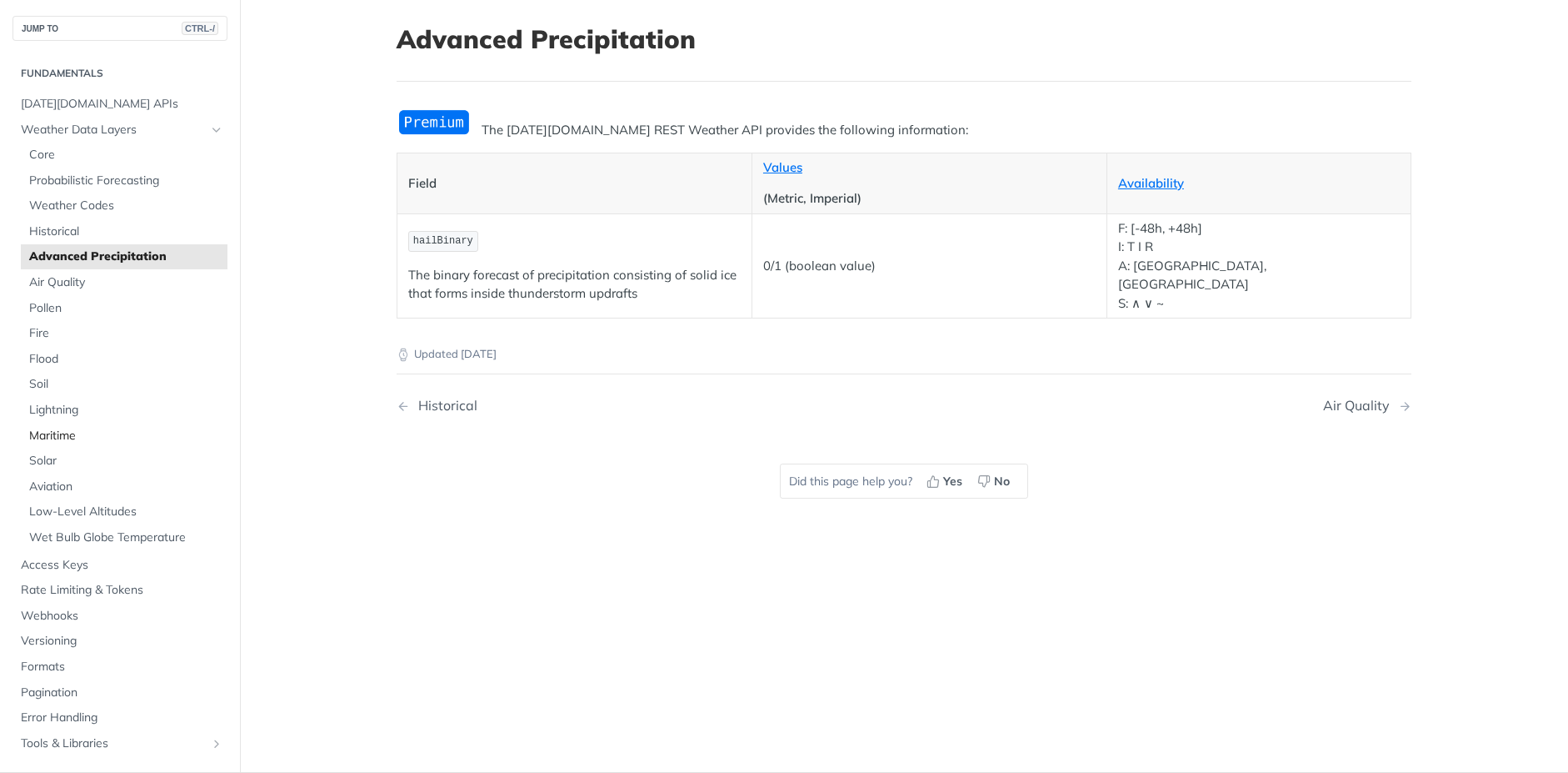
click at [70, 439] on span "Maritime" at bounding box center [126, 436] width 194 height 16
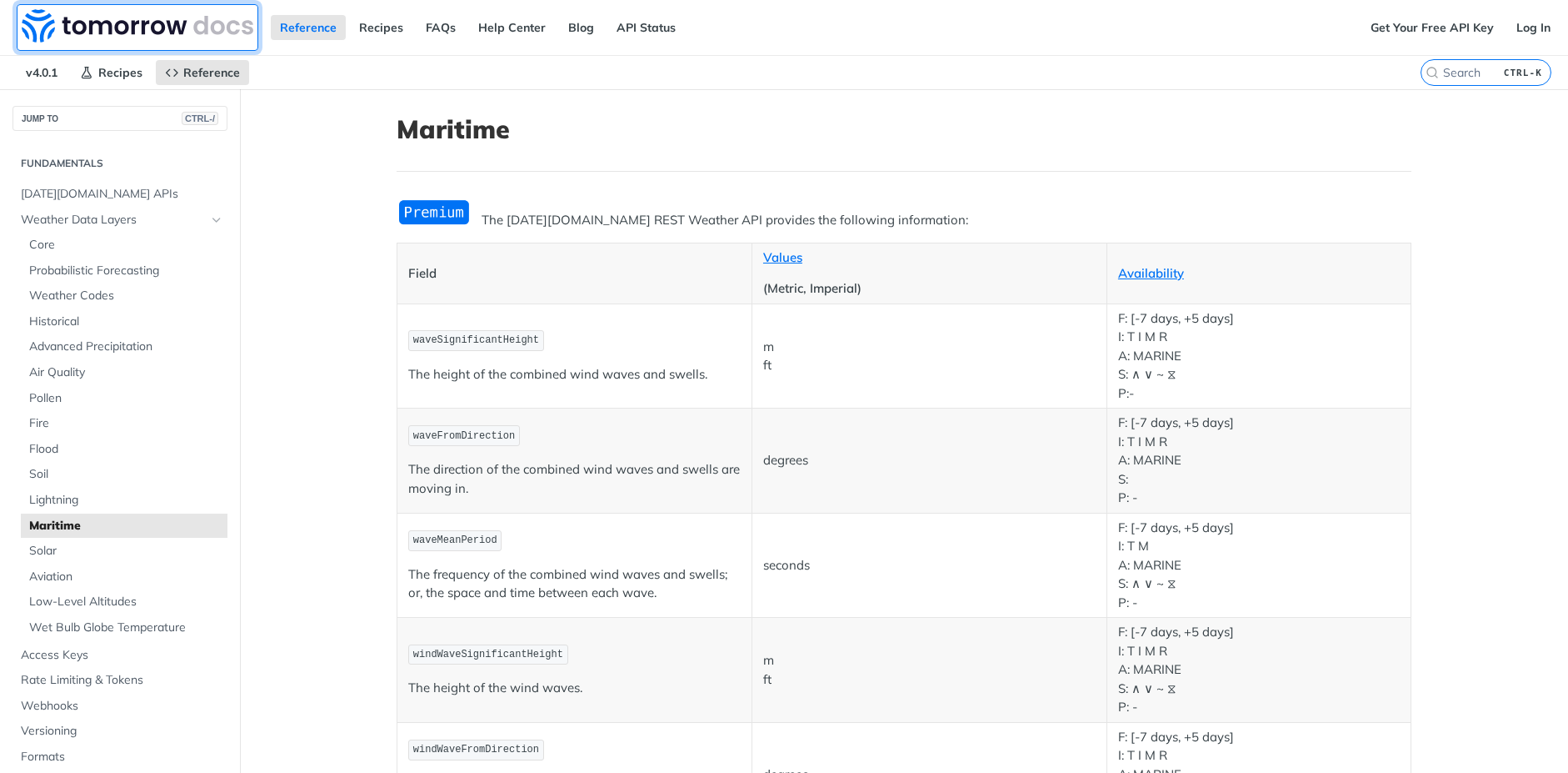
click at [158, 24] on img at bounding box center [137, 26] width 232 height 33
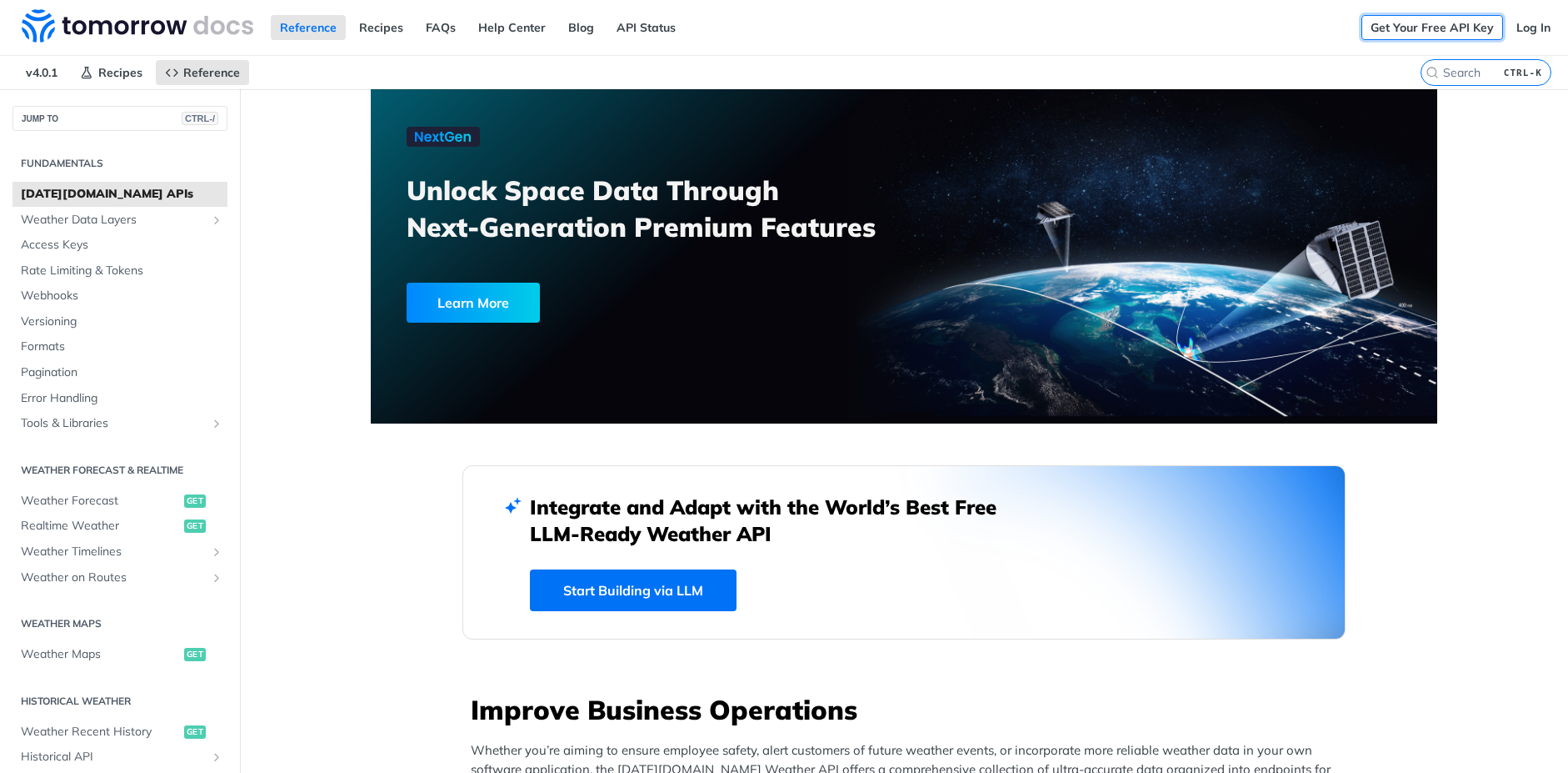
click at [1417, 26] on link "Get Your Free API Key" at bounding box center [1432, 27] width 142 height 25
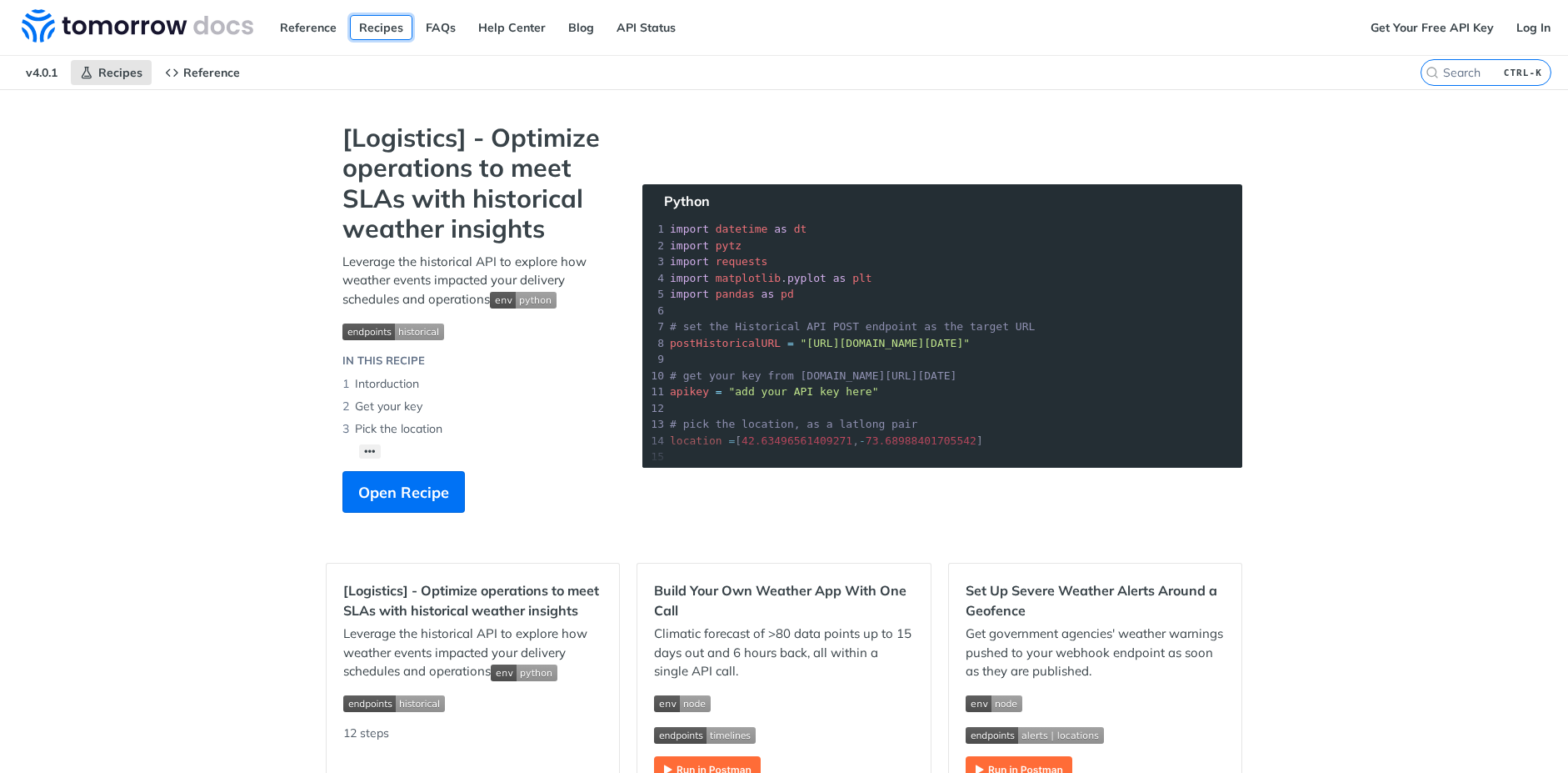
click at [380, 29] on link "Recipes" at bounding box center [381, 27] width 62 height 25
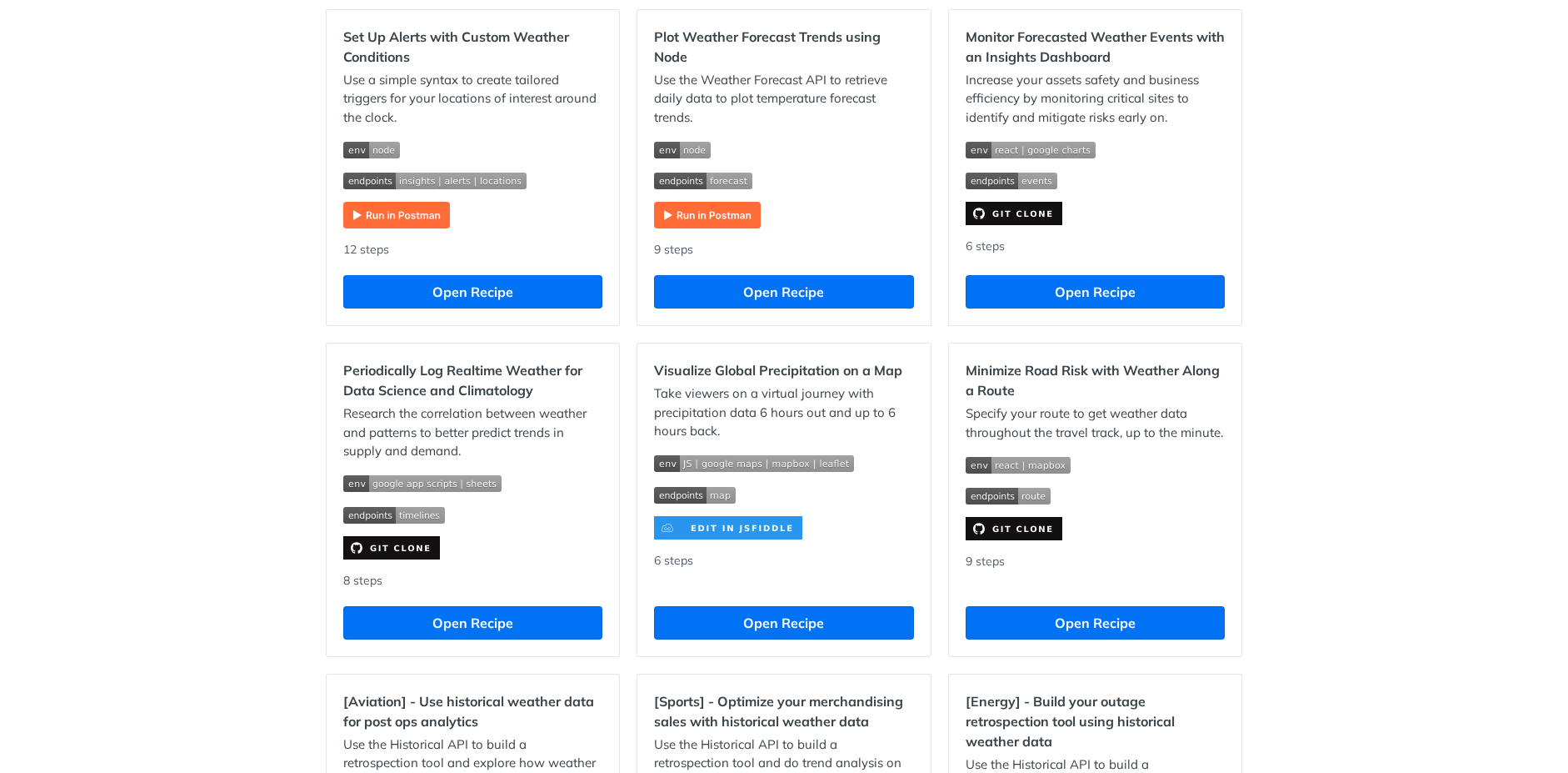
scroll to position [900, 0]
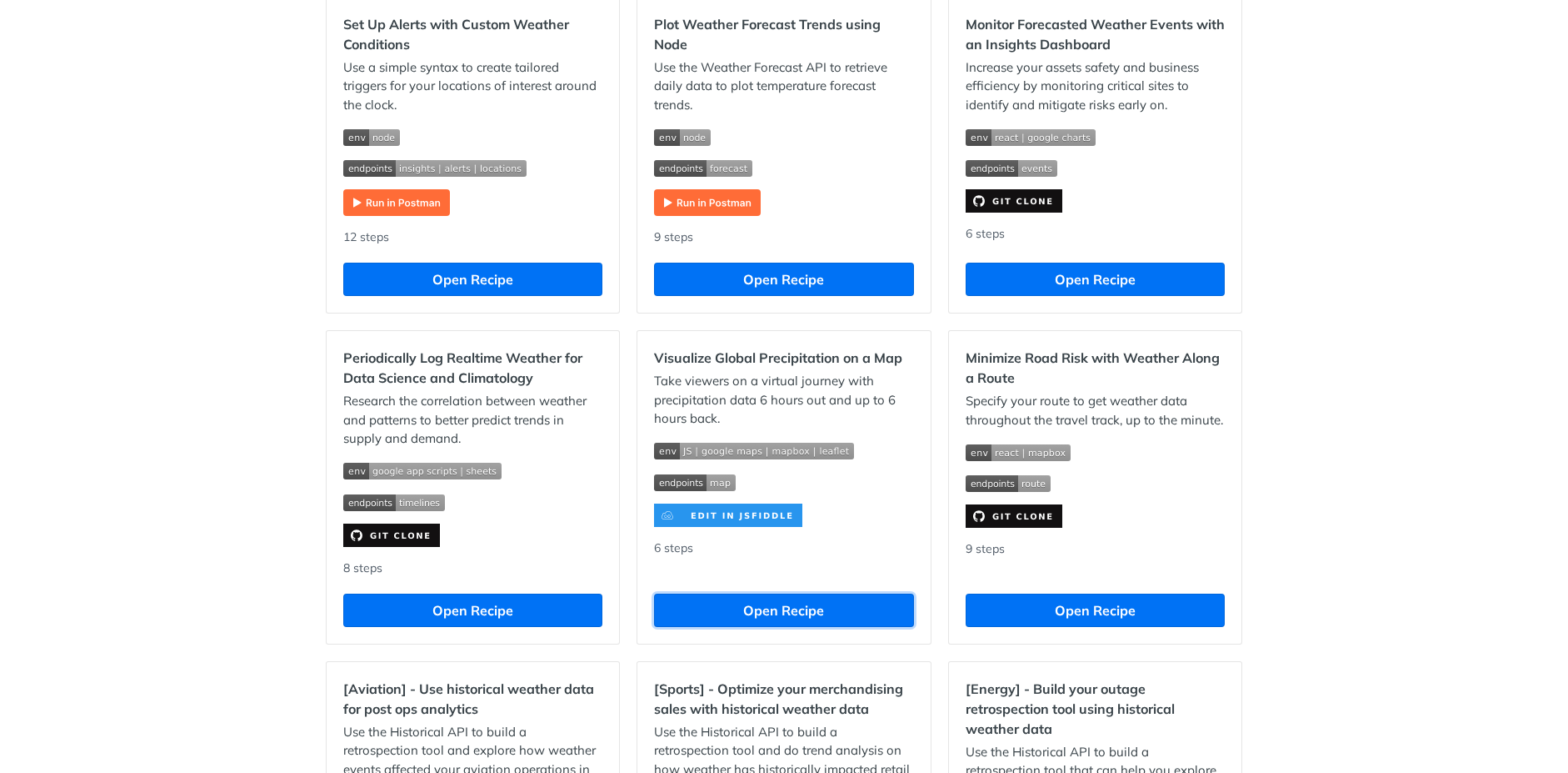
drag, startPoint x: 784, startPoint y: 620, endPoint x: 1358, endPoint y: 495, distance: 587.5
click at [1358, 495] on div "Recipes [Logistics] - Optimize operations to meet SLAs with historical weather …" at bounding box center [784, 248] width 1568 height 2118
click at [806, 615] on button "Open Recipe" at bounding box center [783, 610] width 259 height 33
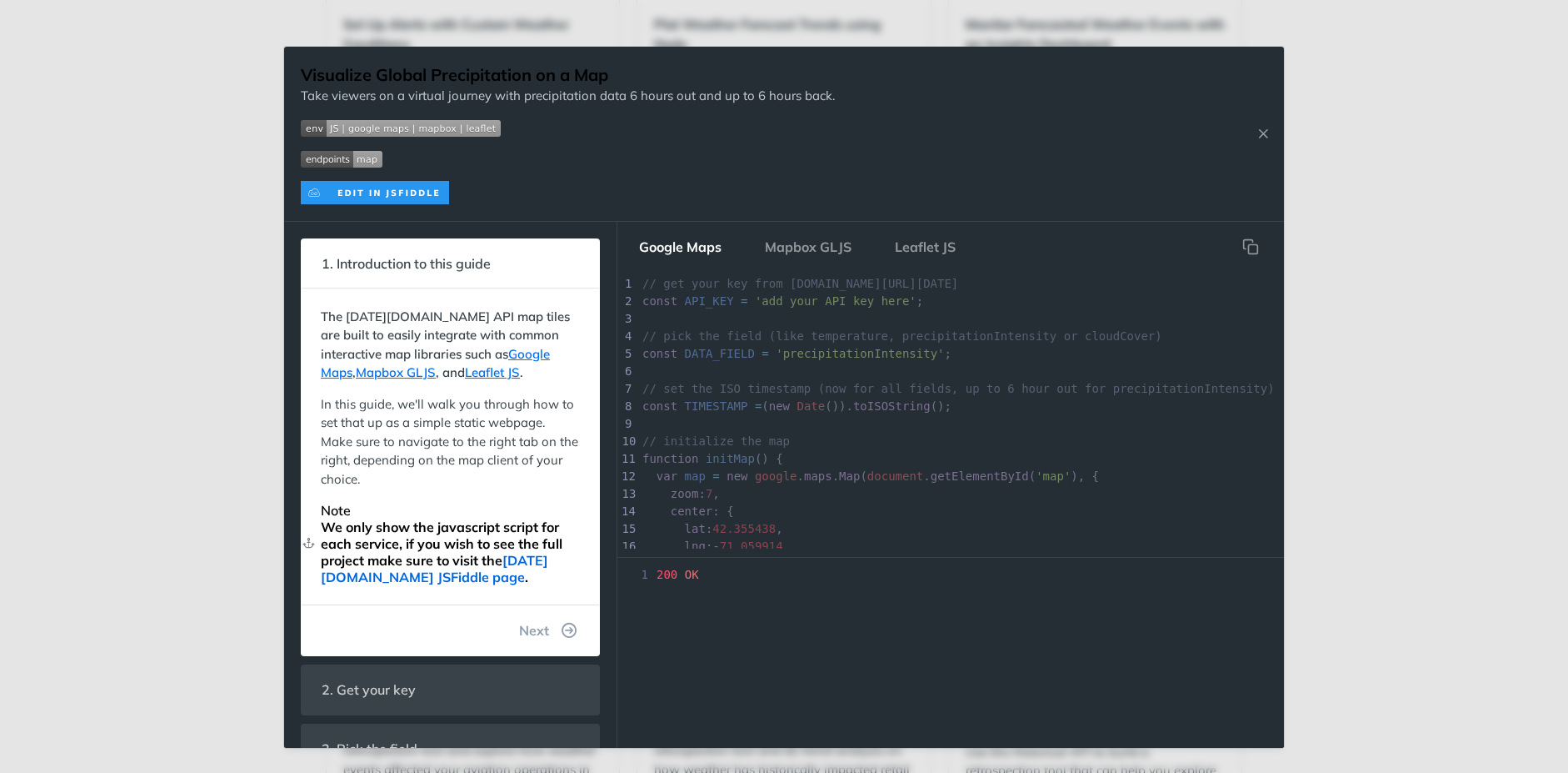
click at [479, 579] on link "[DATE][DOMAIN_NAME] JSFiddle page" at bounding box center [434, 568] width 227 height 33
click at [847, 248] on button "Mapbox GLJS" at bounding box center [808, 246] width 114 height 33
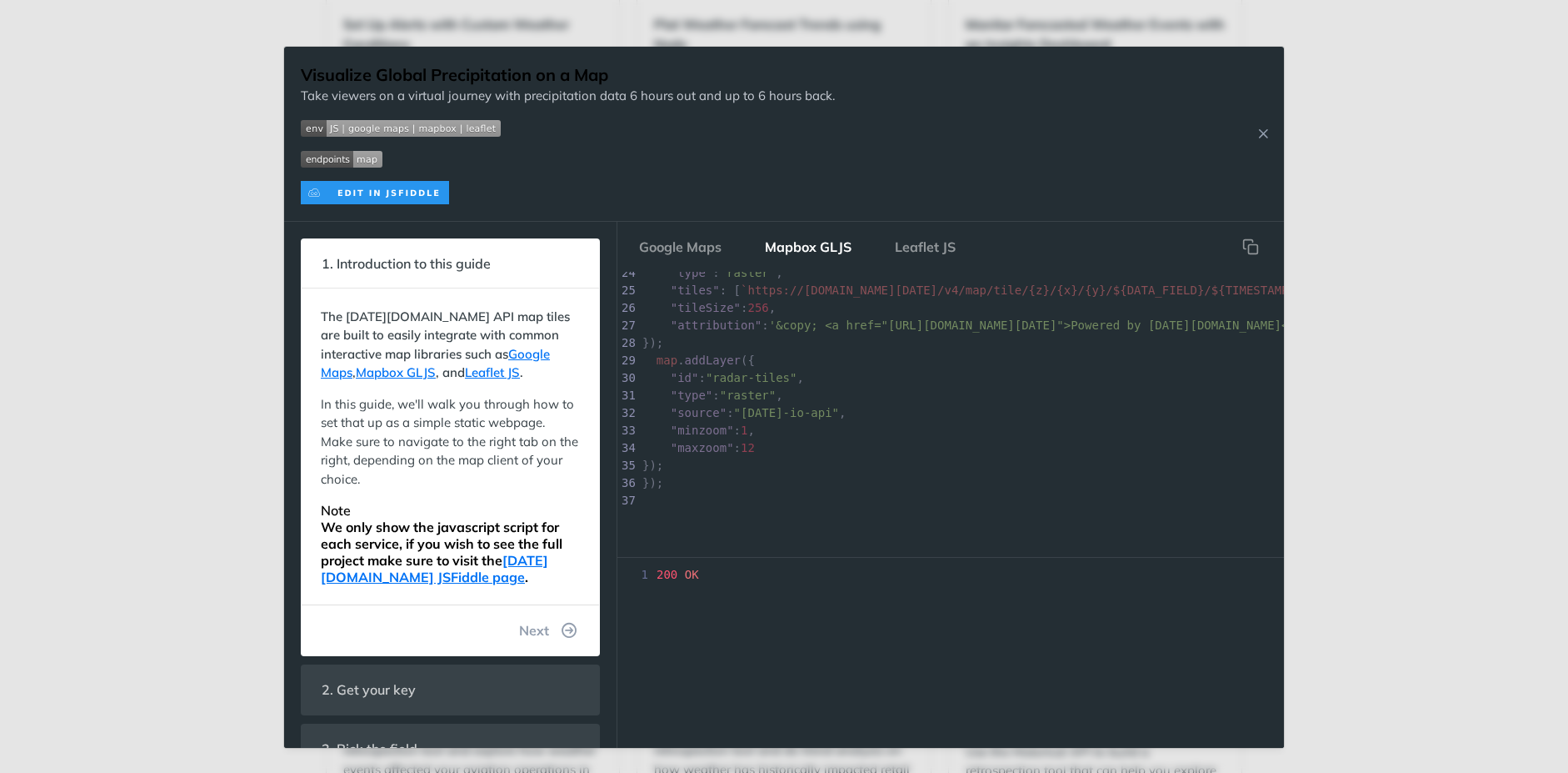
scroll to position [430, 0]
click at [534, 632] on span "Next" at bounding box center [534, 630] width 30 height 20
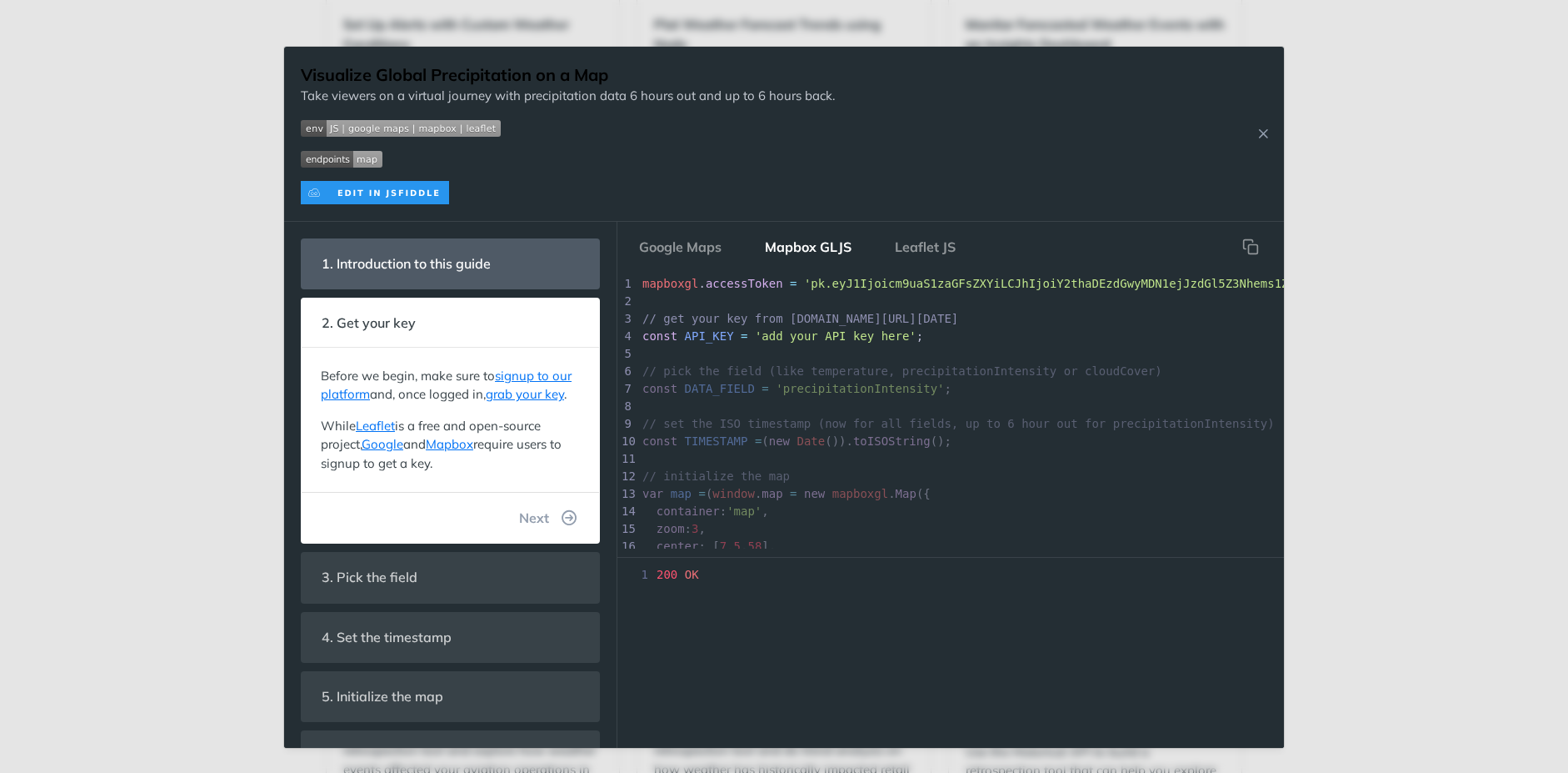
scroll to position [58, 0]
click at [521, 528] on span "Next" at bounding box center [534, 517] width 30 height 20
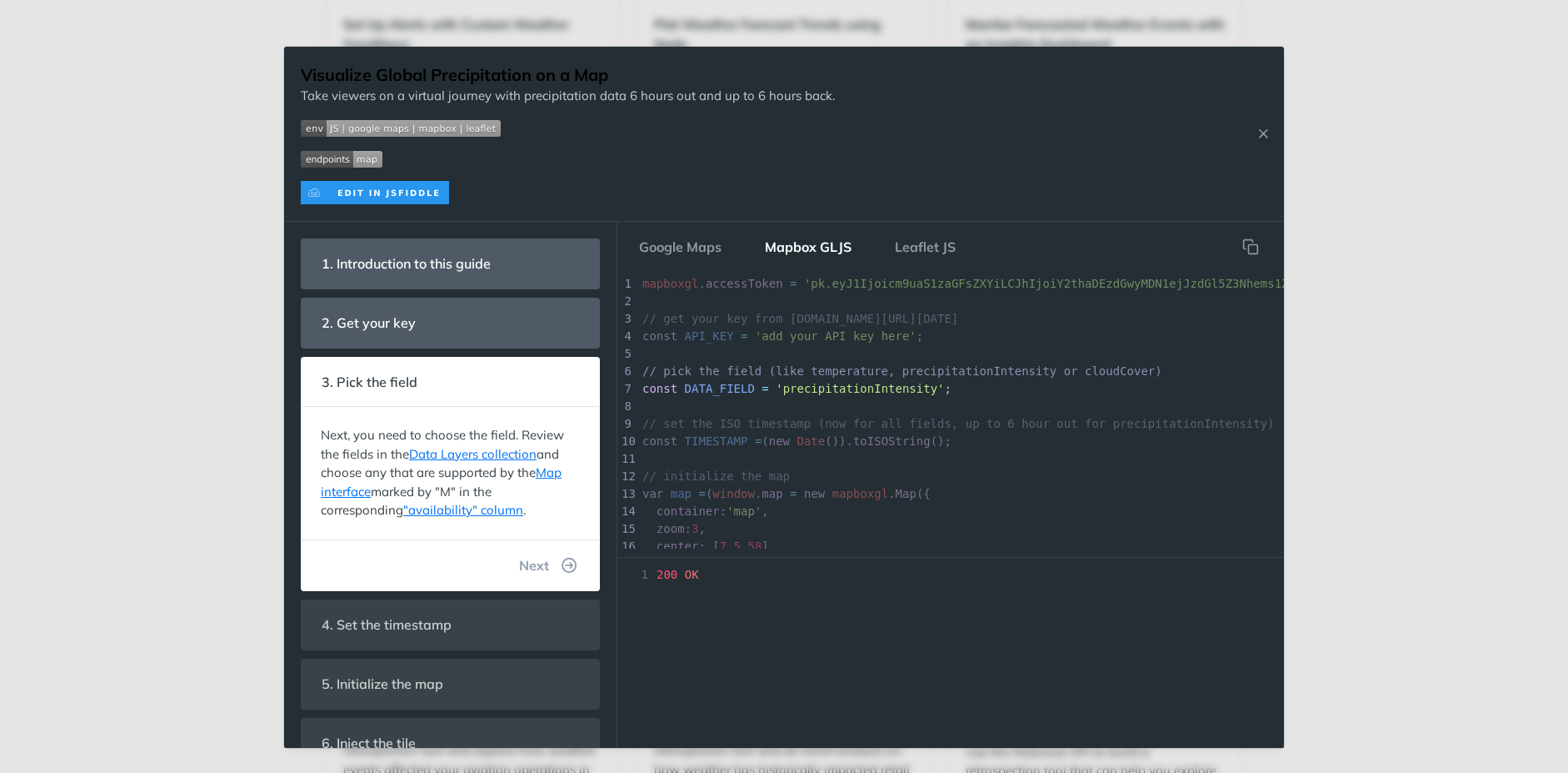
scroll to position [29, 0]
click at [526, 567] on span "Next" at bounding box center [534, 565] width 30 height 20
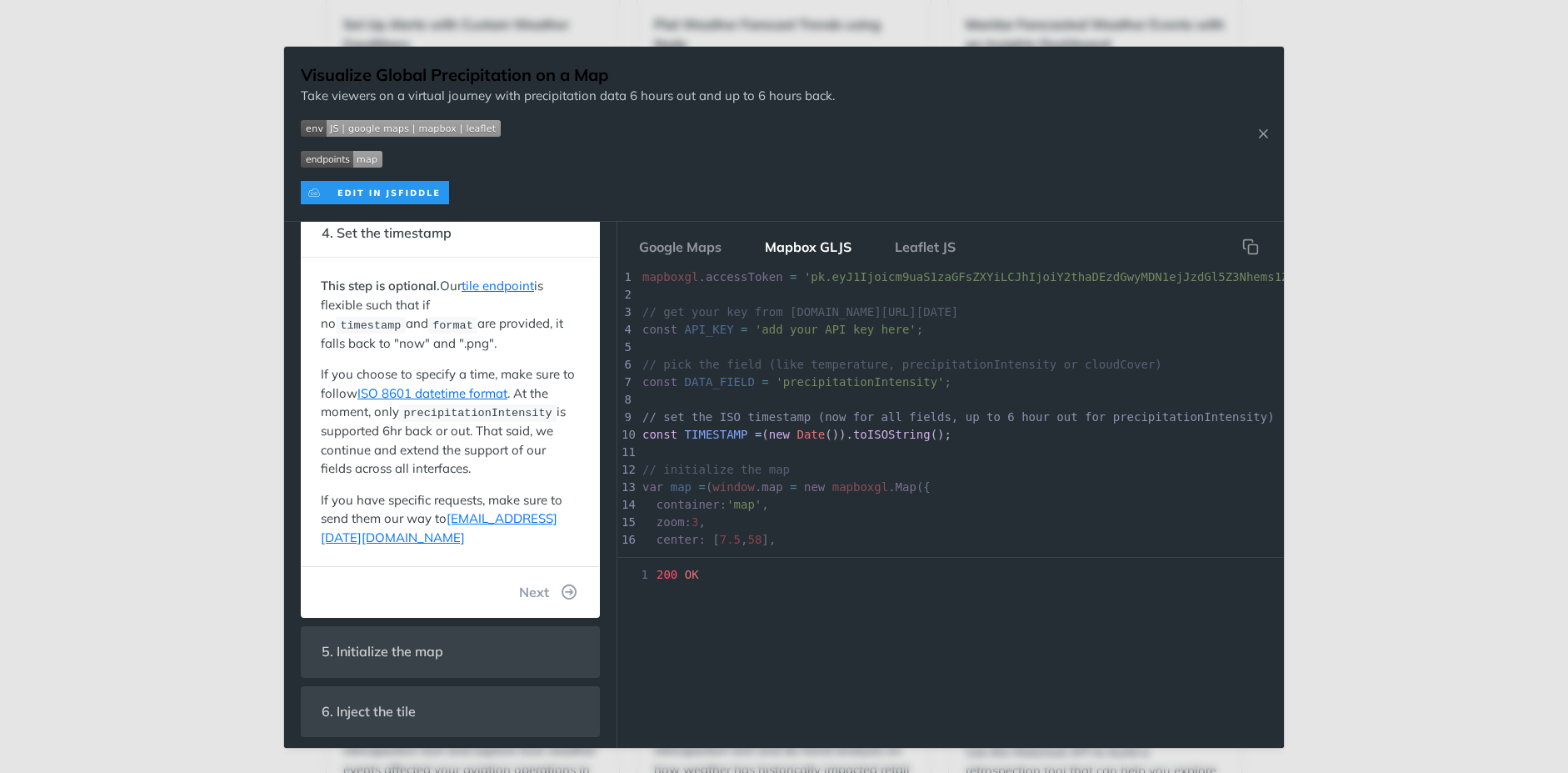
scroll to position [214, 0]
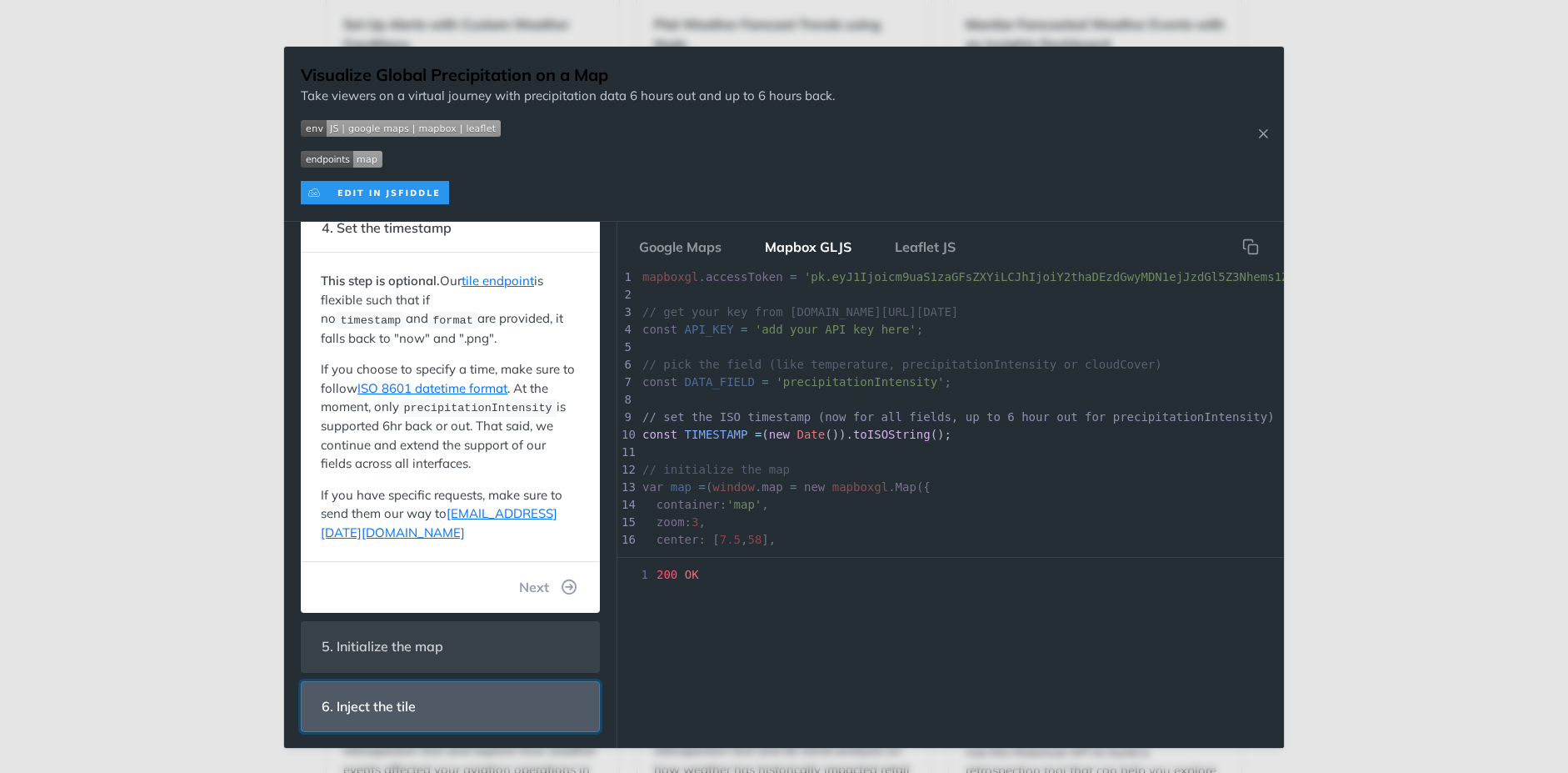
click at [398, 709] on span "6. Inject the tile" at bounding box center [369, 706] width 117 height 32
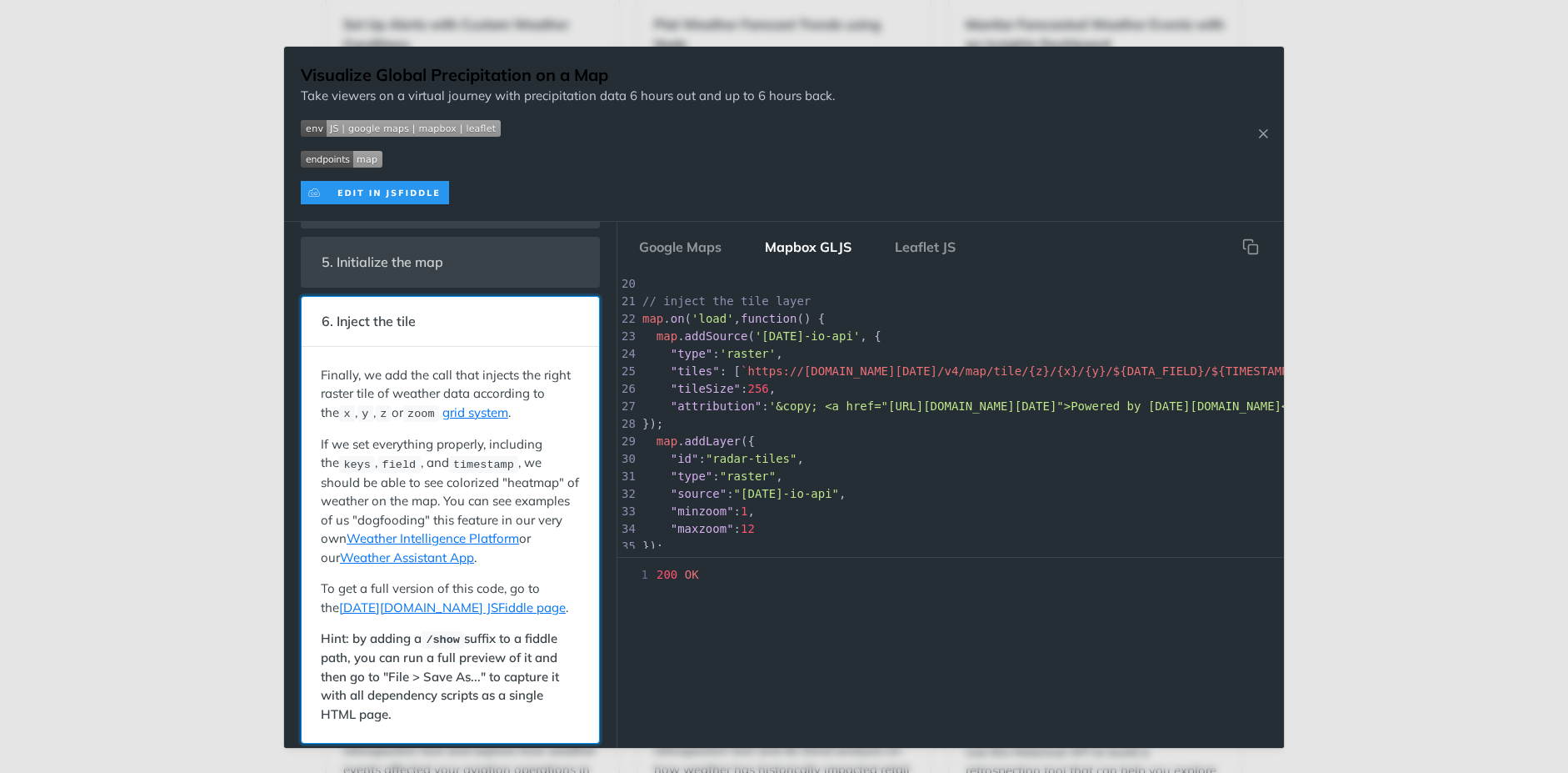
scroll to position [251, 0]
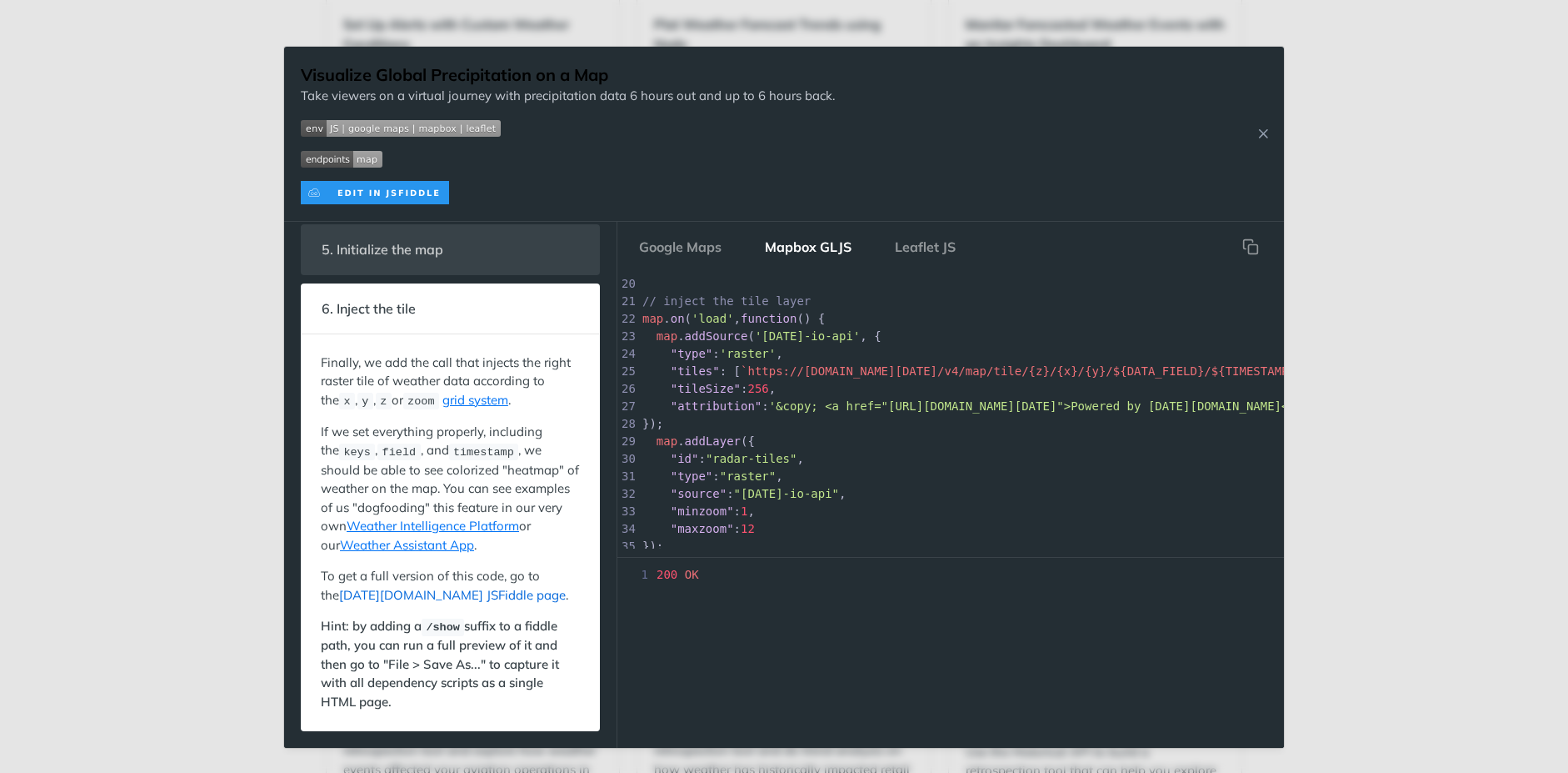
click at [422, 595] on link "[DATE][DOMAIN_NAME] JSFiddle page" at bounding box center [452, 594] width 227 height 16
click at [388, 200] on img "Expand image" at bounding box center [375, 191] width 148 height 23
